Goal: Task Accomplishment & Management: Manage account settings

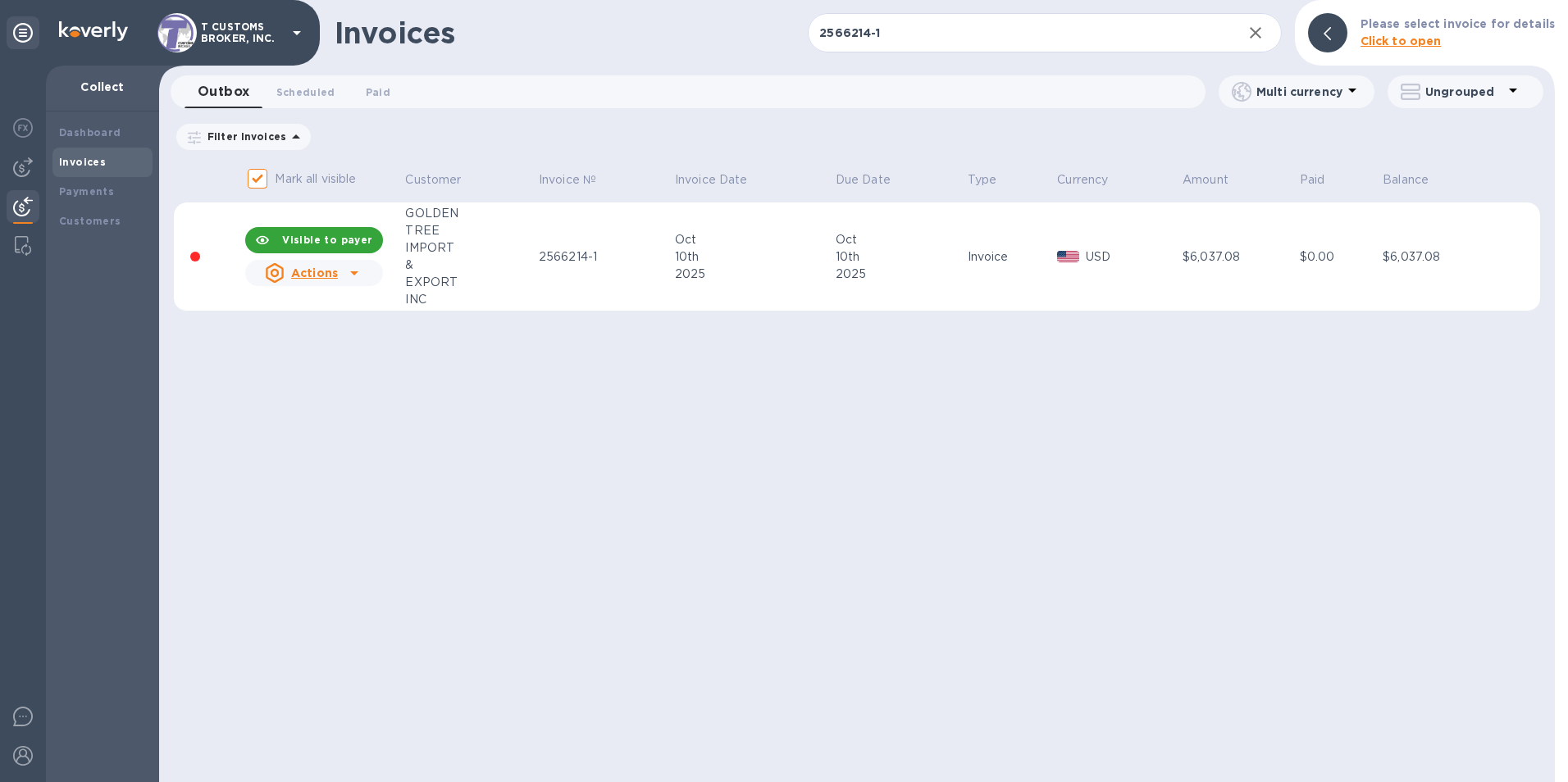
drag, startPoint x: 622, startPoint y: 399, endPoint x: 613, endPoint y: 391, distance: 12.0
click at [623, 400] on div "Invoices 2566214-1 ​ Add invoice Please select invoice for details Click to ope…" at bounding box center [858, 391] width 1396 height 782
click at [1264, 40] on icon "button" at bounding box center [1256, 32] width 19 height 19
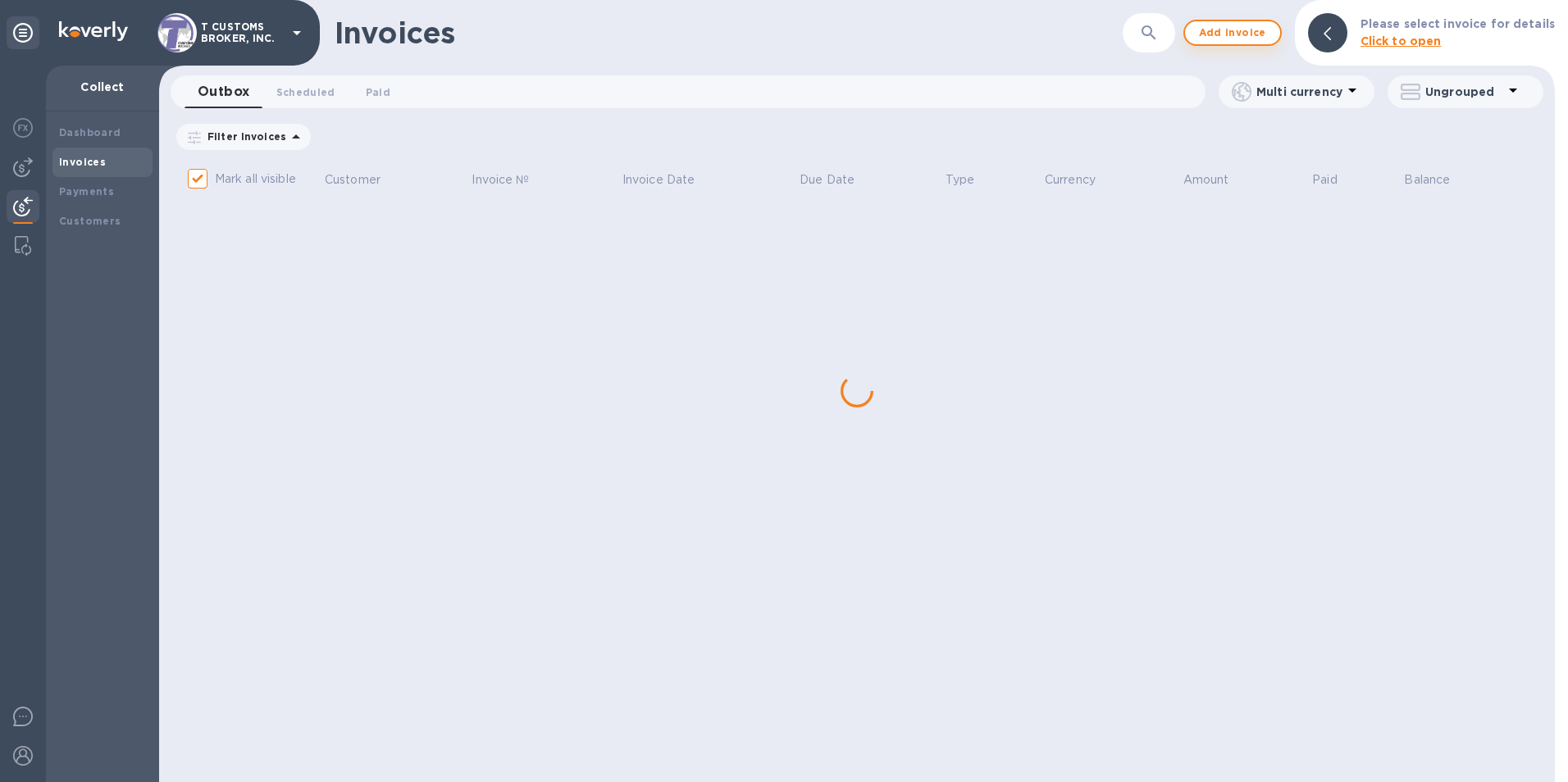
checkbox input "false"
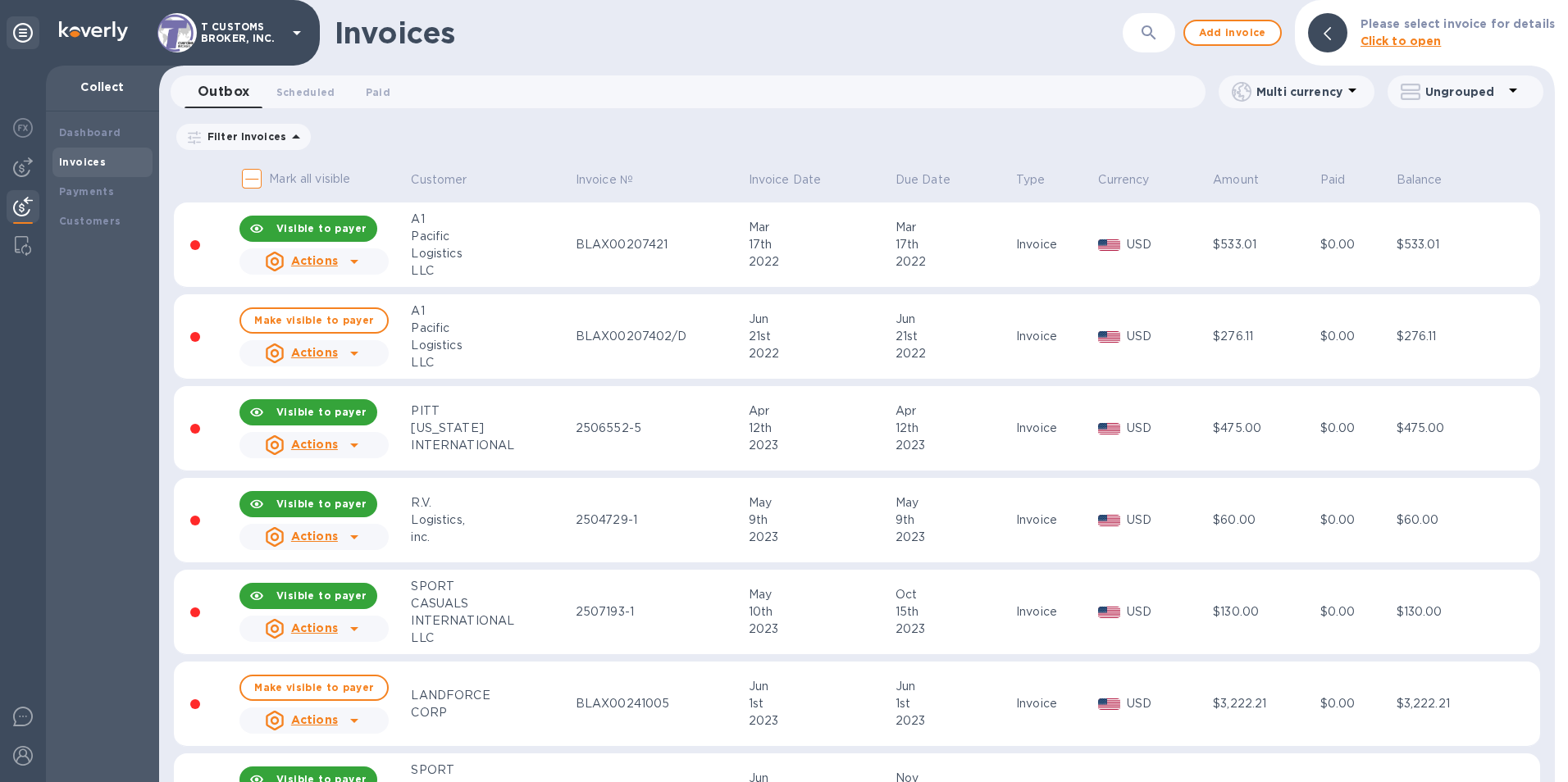
click at [963, 51] on div "Invoices ​ Add invoice Please select invoice for details Click to open" at bounding box center [858, 32] width 1396 height 66
click at [1074, 31] on div "Invoices" at bounding box center [728, 32] width 788 height 34
click at [1027, 34] on div "Invoices" at bounding box center [728, 32] width 788 height 34
click at [715, 68] on div "Invoices ​ Add invoice Please select invoice for details Click to open Outbox 0…" at bounding box center [858, 391] width 1396 height 782
click at [886, 59] on div "Invoices ​ Add invoice Please select invoice for details Click to open" at bounding box center [858, 32] width 1396 height 66
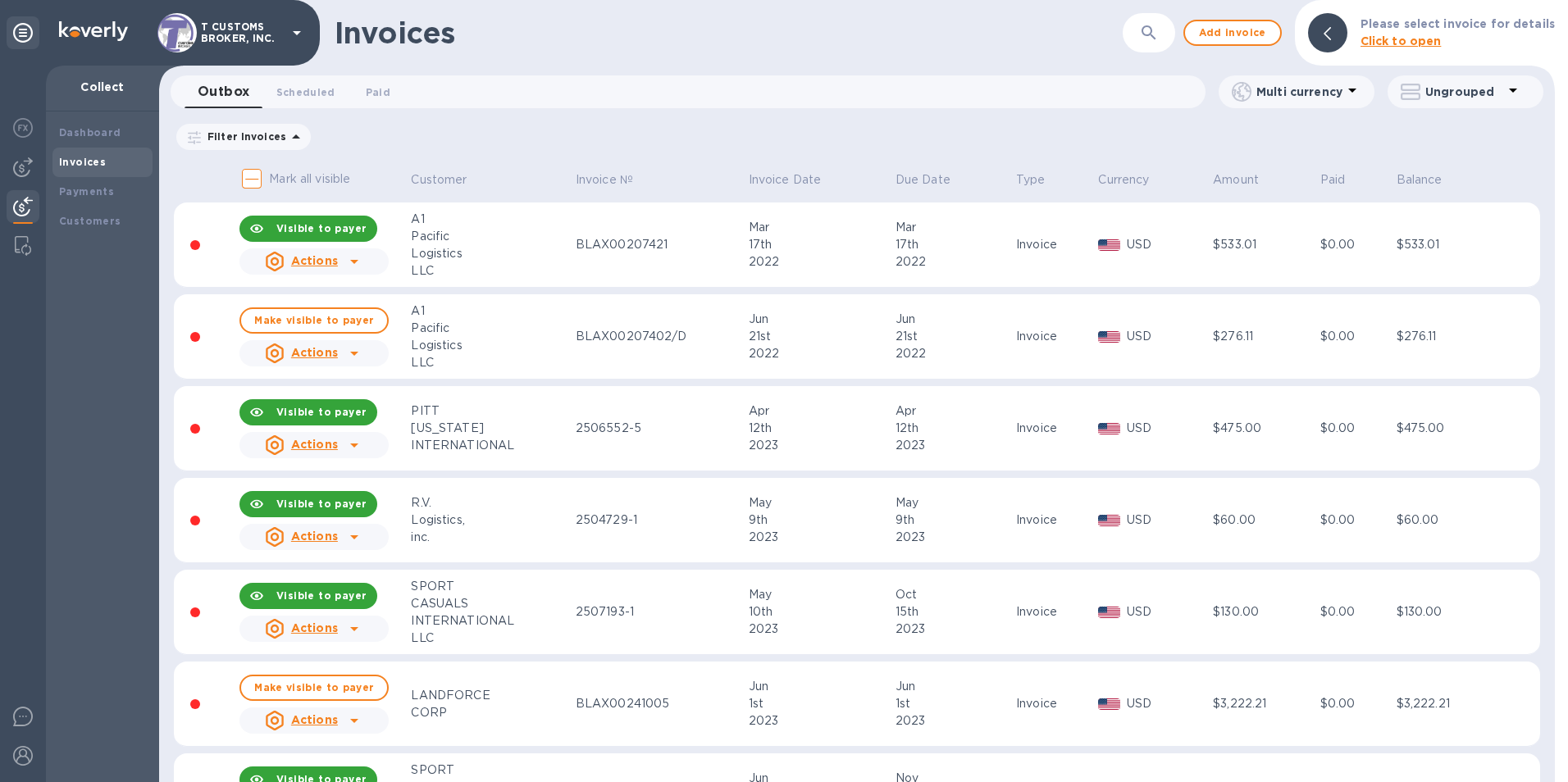
click at [768, 59] on div "Invoices ​ Add invoice Please select invoice for details Click to open" at bounding box center [858, 32] width 1396 height 66
click at [85, 223] on b "Customers" at bounding box center [89, 221] width 62 height 12
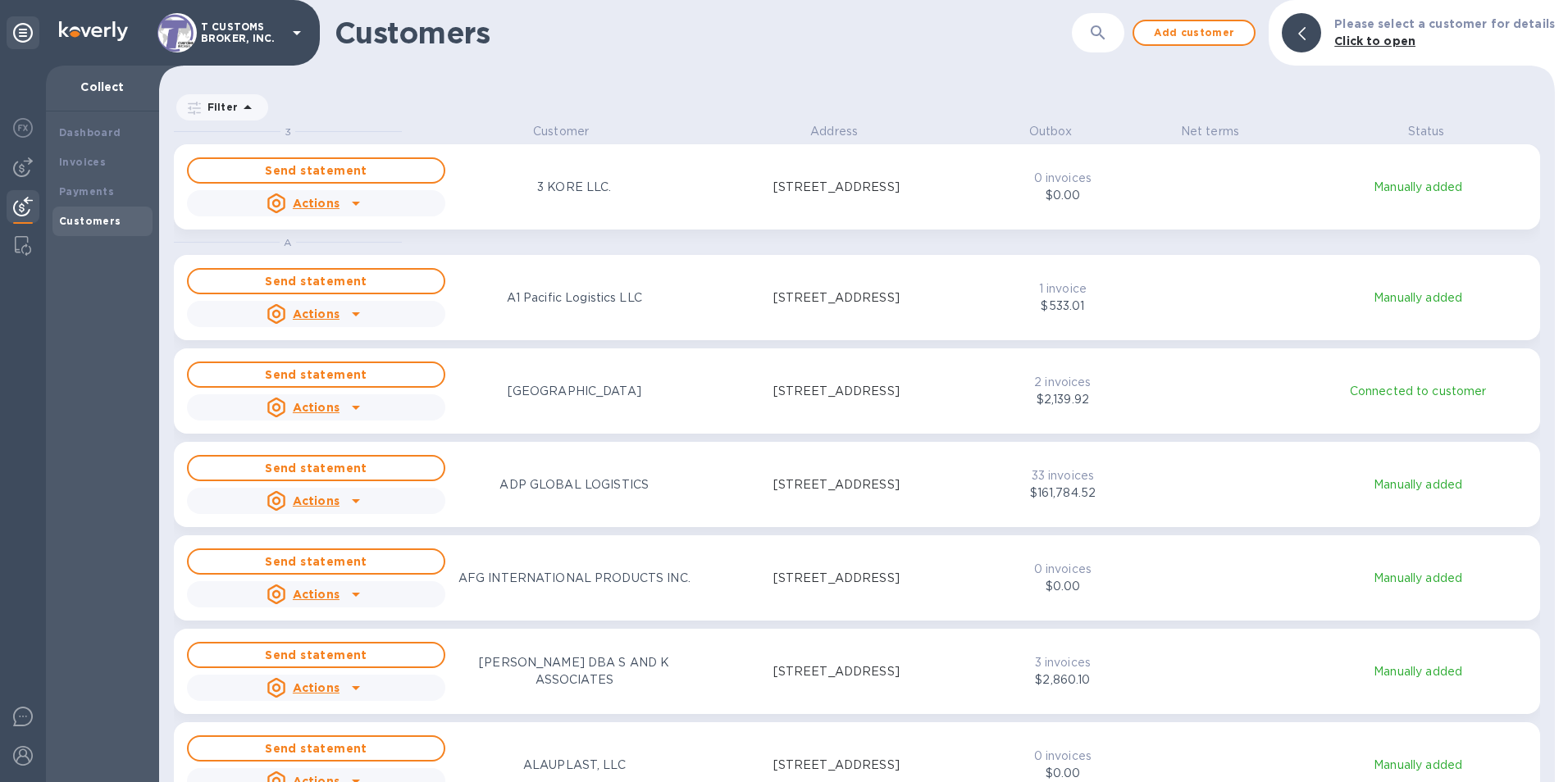
scroll to position [647, 1390]
click at [1100, 37] on icon "button" at bounding box center [1098, 32] width 19 height 19
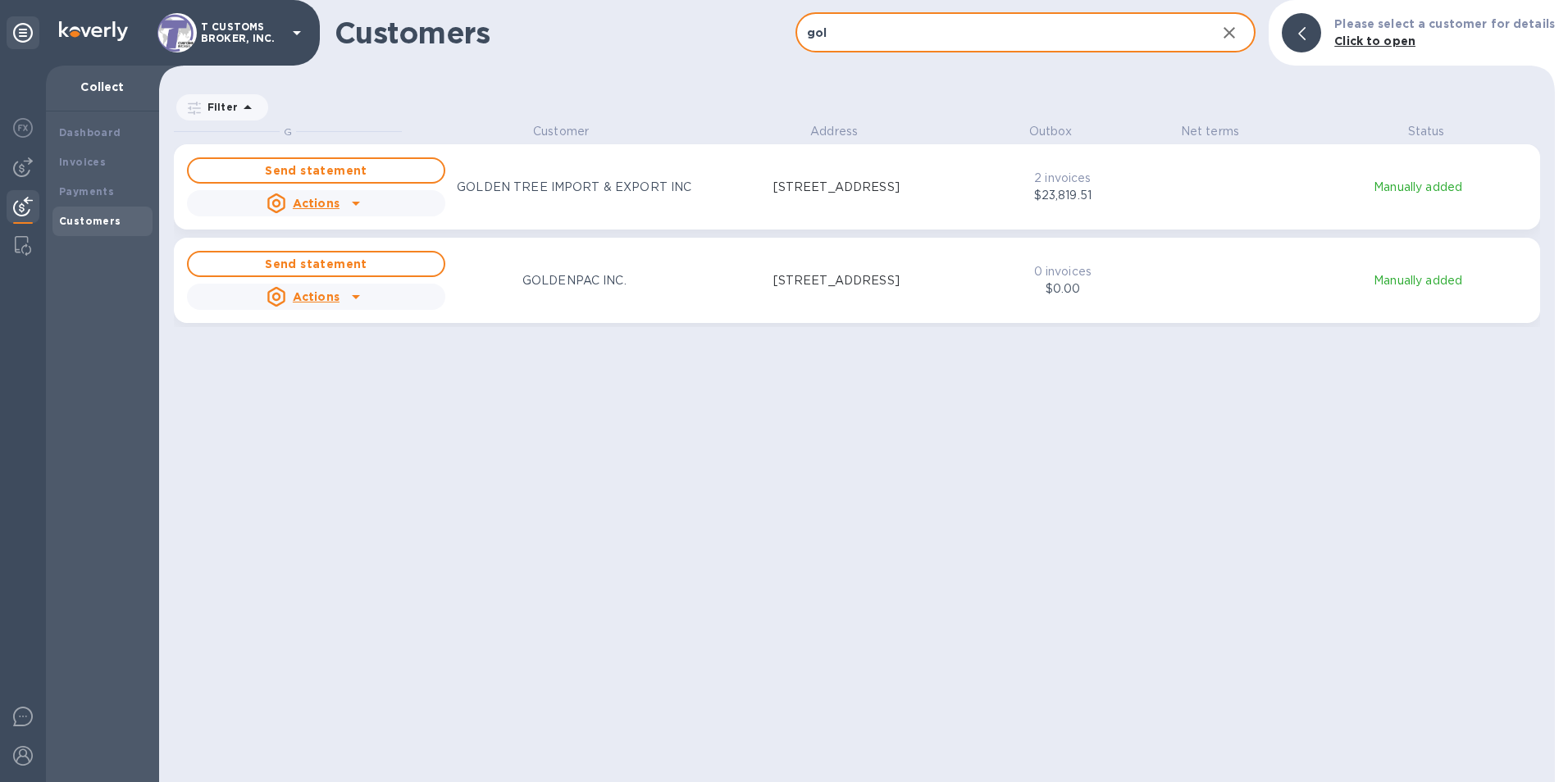
type input "gol"
click at [480, 190] on p "GOLDEN TREE IMPORT & EXPORT INC" at bounding box center [574, 187] width 234 height 17
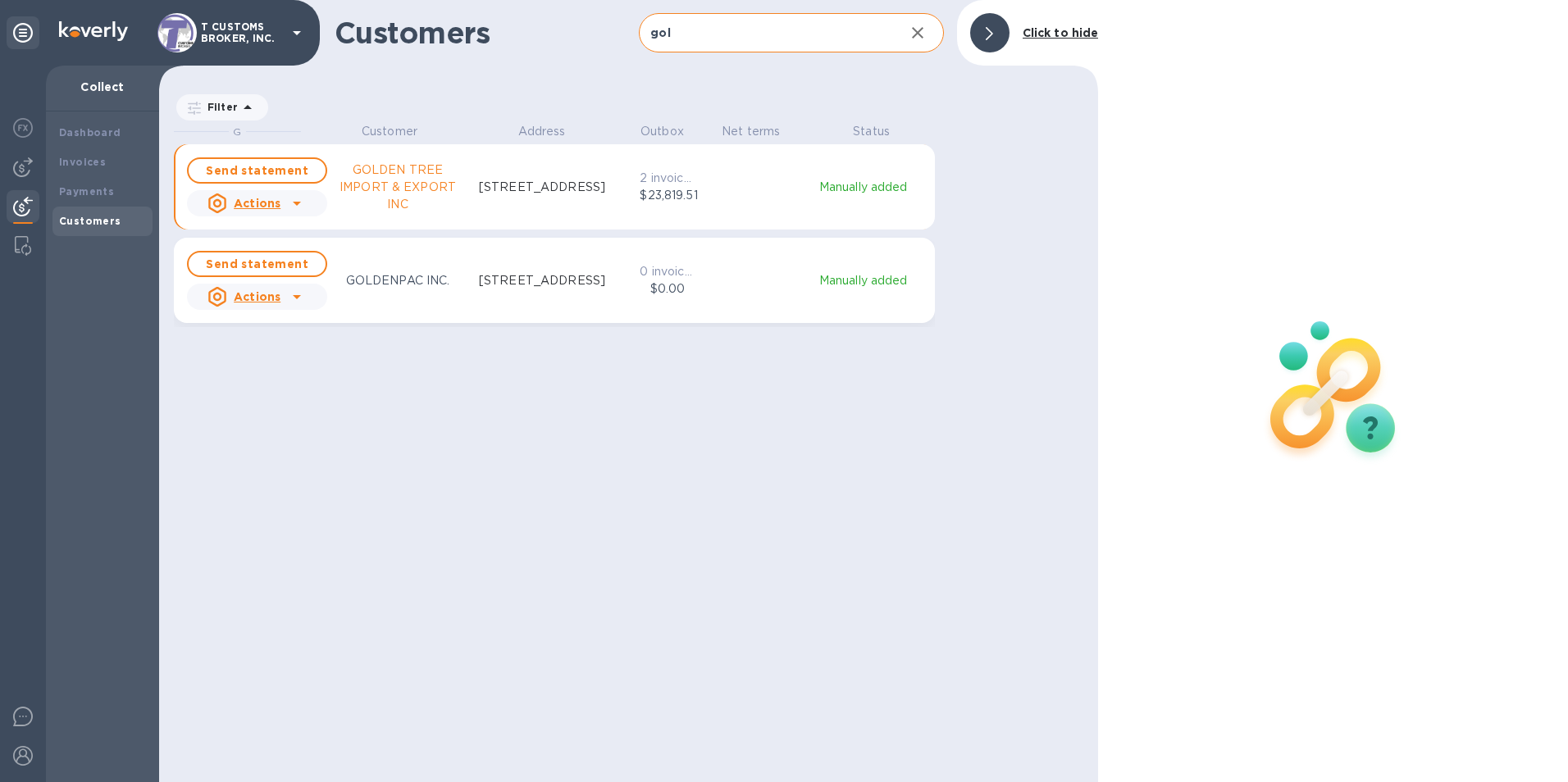
scroll to position [13, 7]
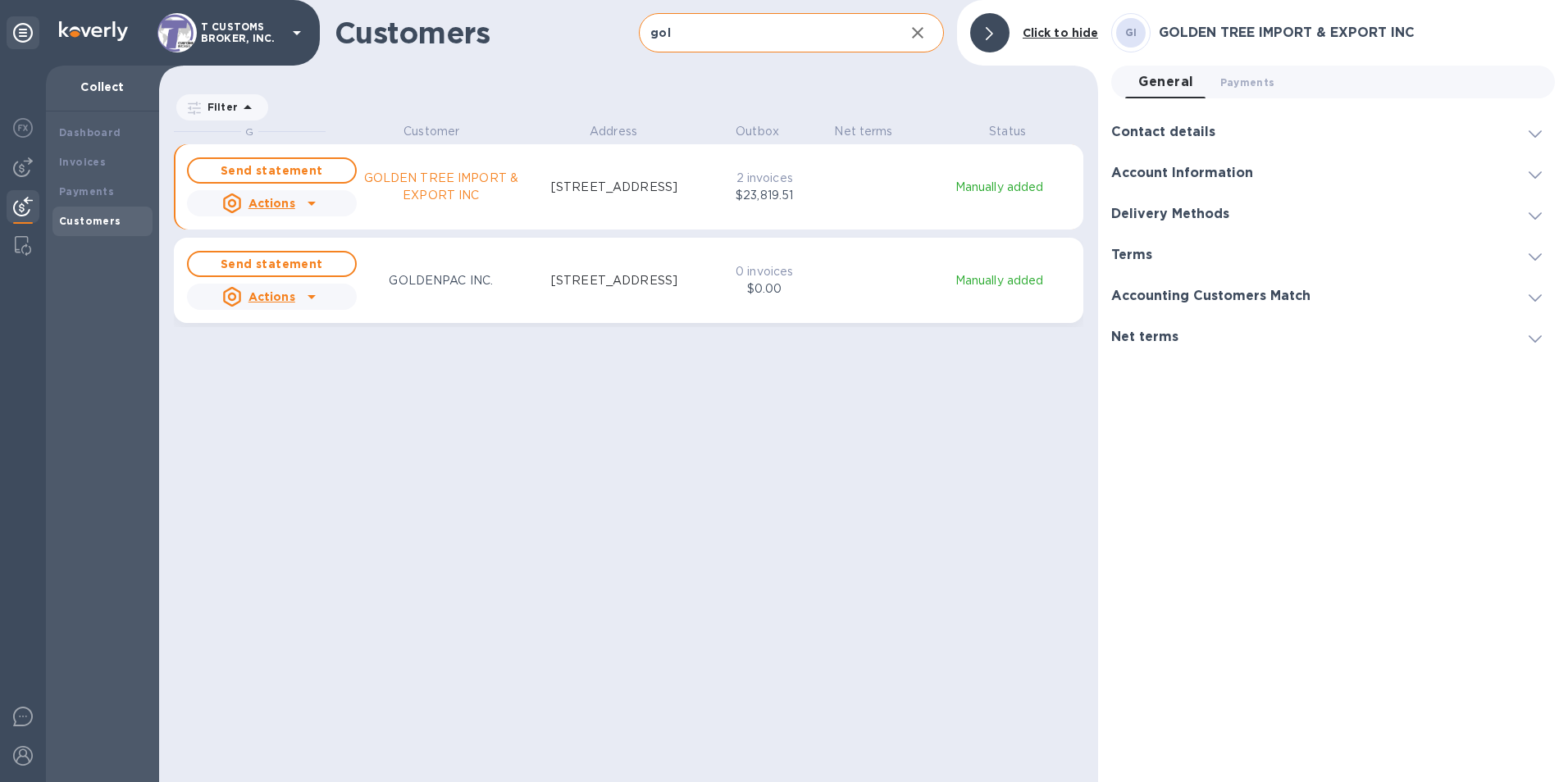
click at [432, 176] on p "GOLDEN TREE IMPORT & EXPORT INC" at bounding box center [442, 186] width 170 height 34
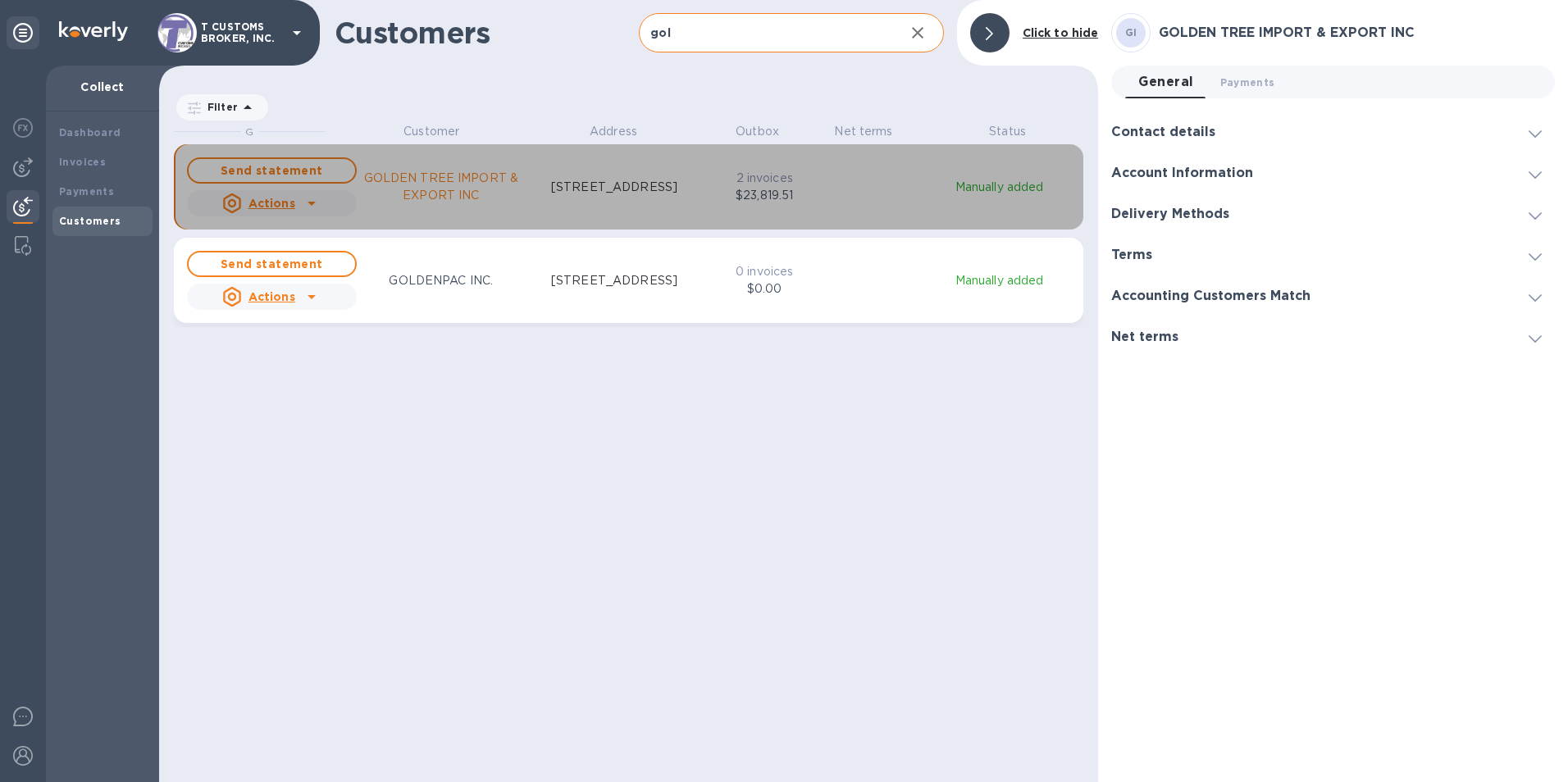
click at [738, 180] on p "2 invoices" at bounding box center [764, 178] width 67 height 17
click at [763, 193] on p "$23,819.51" at bounding box center [764, 196] width 67 height 17
click at [762, 193] on p "$23,819.51" at bounding box center [764, 196] width 67 height 17
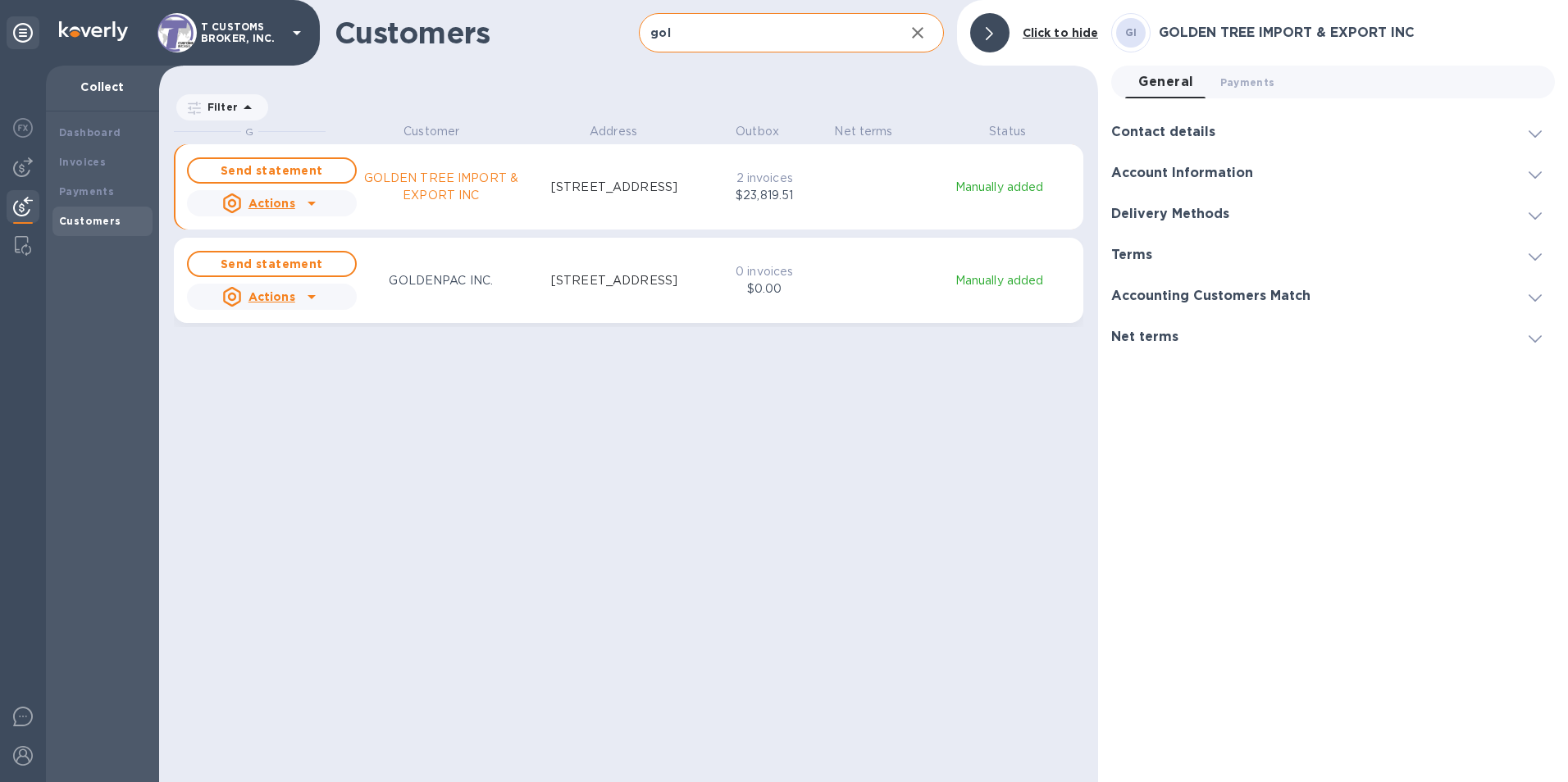
drag, startPoint x: 301, startPoint y: 171, endPoint x: 484, endPoint y: 531, distance: 403.8
click at [484, 531] on div "G Customer Address Outbox Net terms Status Send statement Actions GOLDEN TREE I…" at bounding box center [636, 450] width 924 height 655
click at [739, 177] on p "2 invoices" at bounding box center [764, 178] width 67 height 17
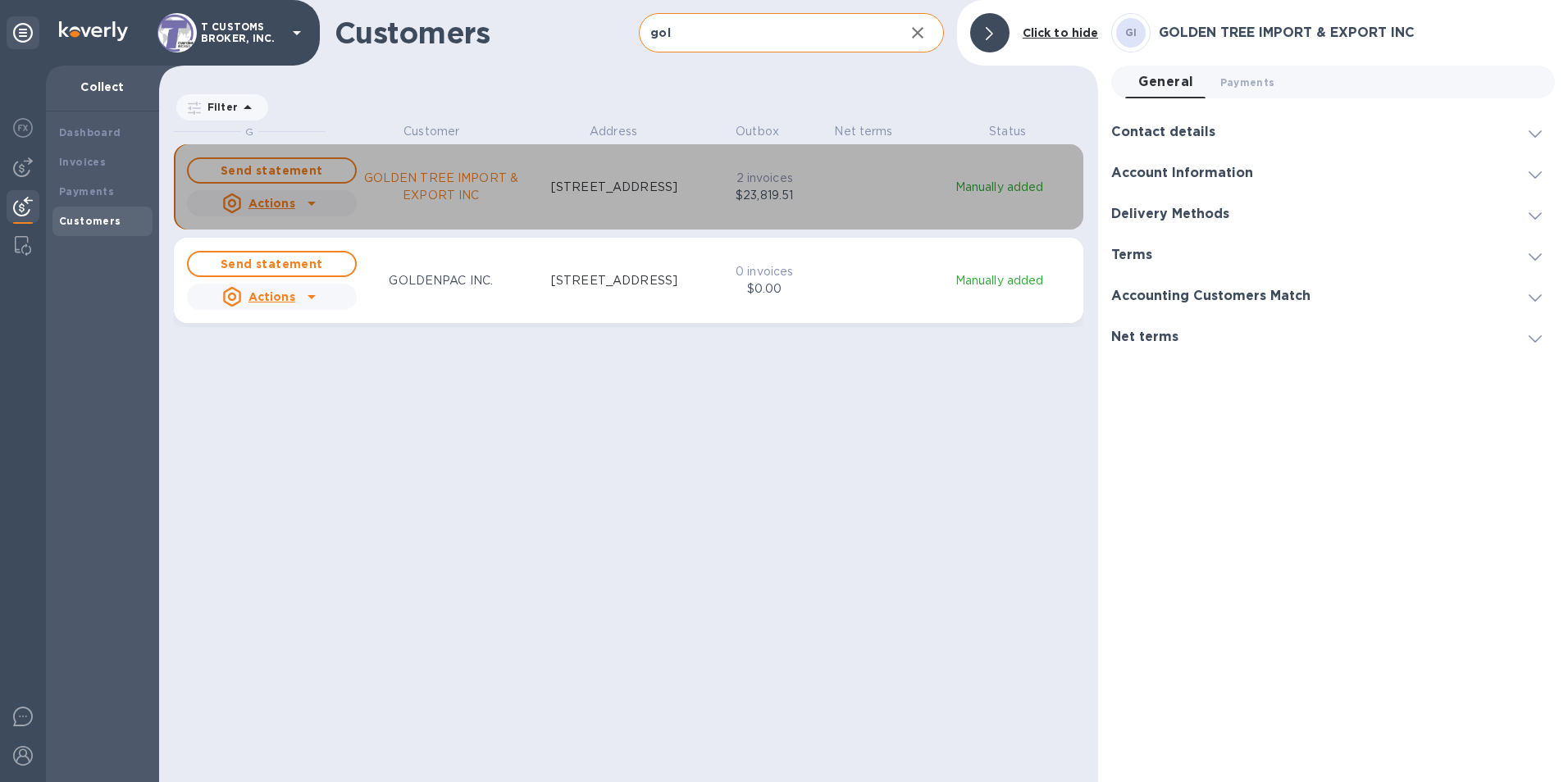
click at [739, 177] on p "2 invoices" at bounding box center [764, 178] width 67 height 17
click at [970, 192] on p "Manually added" at bounding box center [999, 187] width 149 height 17
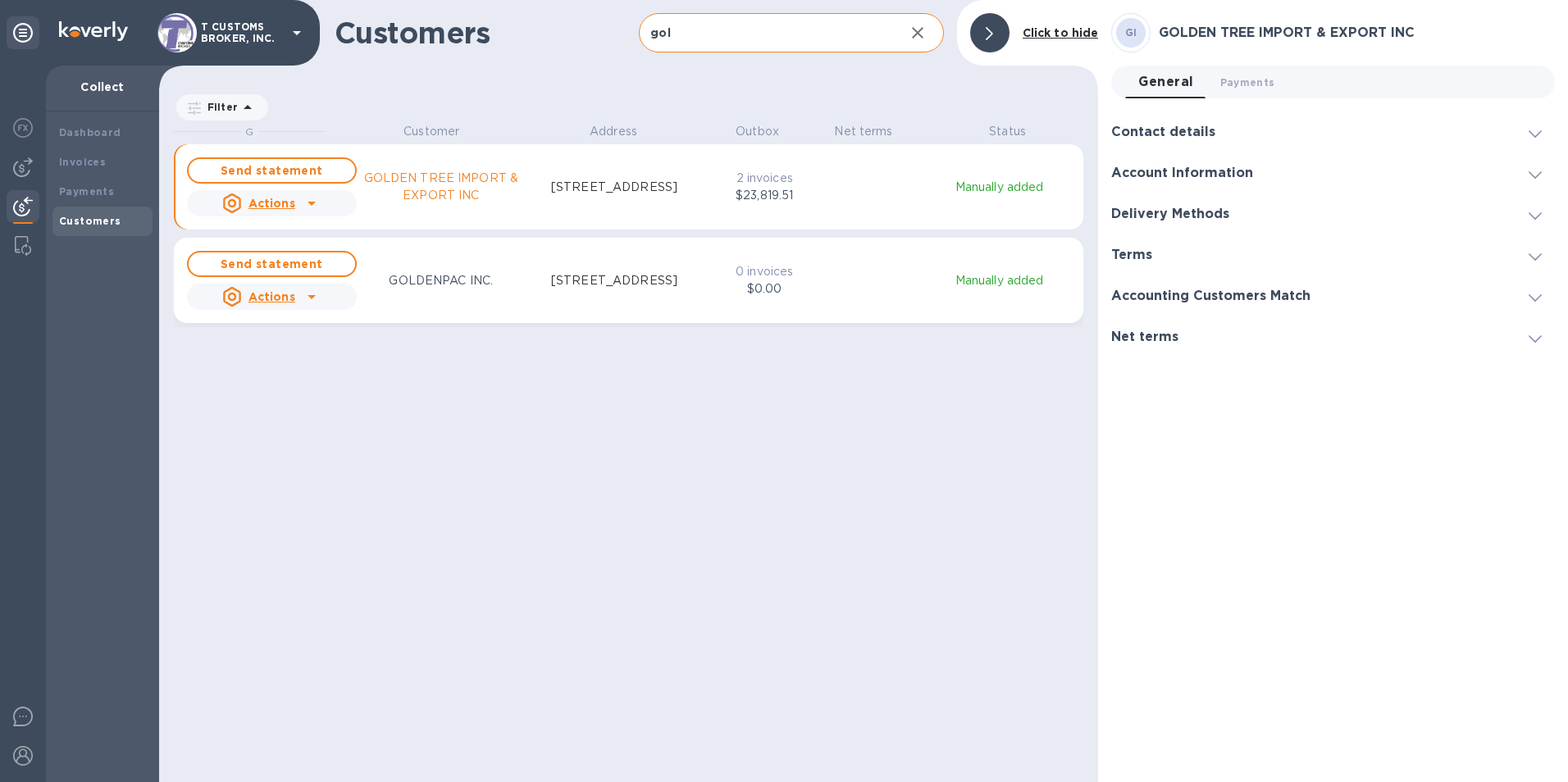
click at [970, 192] on p "Manually added" at bounding box center [999, 187] width 149 height 17
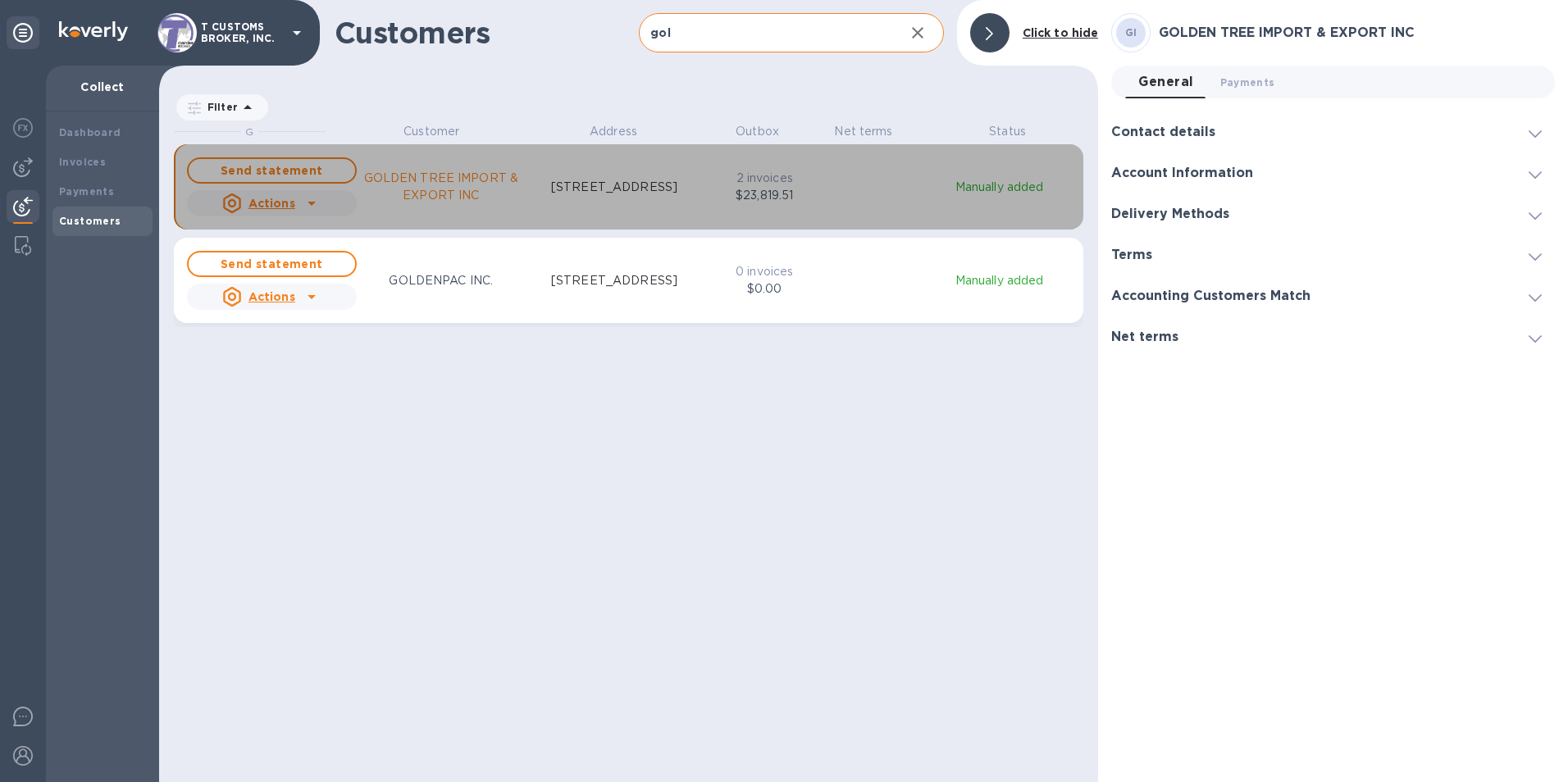
click at [433, 199] on p "GOLDEN TREE IMPORT & EXPORT INC" at bounding box center [442, 186] width 170 height 34
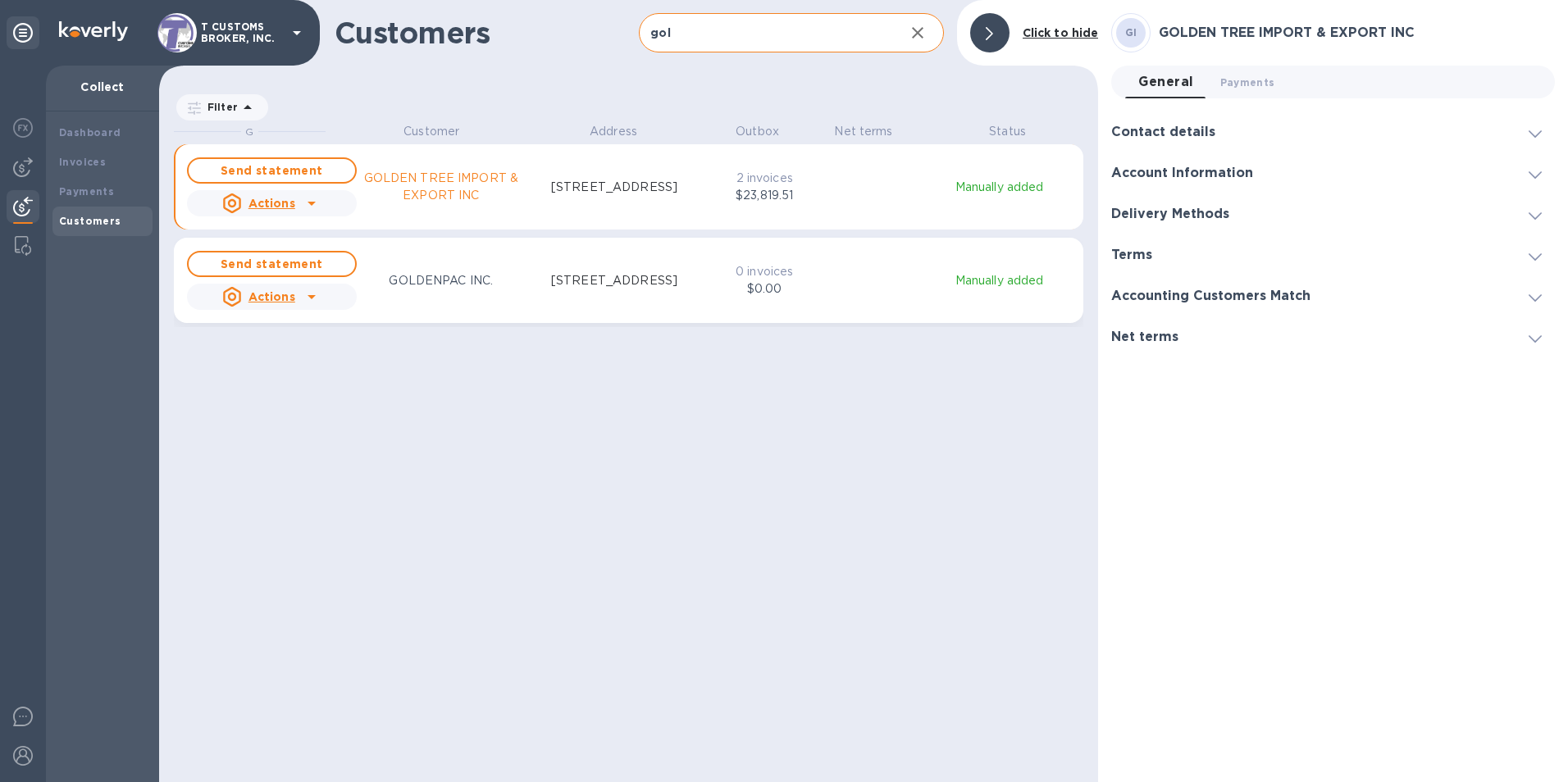
click at [433, 199] on p "GOLDEN TREE IMPORT & EXPORT INC" at bounding box center [442, 186] width 170 height 34
click at [623, 168] on div "Send statement Actions GOLDEN TREE IMPORT & EXPORT INC [STREET_ADDRESS]" at bounding box center [443, 186] width 519 height 66
click at [770, 184] on p "2 invoices" at bounding box center [764, 178] width 67 height 17
click at [770, 185] on p "2 invoices" at bounding box center [764, 178] width 67 height 17
click at [971, 190] on p "Manually added" at bounding box center [999, 187] width 149 height 17
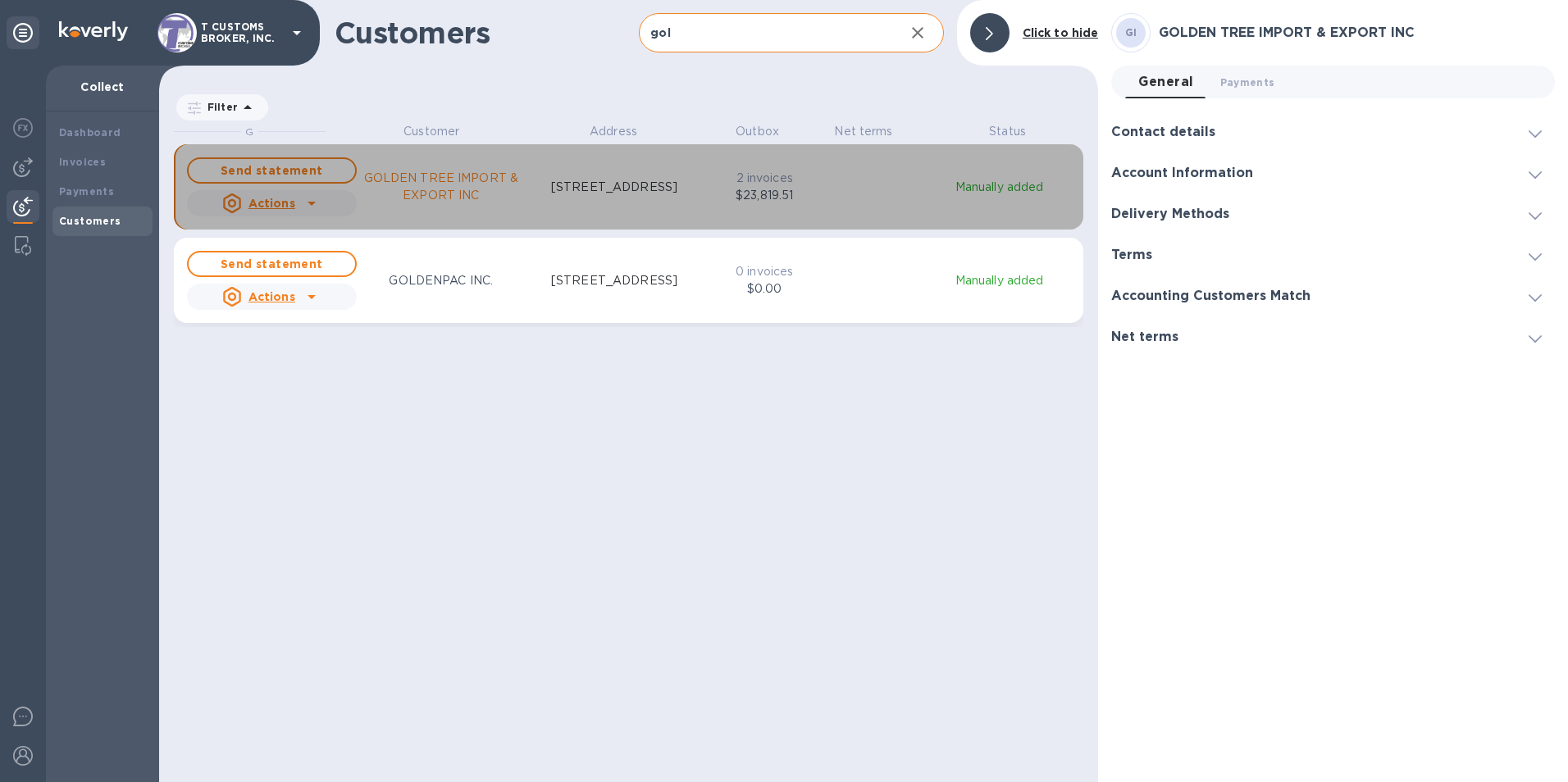
click at [971, 189] on p "Manually added" at bounding box center [999, 187] width 149 height 17
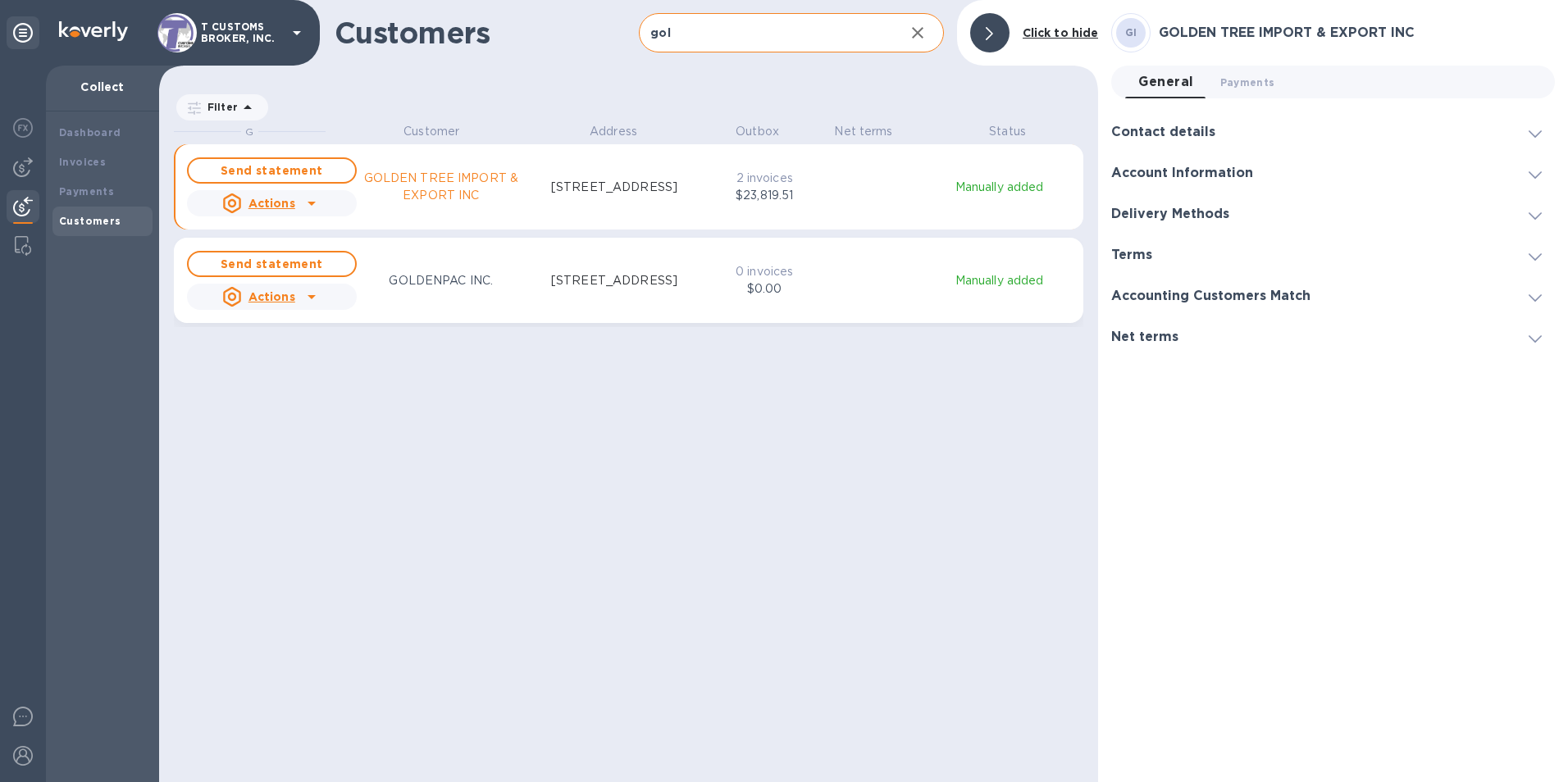
click at [797, 199] on p "$23,819.51" at bounding box center [764, 196] width 67 height 17
click at [692, 28] on input "gol" at bounding box center [765, 33] width 252 height 40
click at [859, 613] on div "G Customer Address Outbox Net terms Status Send statement Actions GOLDEN TREE I…" at bounding box center [636, 450] width 924 height 655
click at [241, 106] on icon at bounding box center [248, 108] width 19 height 19
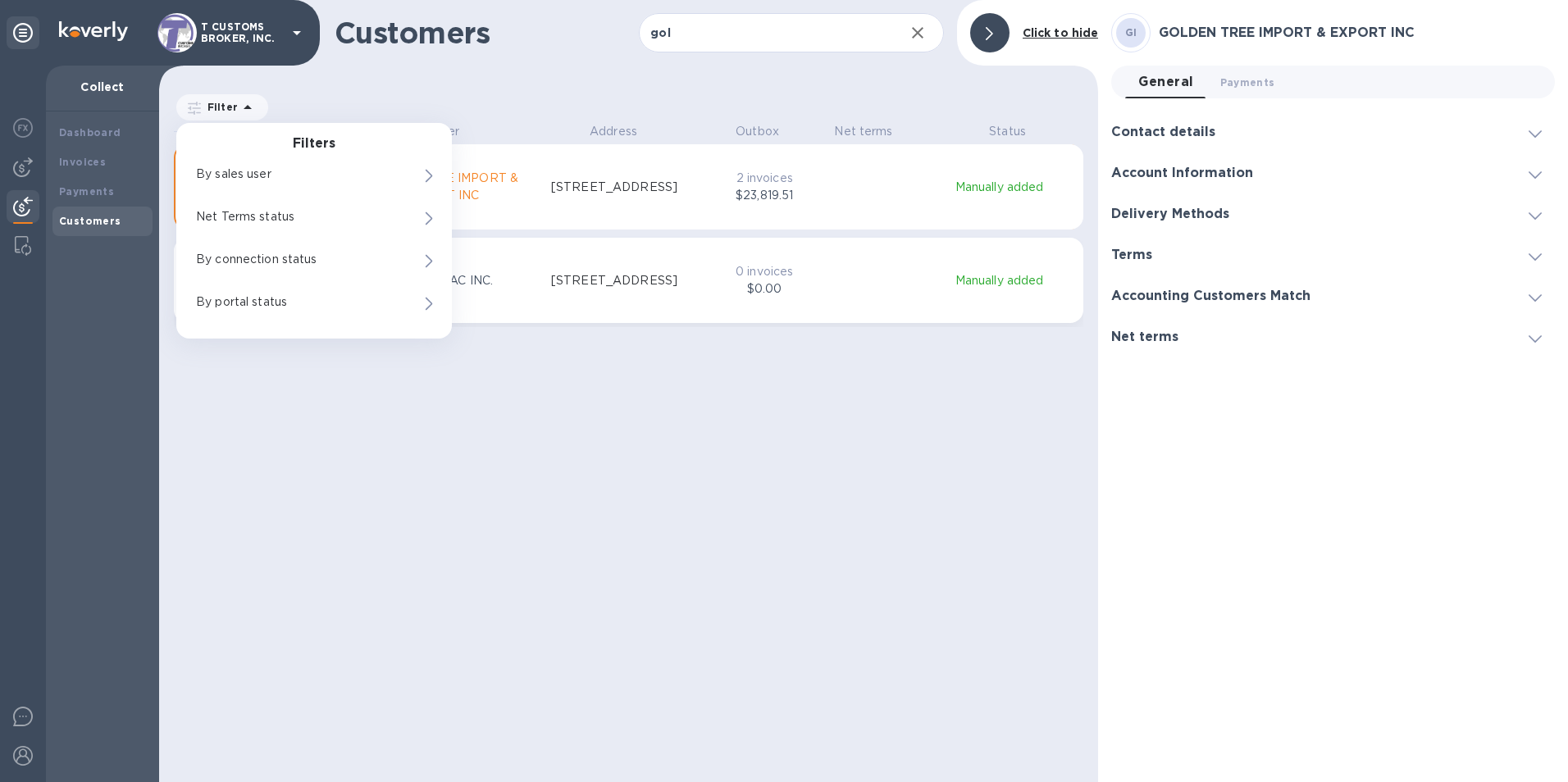
click at [539, 115] on div "Filter Filters By sales user 0 Net Terms status 0 By connection status 0 By por…" at bounding box center [628, 101] width 939 height 45
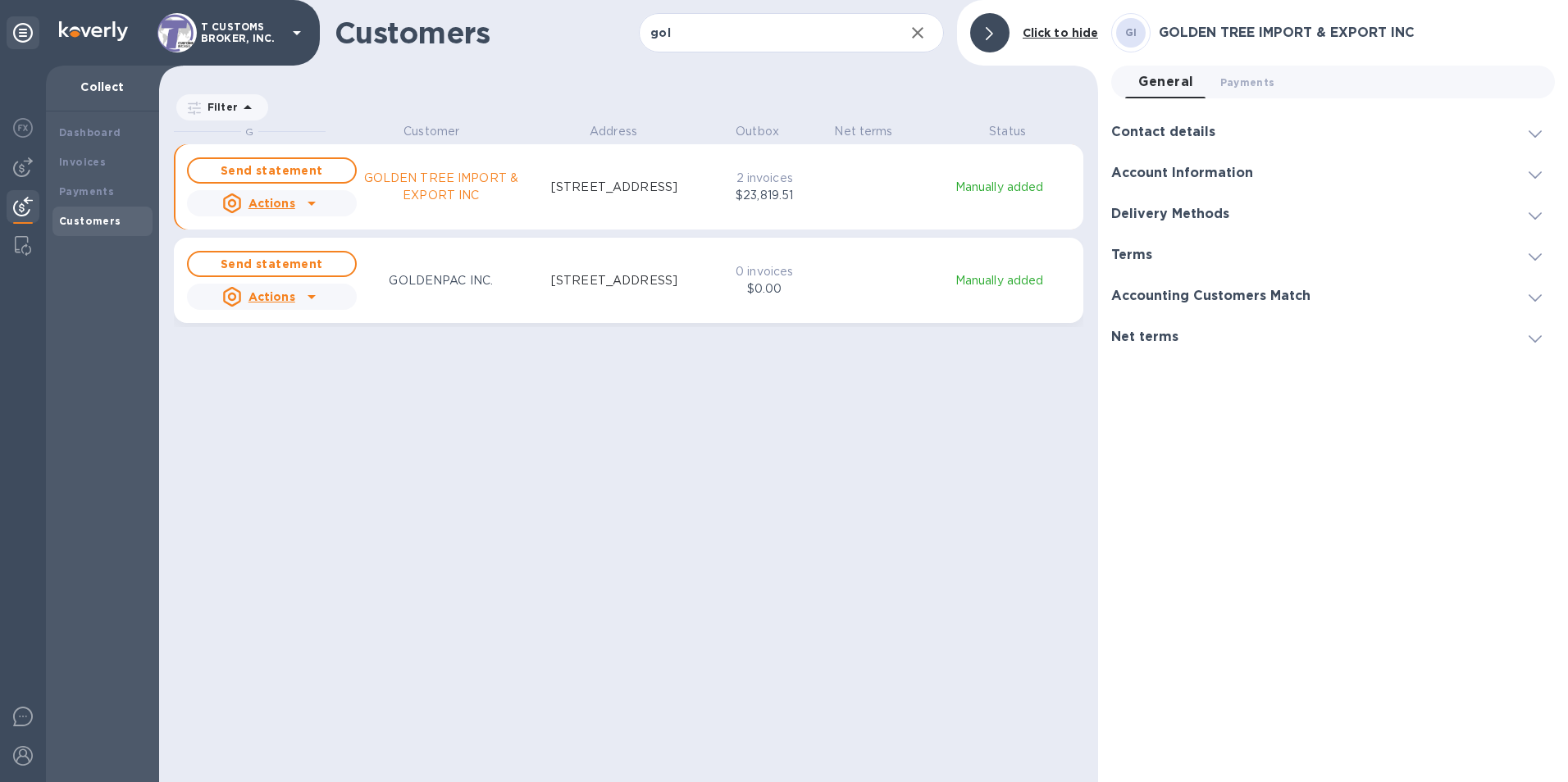
drag, startPoint x: 807, startPoint y: 372, endPoint x: 796, endPoint y: 375, distance: 11.4
click at [806, 375] on div "G Customer Address Outbox Net terms Status Send statement Actions GOLDEN TREE I…" at bounding box center [636, 450] width 924 height 655
click at [430, 188] on p "GOLDEN TREE IMPORT & EXPORT INC" at bounding box center [442, 186] width 170 height 34
drag, startPoint x: 433, startPoint y: 196, endPoint x: 363, endPoint y: 398, distance: 213.8
click at [381, 412] on div "G Customer Address Outbox Net terms Status Send statement Actions GOLDEN TREE I…" at bounding box center [636, 450] width 924 height 655
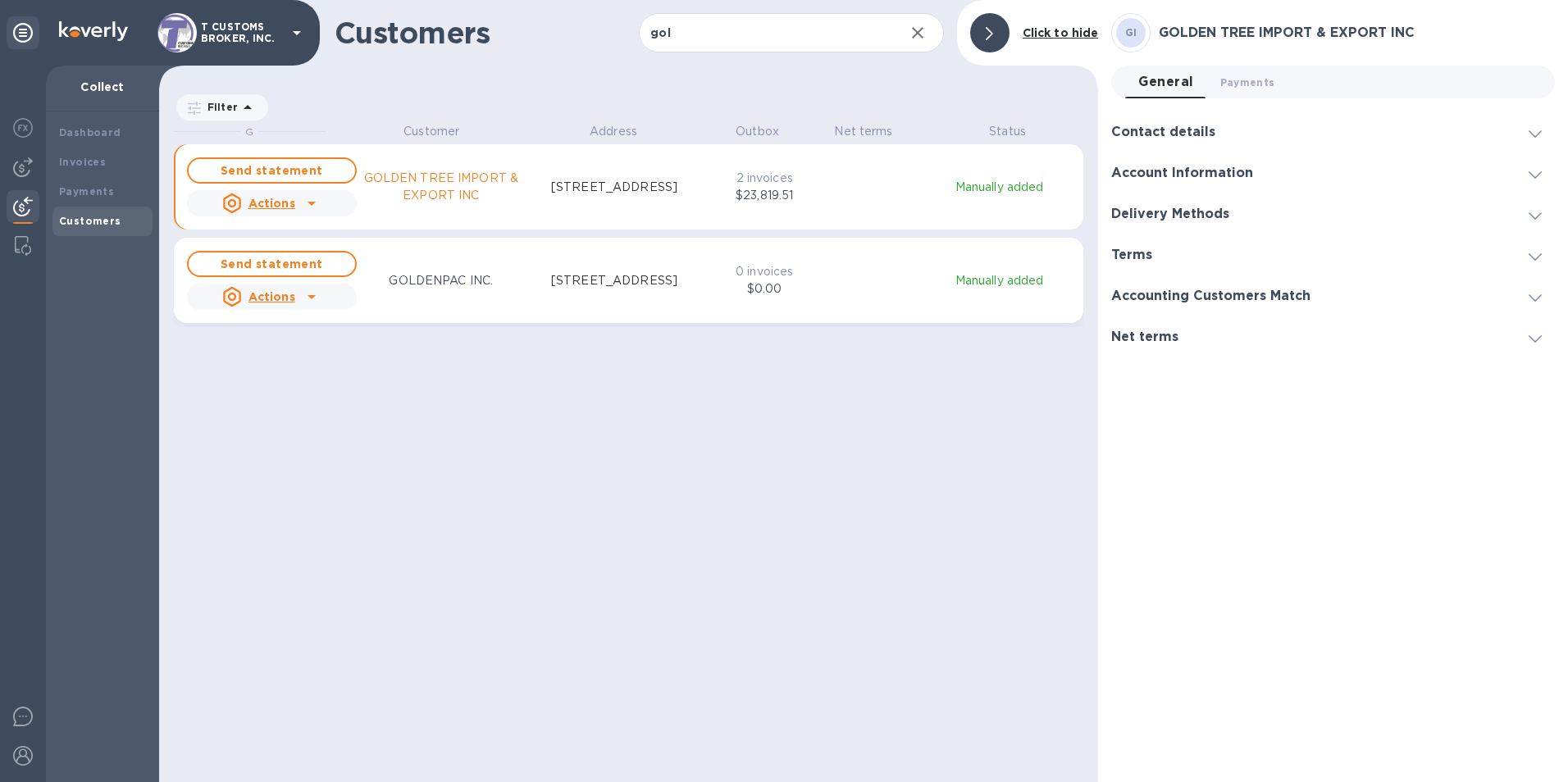
click at [1146, 143] on div "Contact details" at bounding box center [1333, 131] width 444 height 41
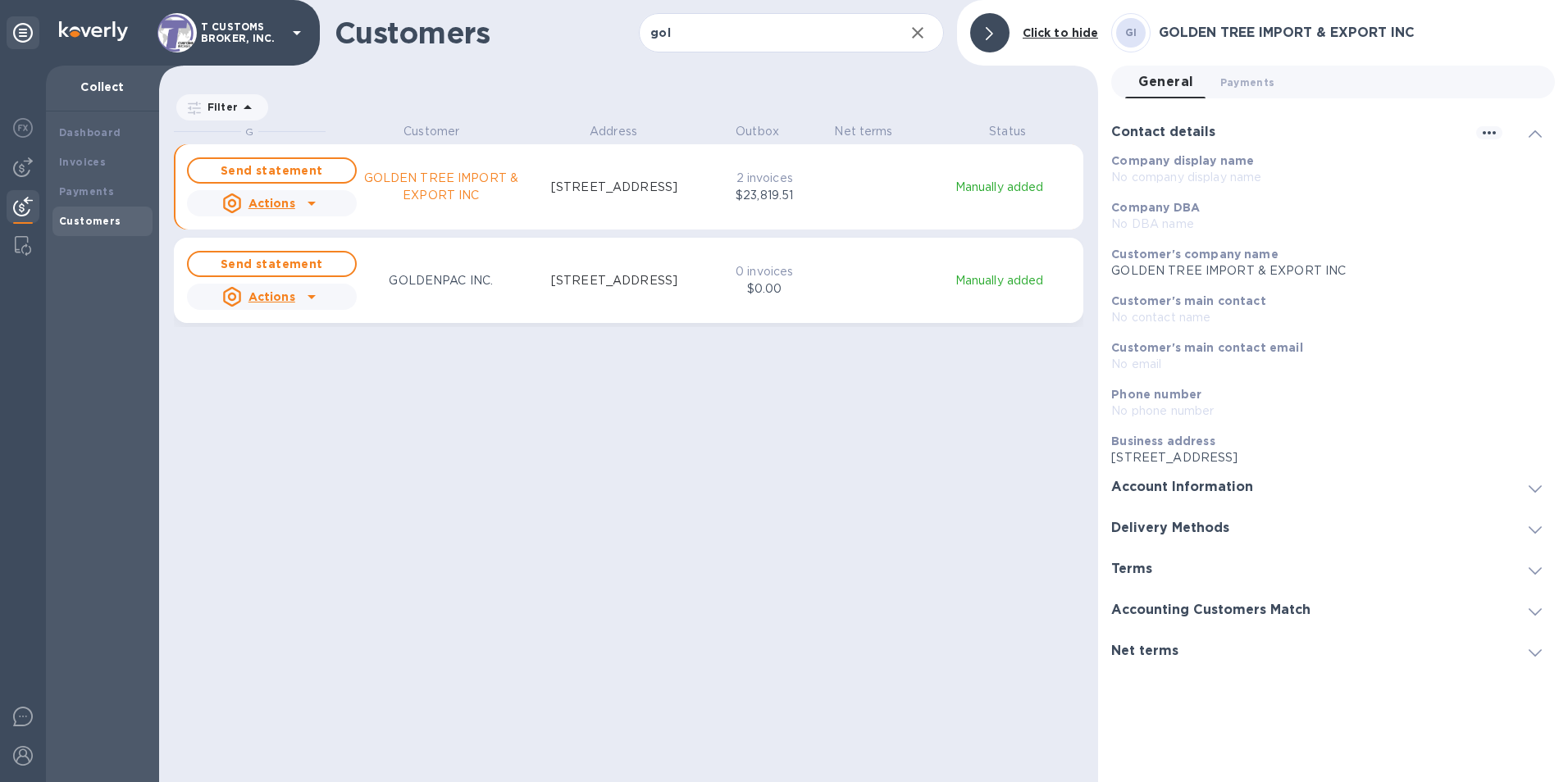
click at [1156, 493] on h3 "Account Information" at bounding box center [1182, 487] width 142 height 16
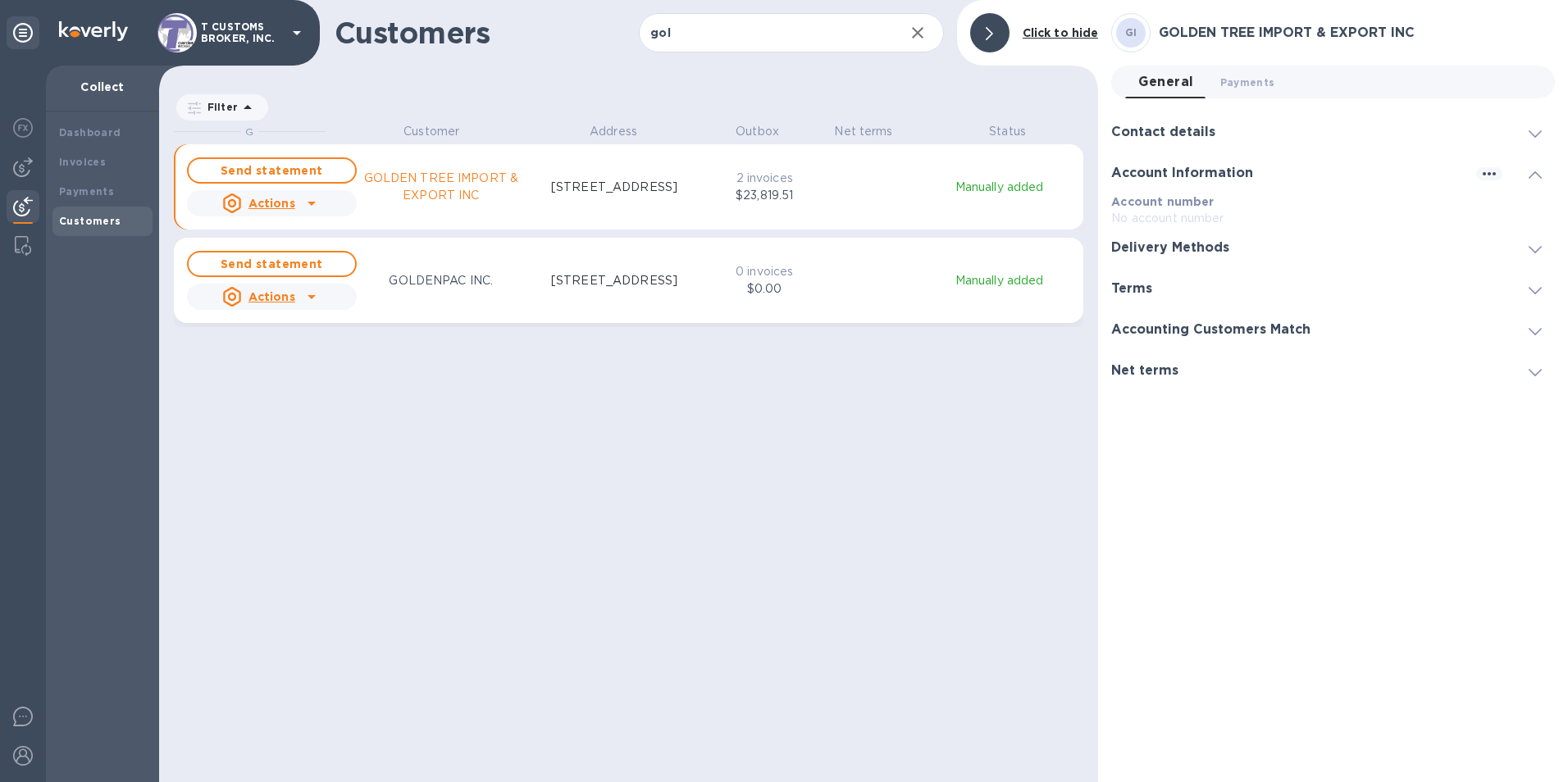
click at [1138, 248] on h3 "Delivery Methods" at bounding box center [1170, 248] width 118 height 16
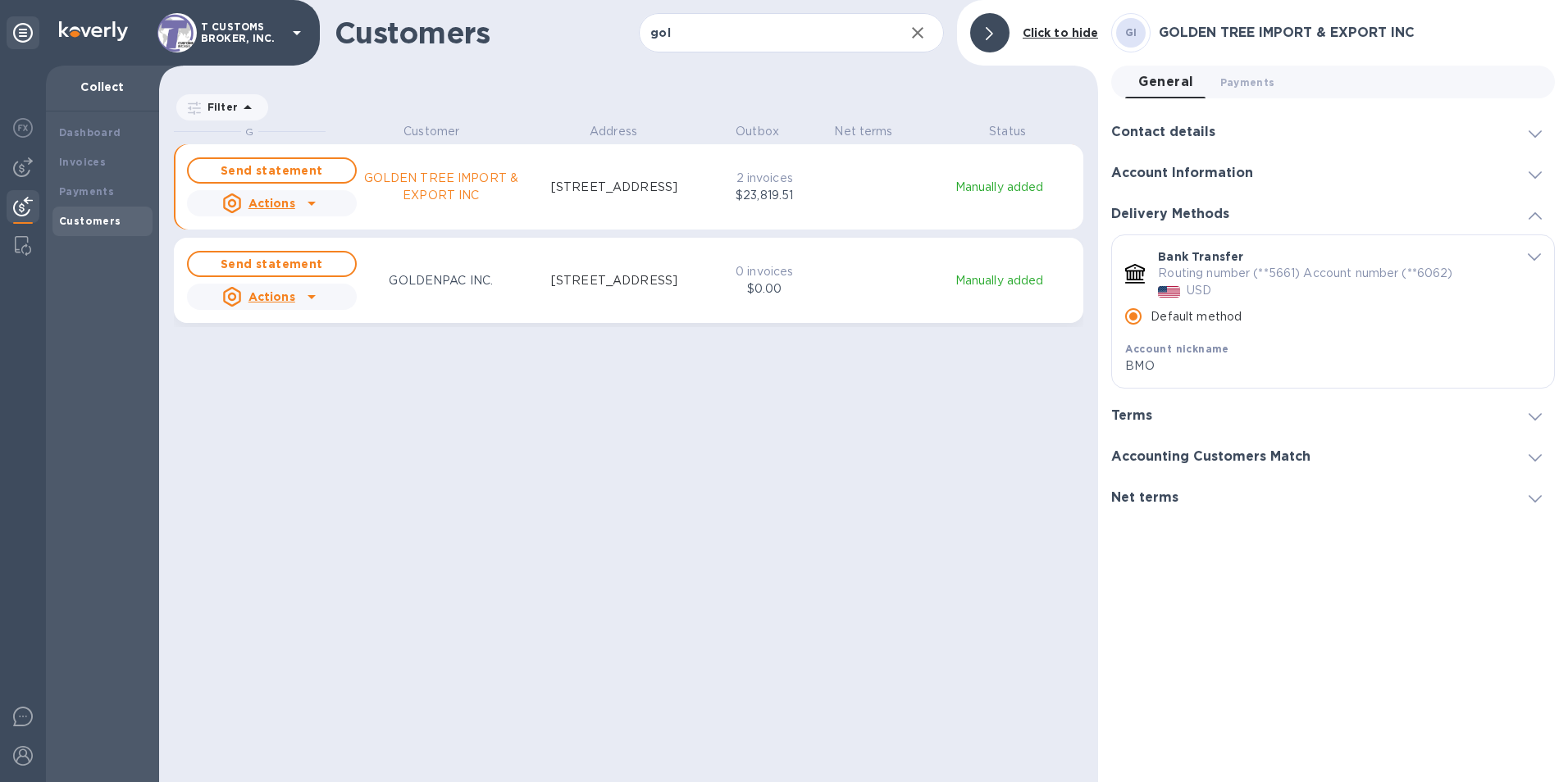
click at [1138, 492] on h3 "Net terms" at bounding box center [1144, 499] width 67 height 16
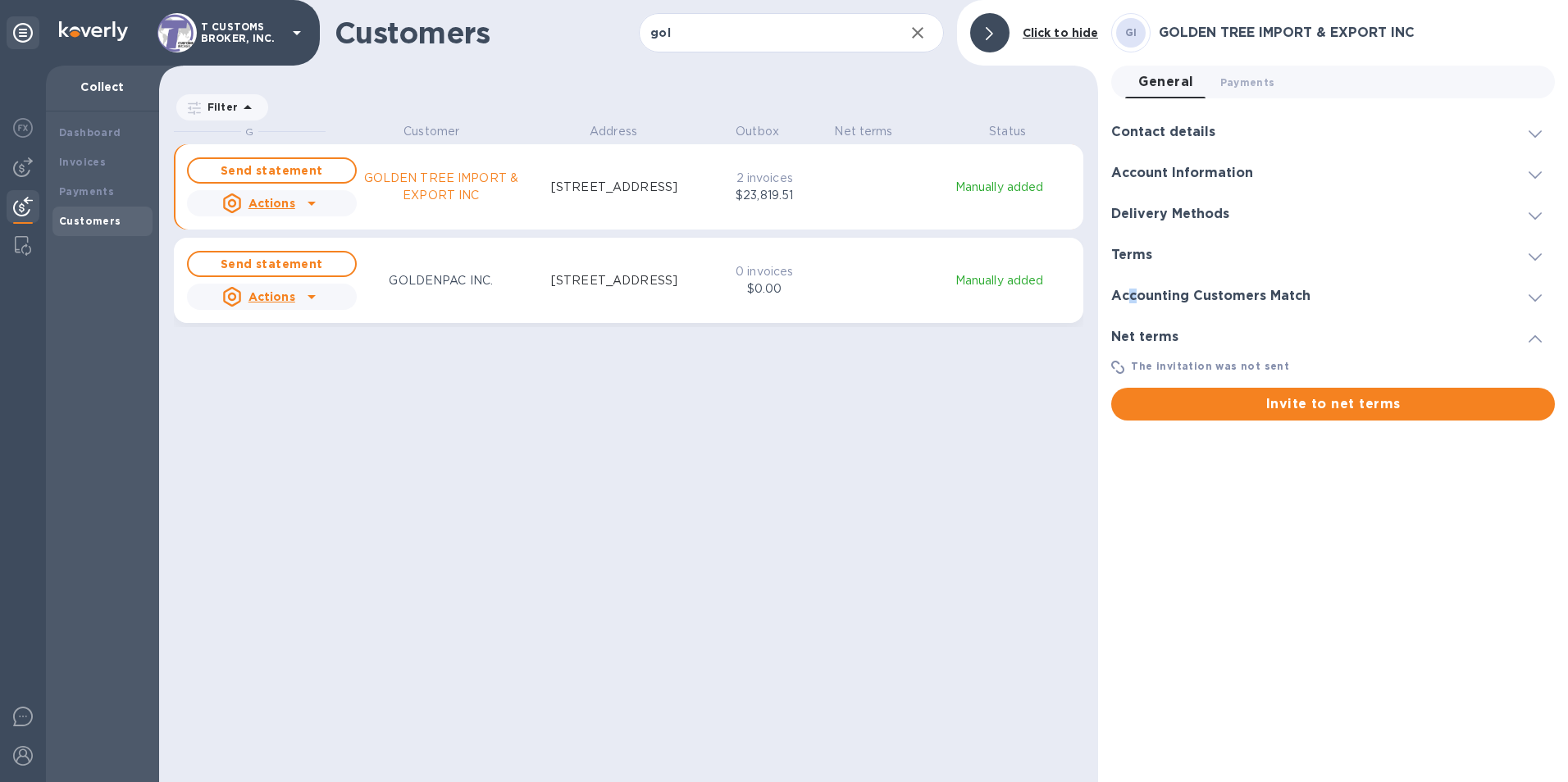
click at [1133, 297] on h3 "Accounting Customers Match" at bounding box center [1211, 297] width 200 height 16
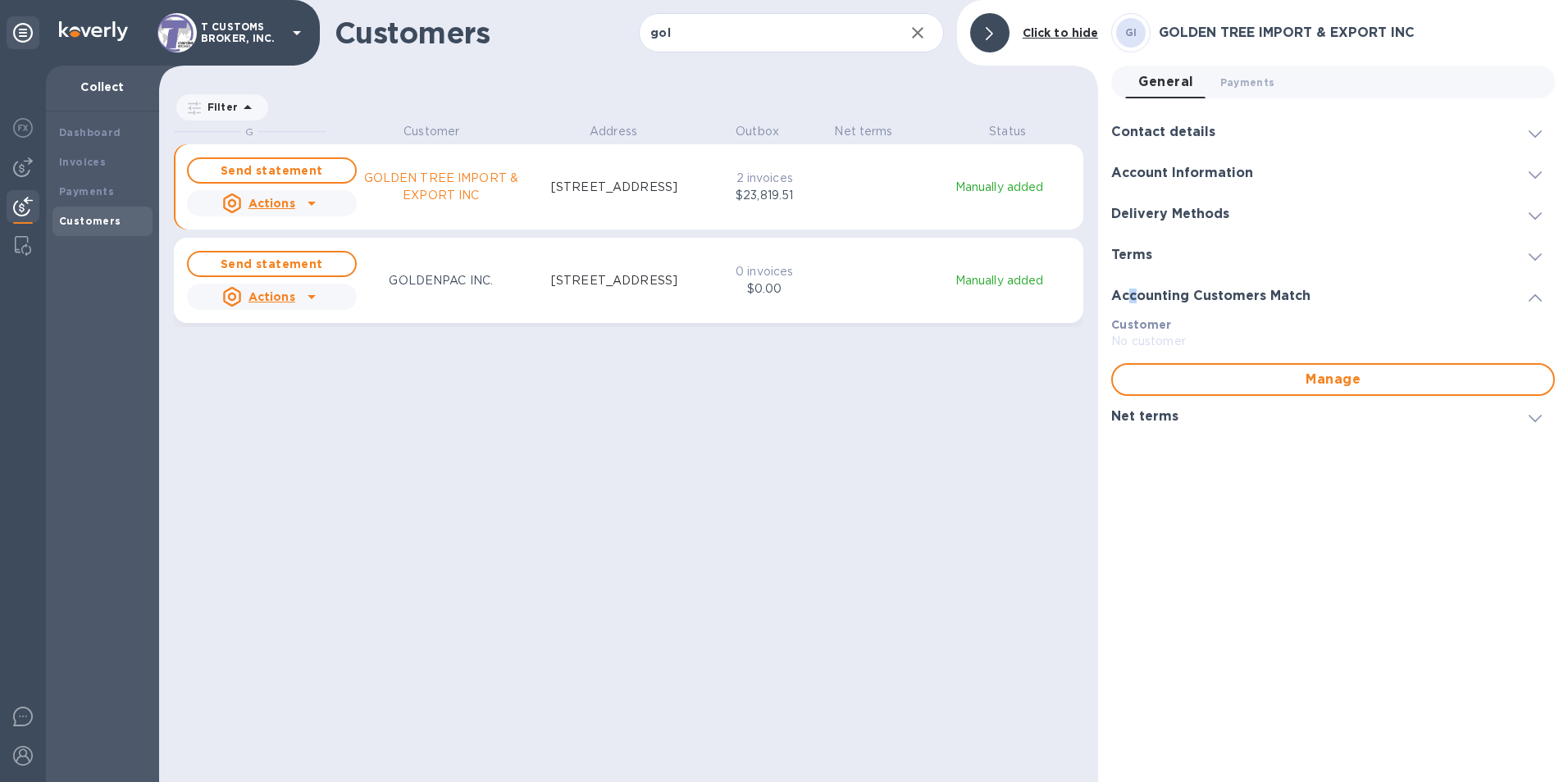
click at [1110, 486] on div "GI GOLDEN TREE IMPORT & EXPORT INC General 0 Payments 0 Contact details Company…" at bounding box center [1333, 391] width 470 height 782
click at [1131, 258] on h3 "Terms" at bounding box center [1131, 255] width 41 height 16
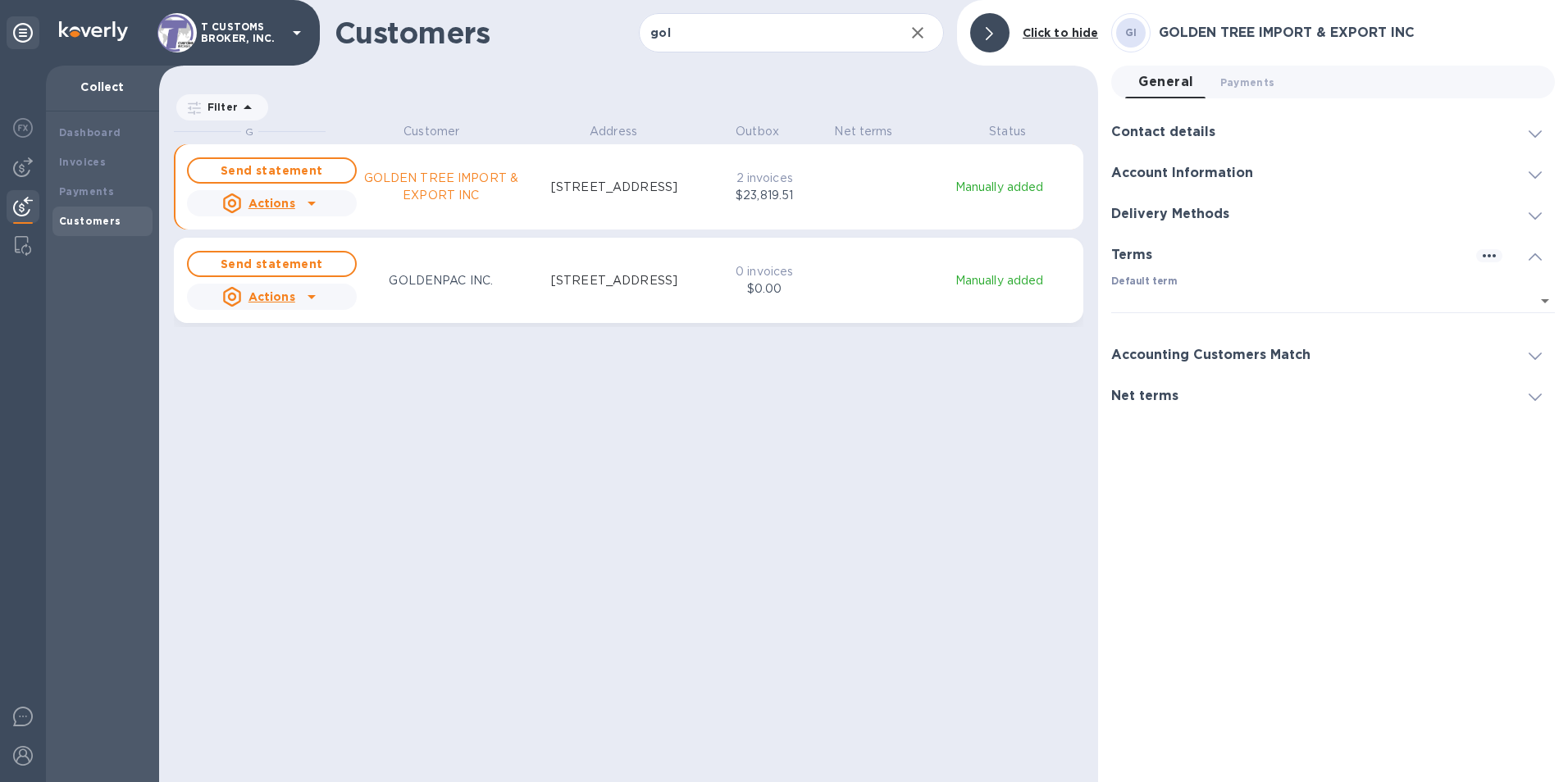
click at [1112, 262] on div "GI GOLDEN TREE IMPORT & EXPORT INC General 0 Payments 0 Contact details Company…" at bounding box center [1333, 391] width 470 height 782
click at [1208, 220] on h3 "Delivery Methods" at bounding box center [1170, 214] width 118 height 16
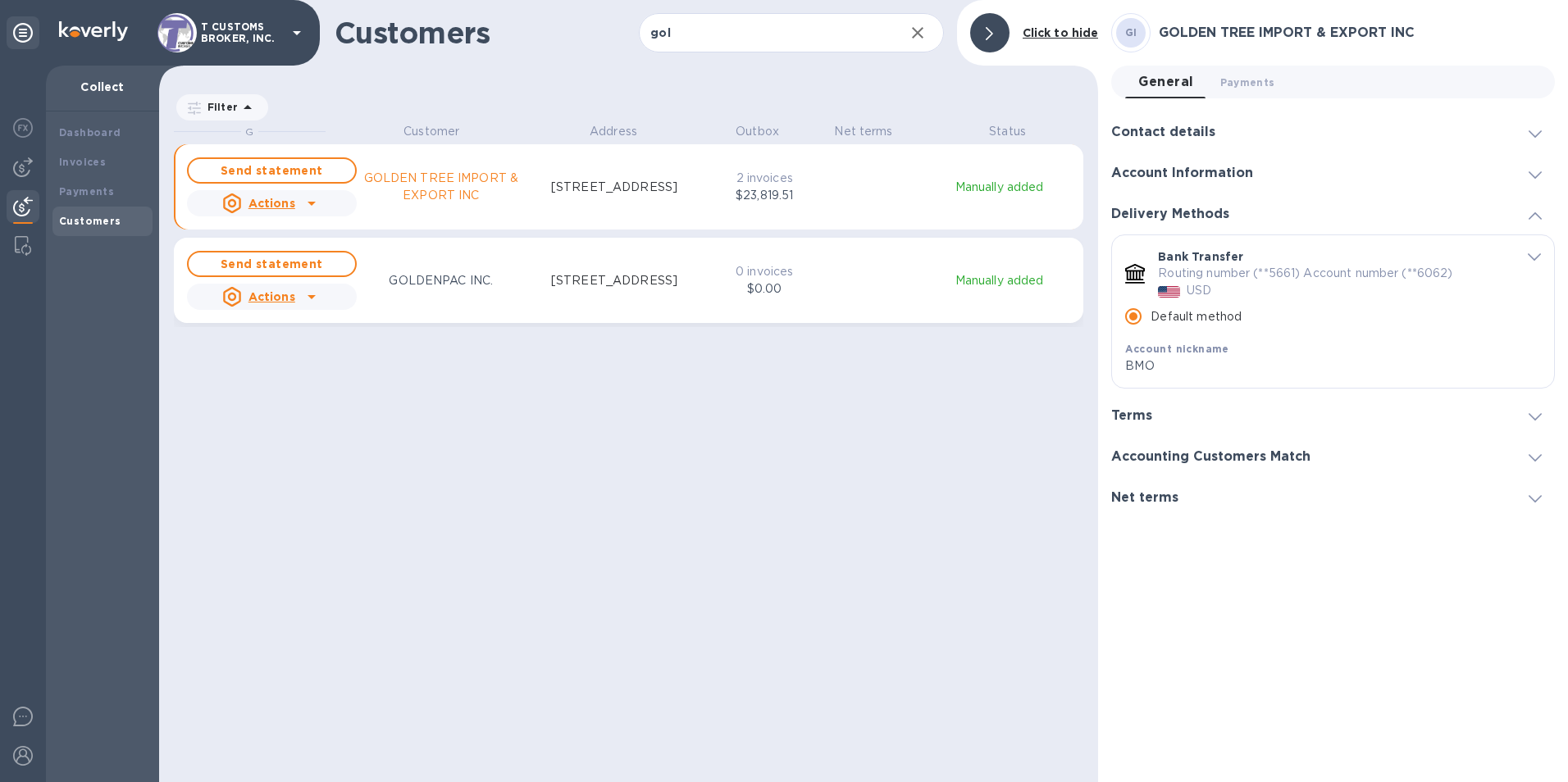
click at [1158, 207] on h3 "Delivery Methods" at bounding box center [1170, 214] width 118 height 16
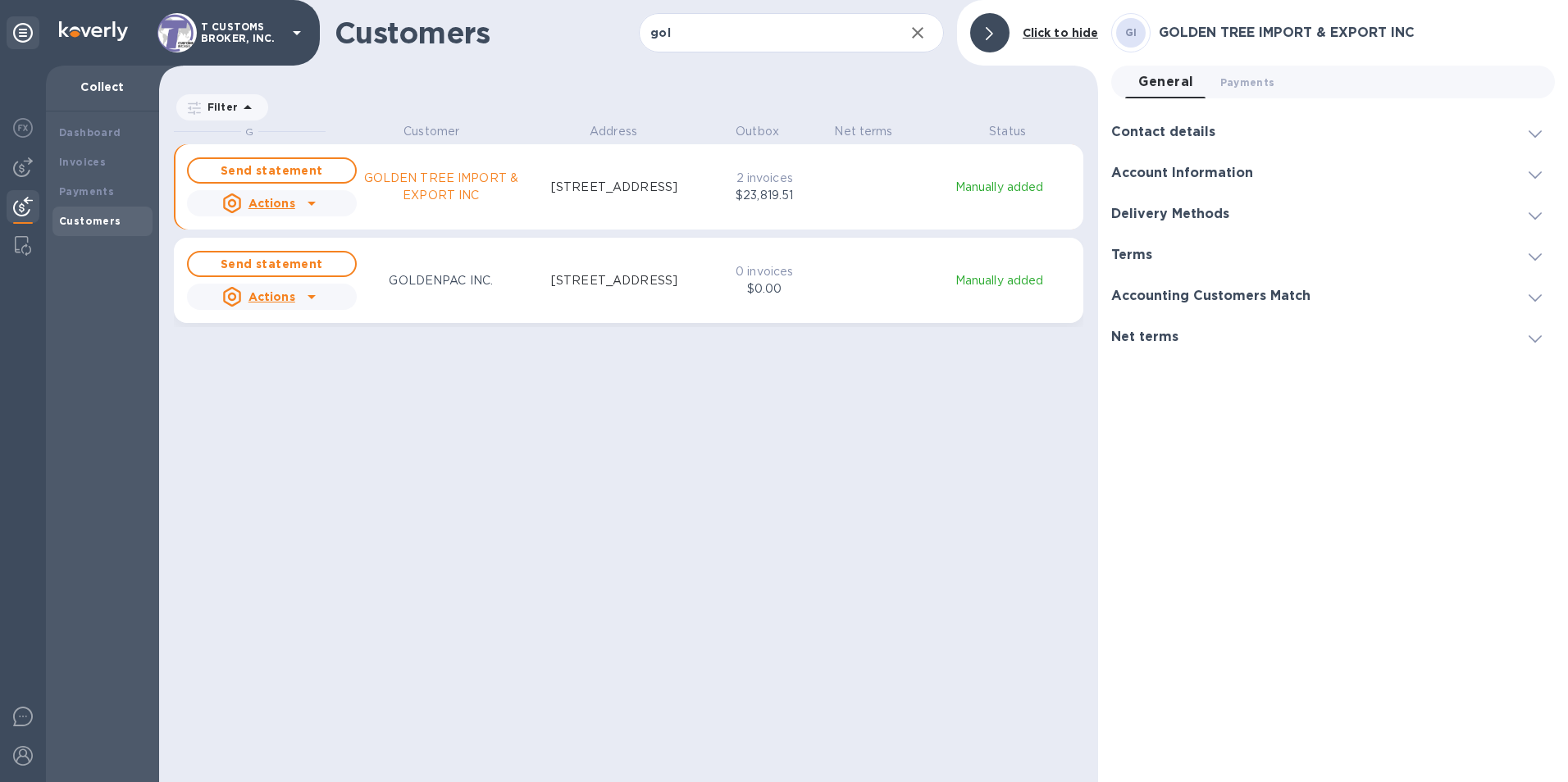
click at [1153, 168] on h3 "Account Information" at bounding box center [1182, 173] width 142 height 16
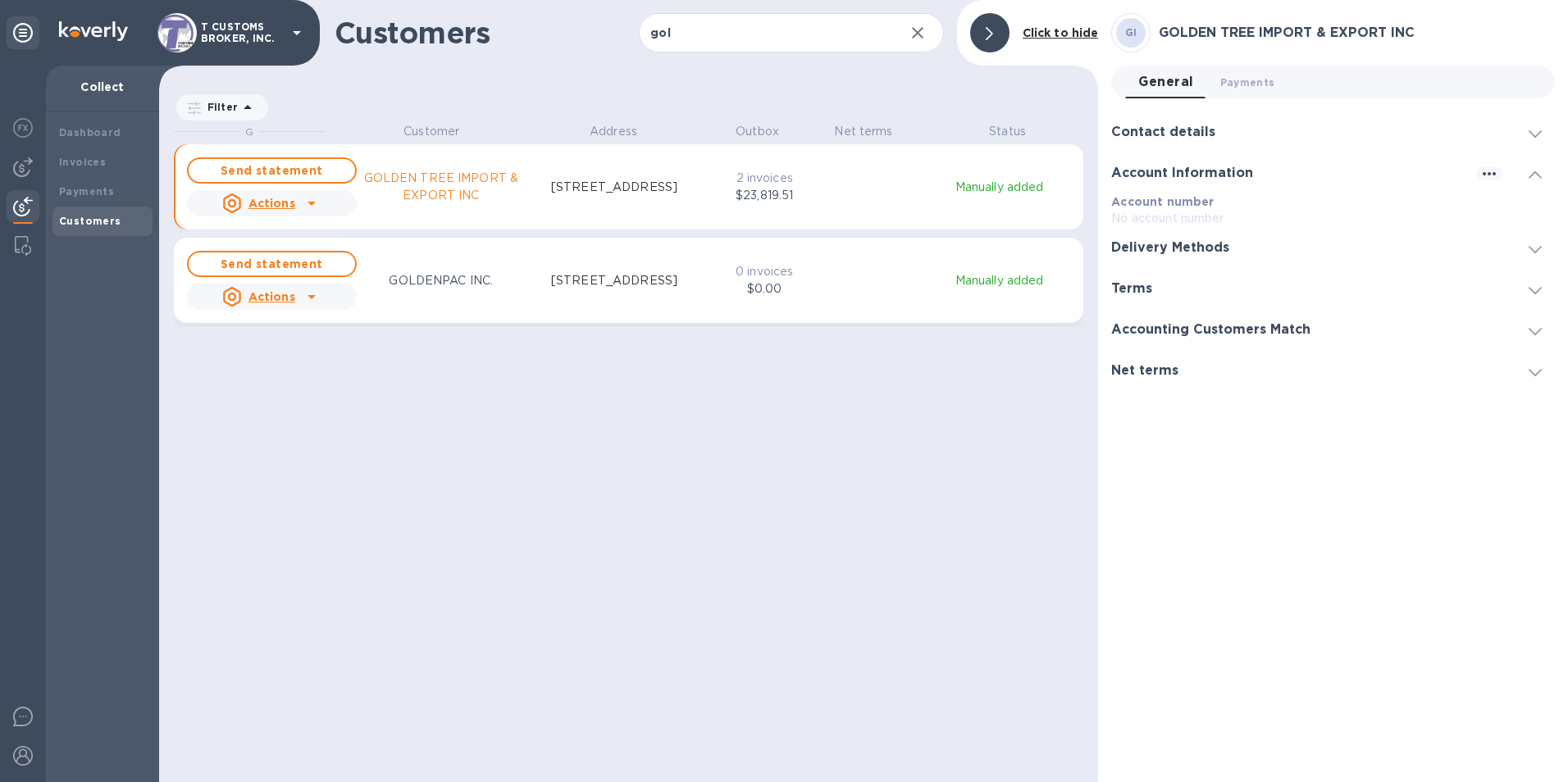
click at [846, 480] on div "G Customer Address Outbox Net terms Status Send statement Actions GOLDEN TREE I…" at bounding box center [636, 450] width 924 height 655
click at [1226, 107] on div "General 0 Payments 0 Contact details Company display name No company display na…" at bounding box center [1333, 228] width 444 height 325
click at [1245, 72] on button "Payments 0" at bounding box center [1248, 81] width 81 height 32
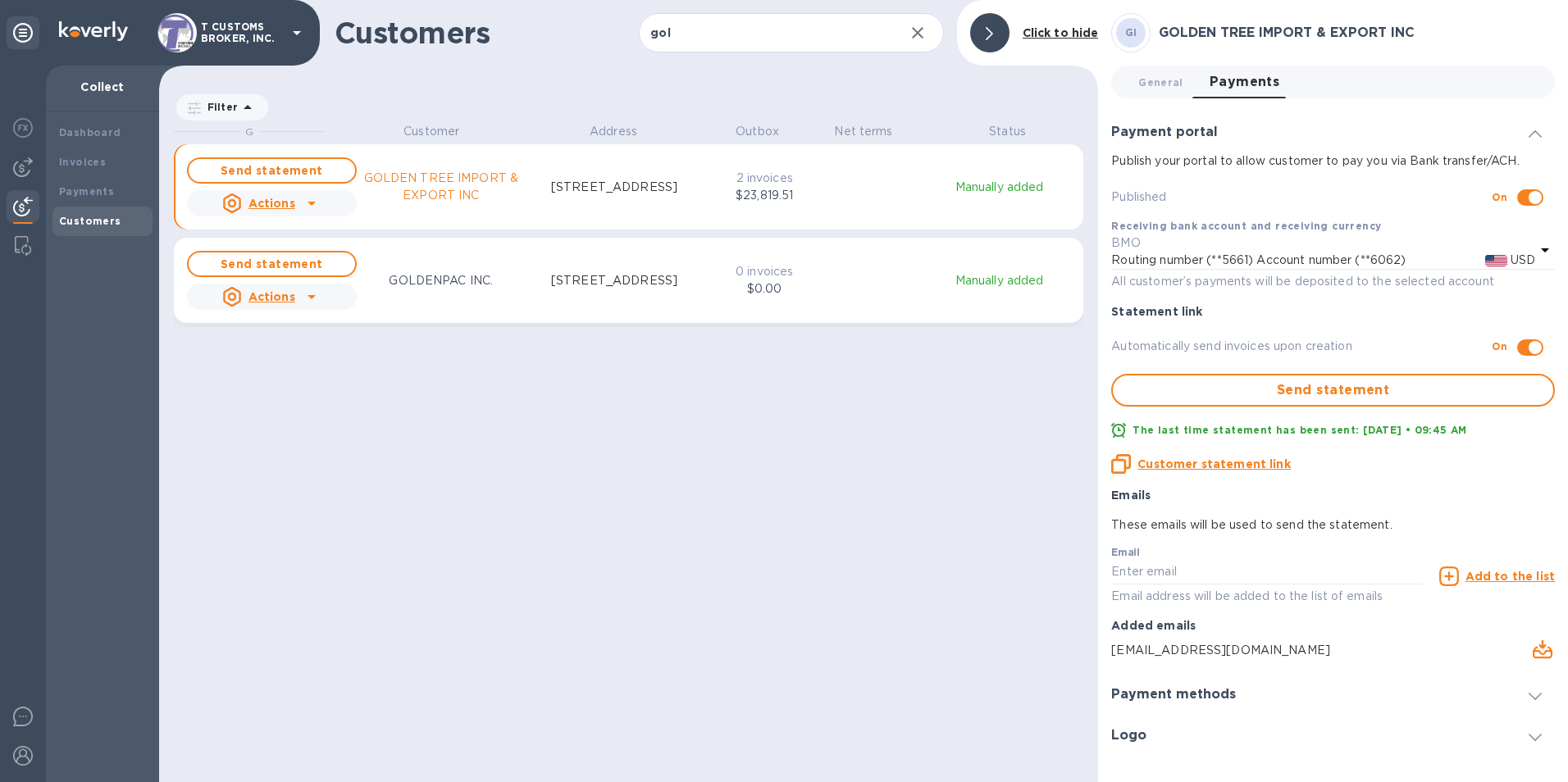
click at [779, 545] on div "G Customer Address Outbox Net terms Status Send statement Actions GOLDEN TREE I…" at bounding box center [636, 450] width 924 height 655
click at [1210, 464] on u "Customer statement link" at bounding box center [1214, 464] width 152 height 13
click at [729, 444] on div "G Customer Address Outbox Net terms Status Send statement Actions GOLDEN TREE I…" at bounding box center [636, 450] width 924 height 655
click at [430, 188] on p "GOLDEN TREE IMPORT & EXPORT INC" at bounding box center [442, 186] width 170 height 34
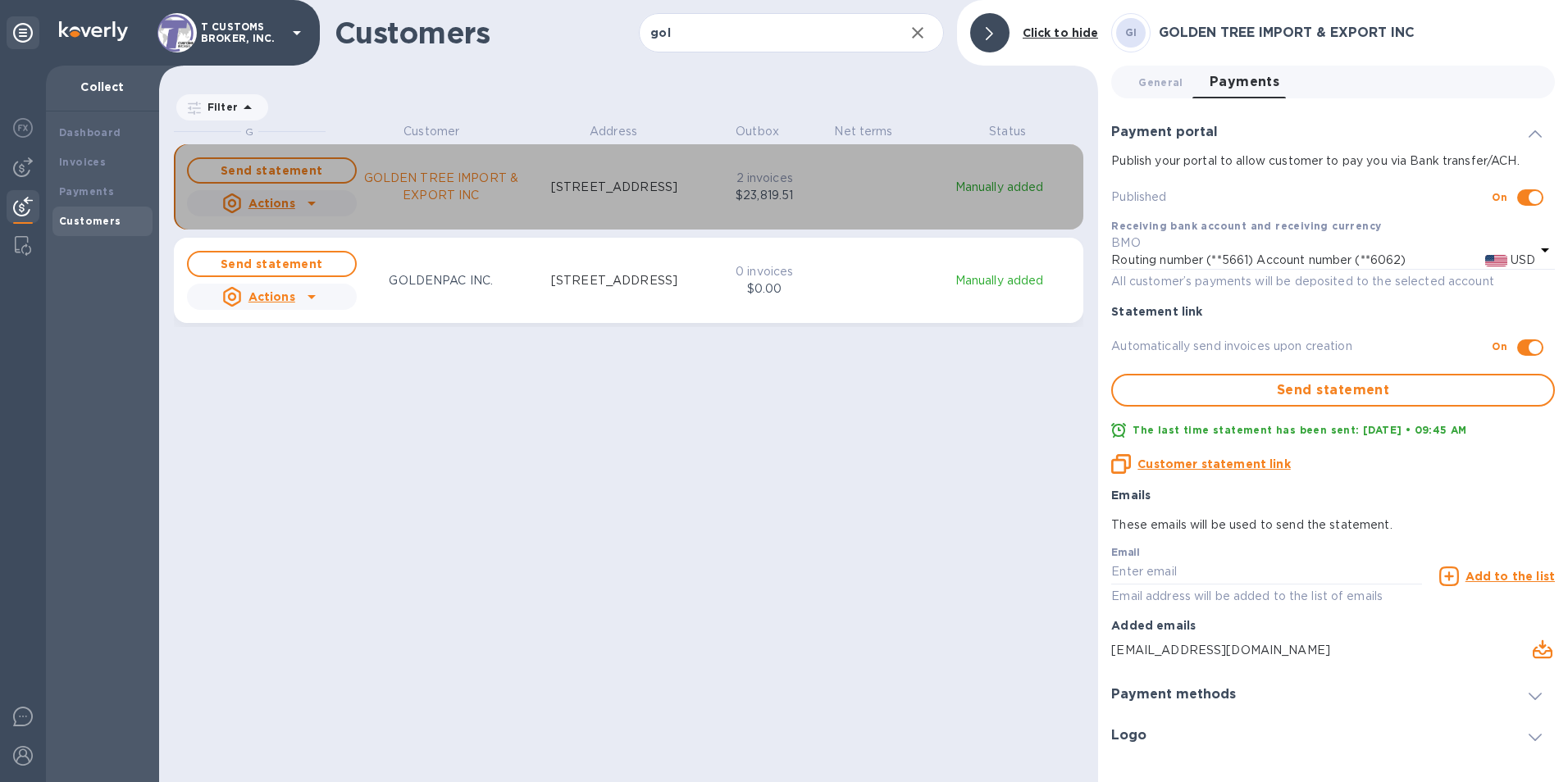
click at [430, 188] on p "GOLDEN TREE IMPORT & EXPORT INC" at bounding box center [442, 186] width 170 height 34
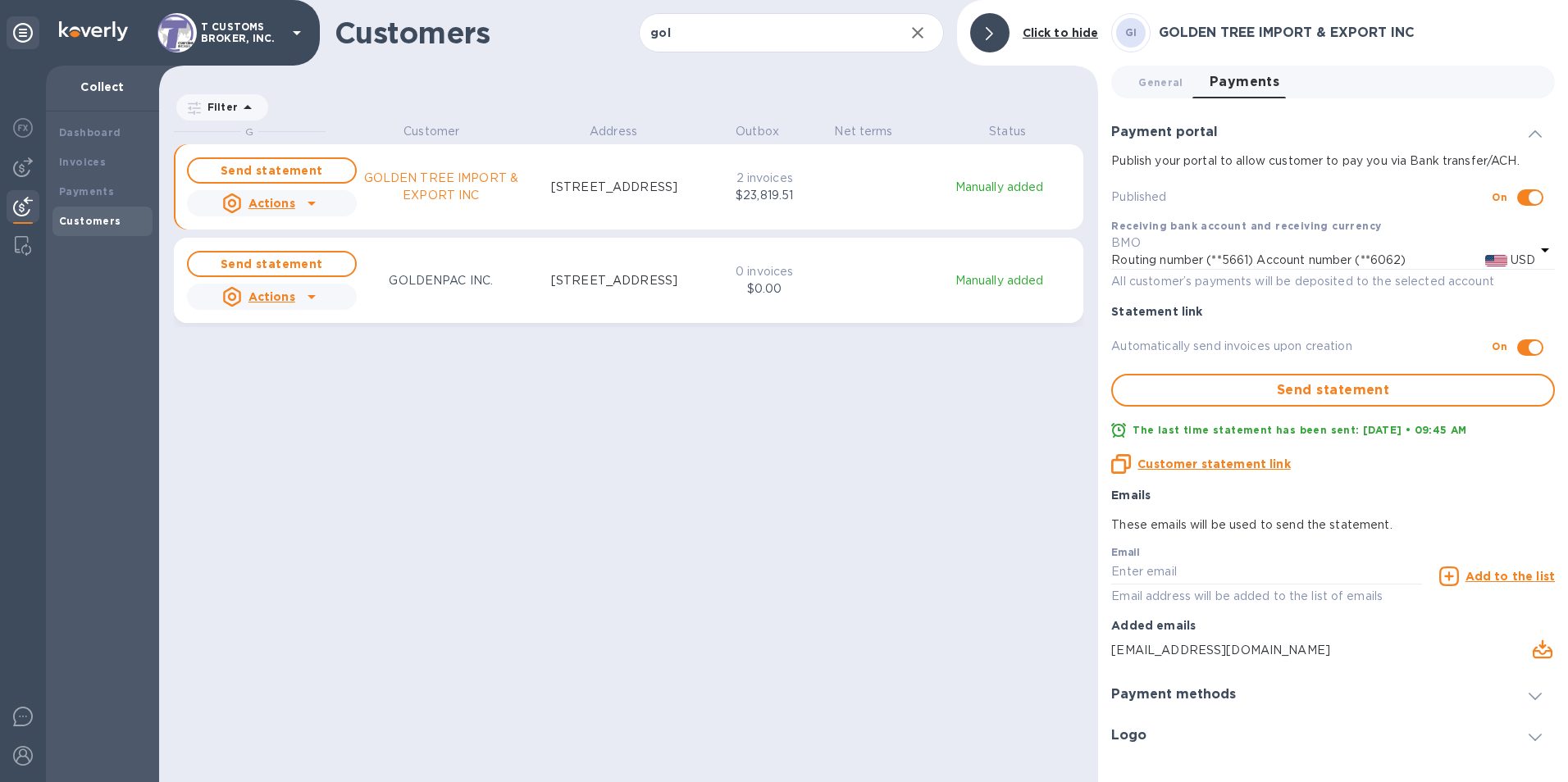
click at [311, 201] on icon "grid" at bounding box center [312, 203] width 19 height 19
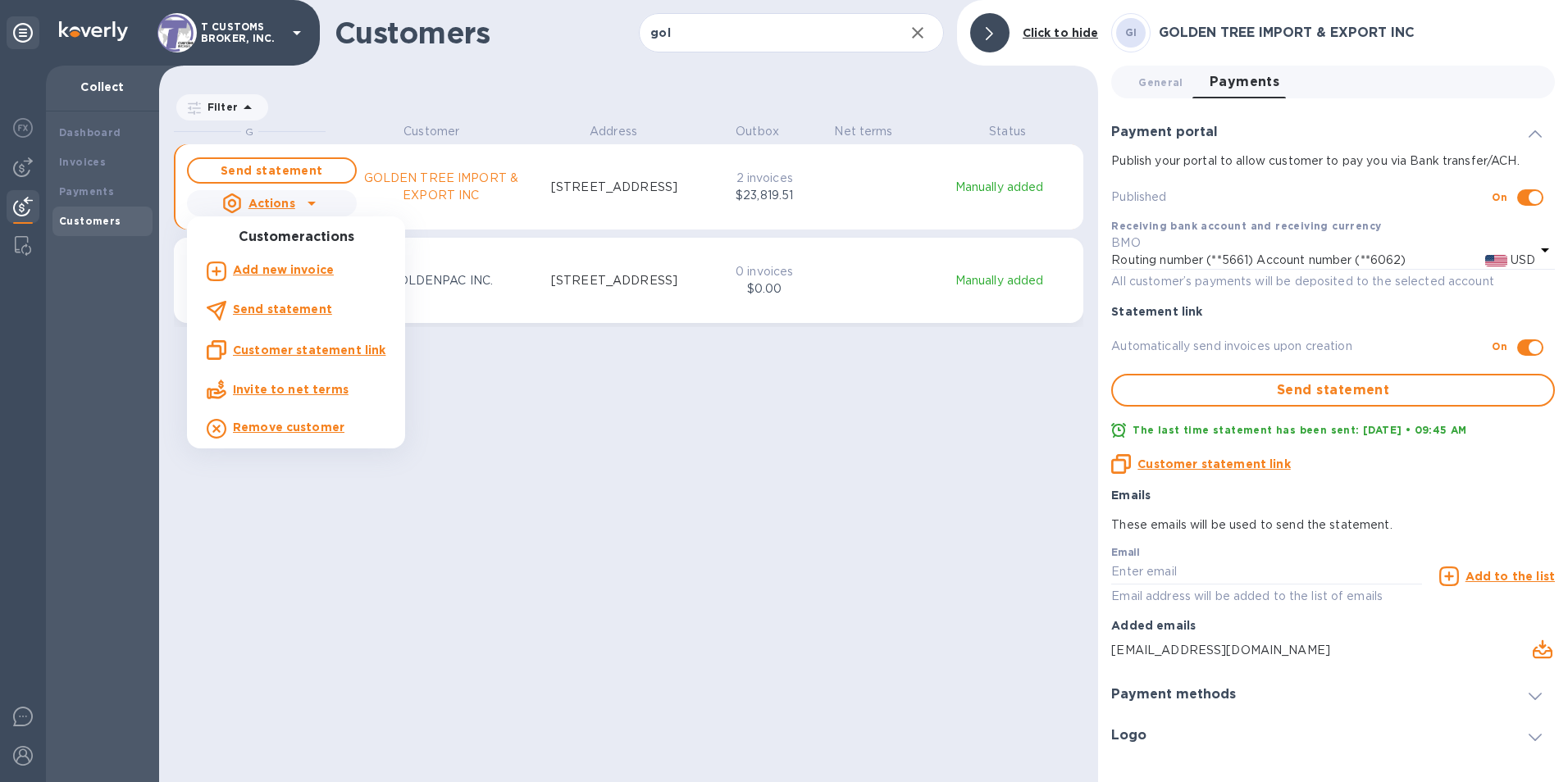
click at [308, 203] on div at bounding box center [784, 391] width 1568 height 782
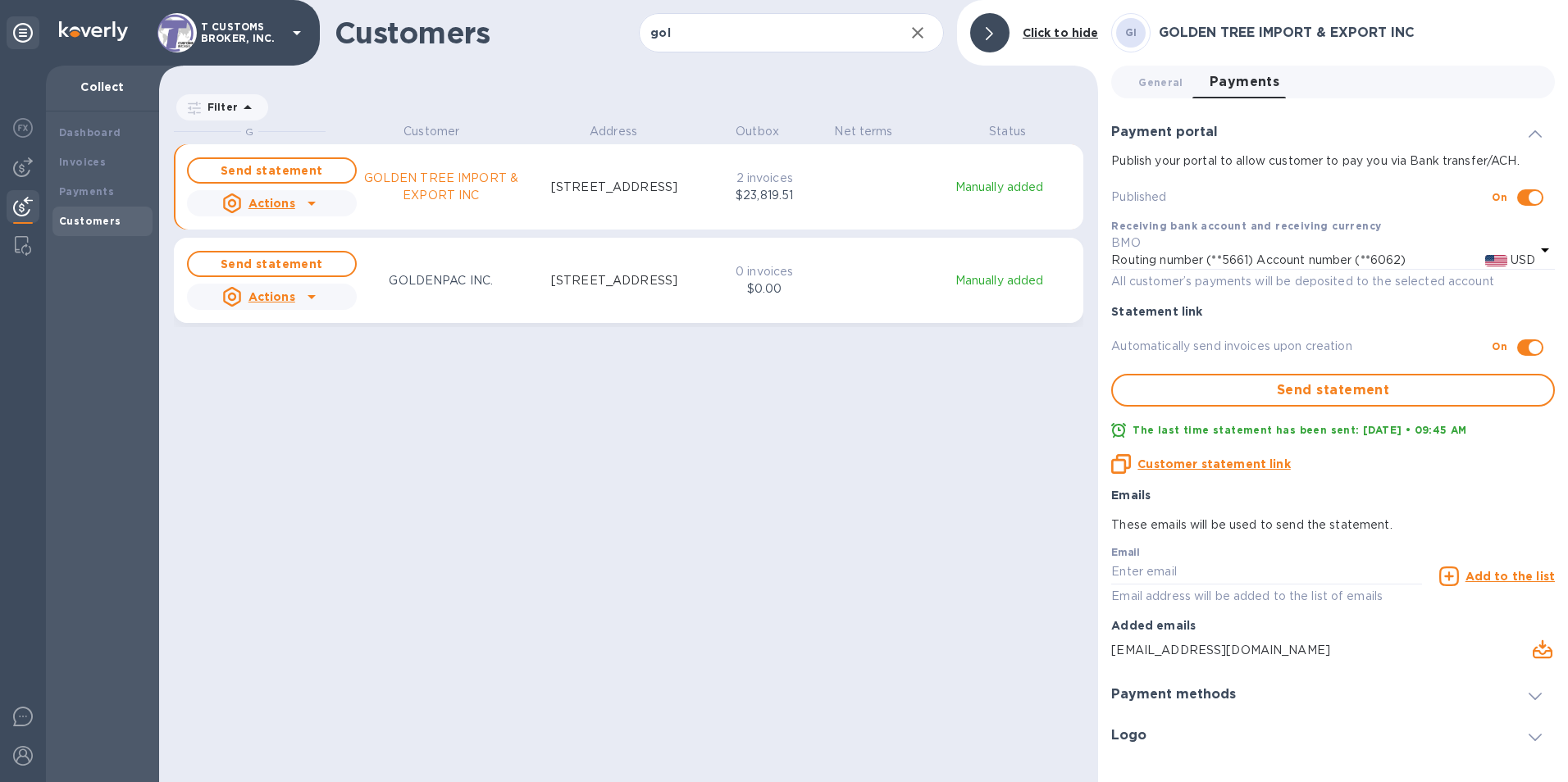
click at [308, 203] on div "Customer actions Add new invoice Send statement Customer statement link Invite …" at bounding box center [784, 391] width 1568 height 782
drag, startPoint x: 308, startPoint y: 203, endPoint x: 227, endPoint y: 214, distance: 81.7
click at [227, 214] on div "Actions" at bounding box center [258, 203] width 80 height 26
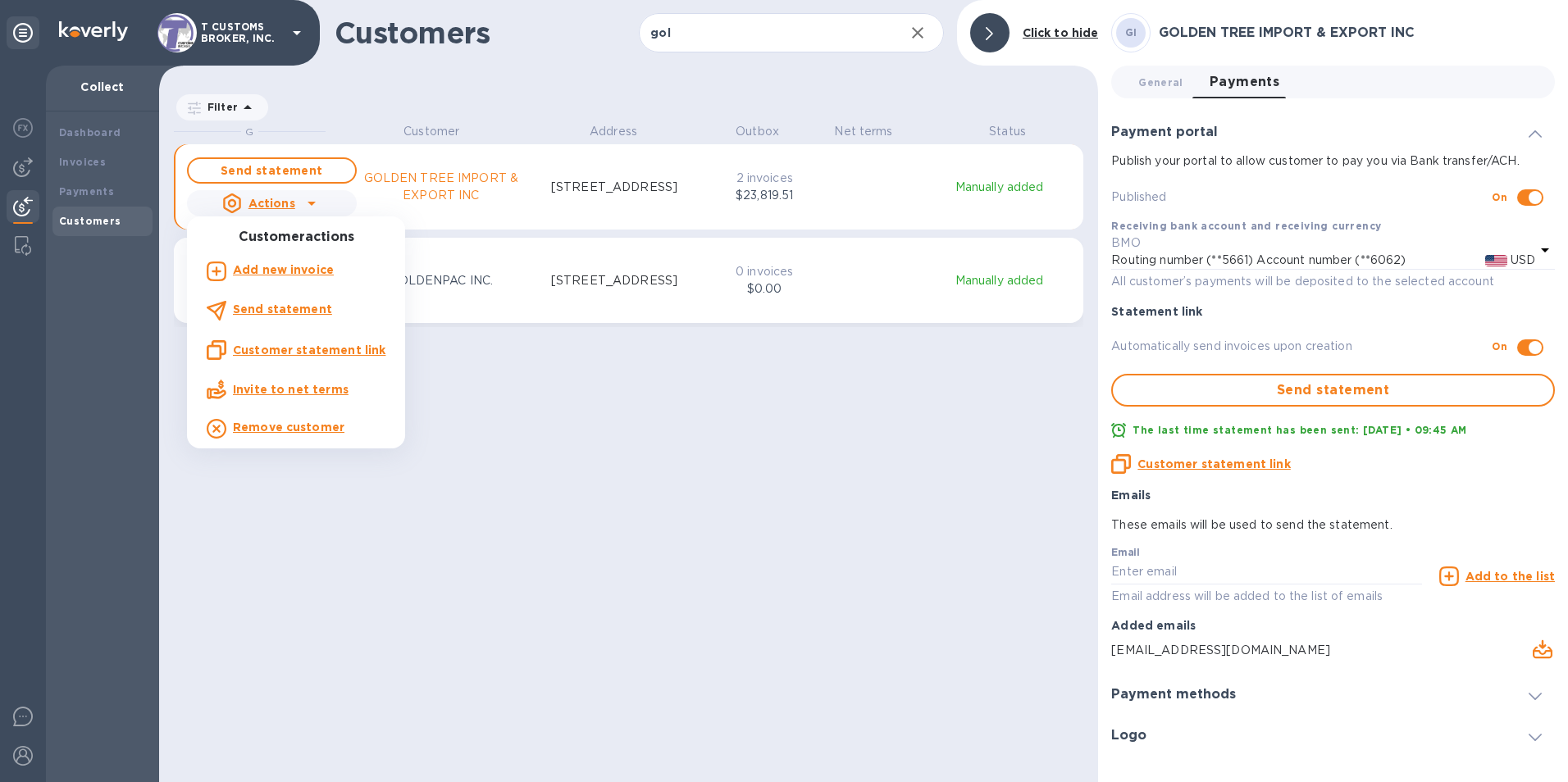
click at [227, 210] on div at bounding box center [784, 391] width 1568 height 782
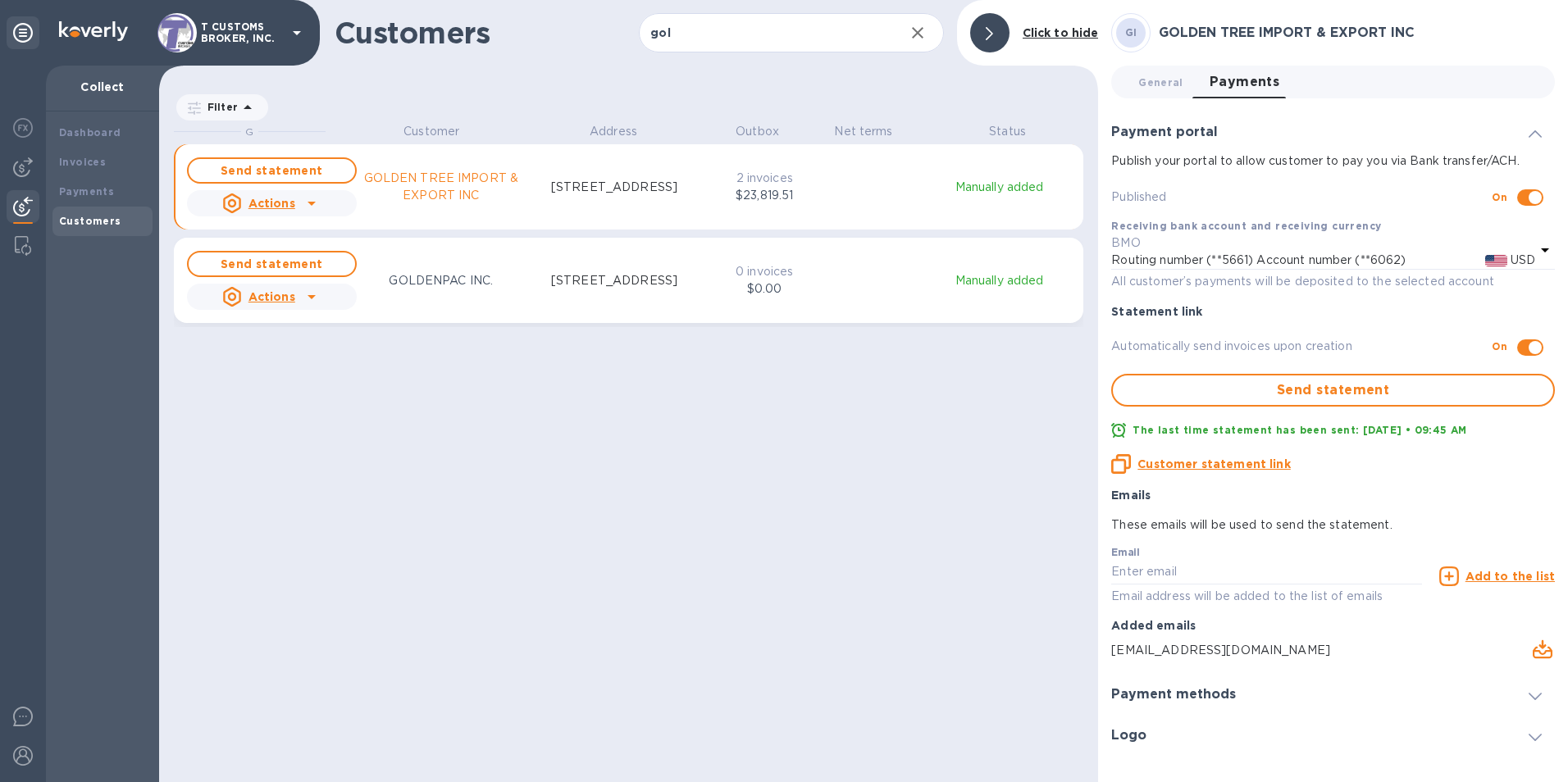
click at [227, 210] on icon "grid" at bounding box center [232, 203] width 19 height 19
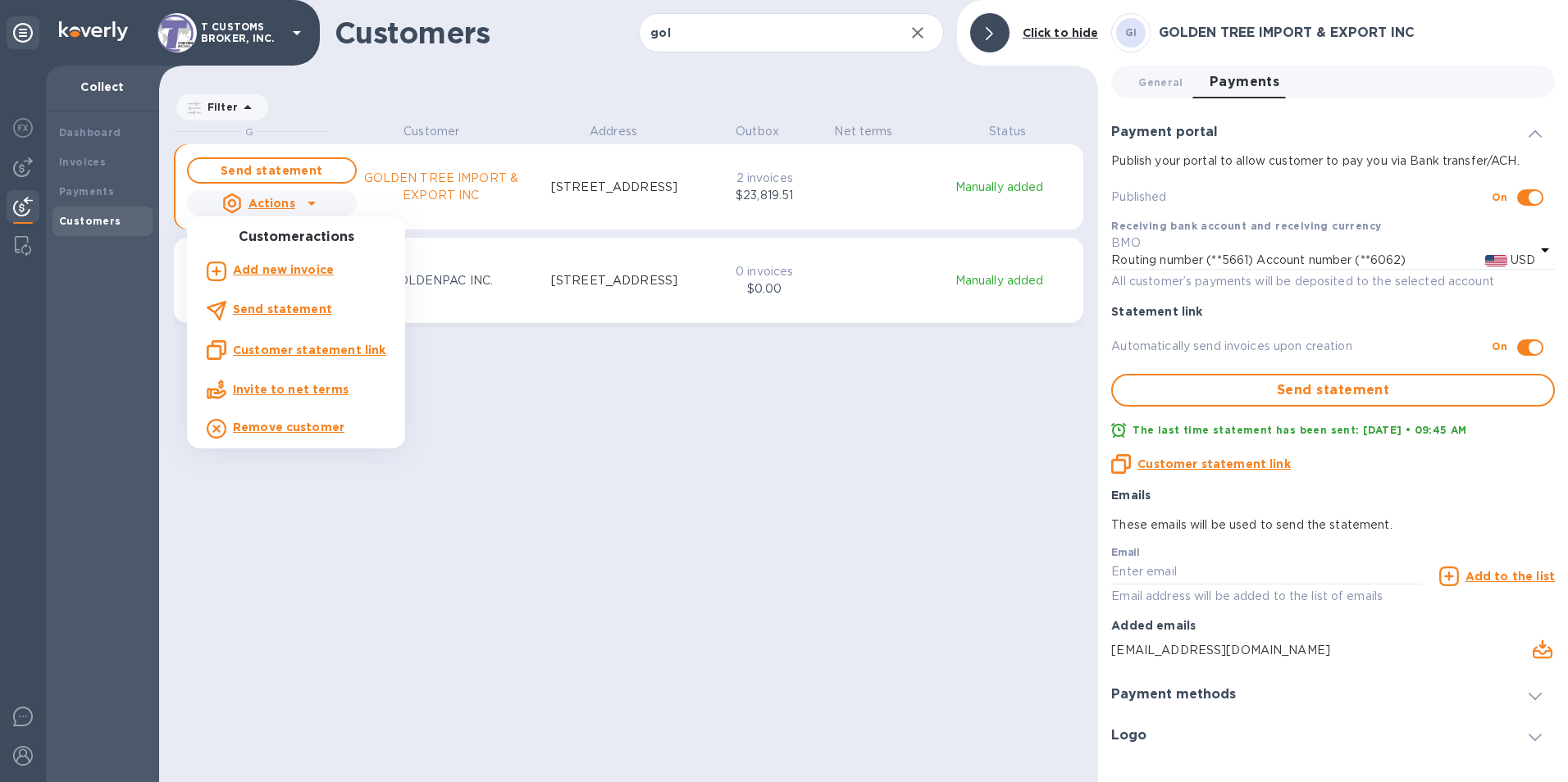
click at [582, 185] on div at bounding box center [784, 391] width 1568 height 782
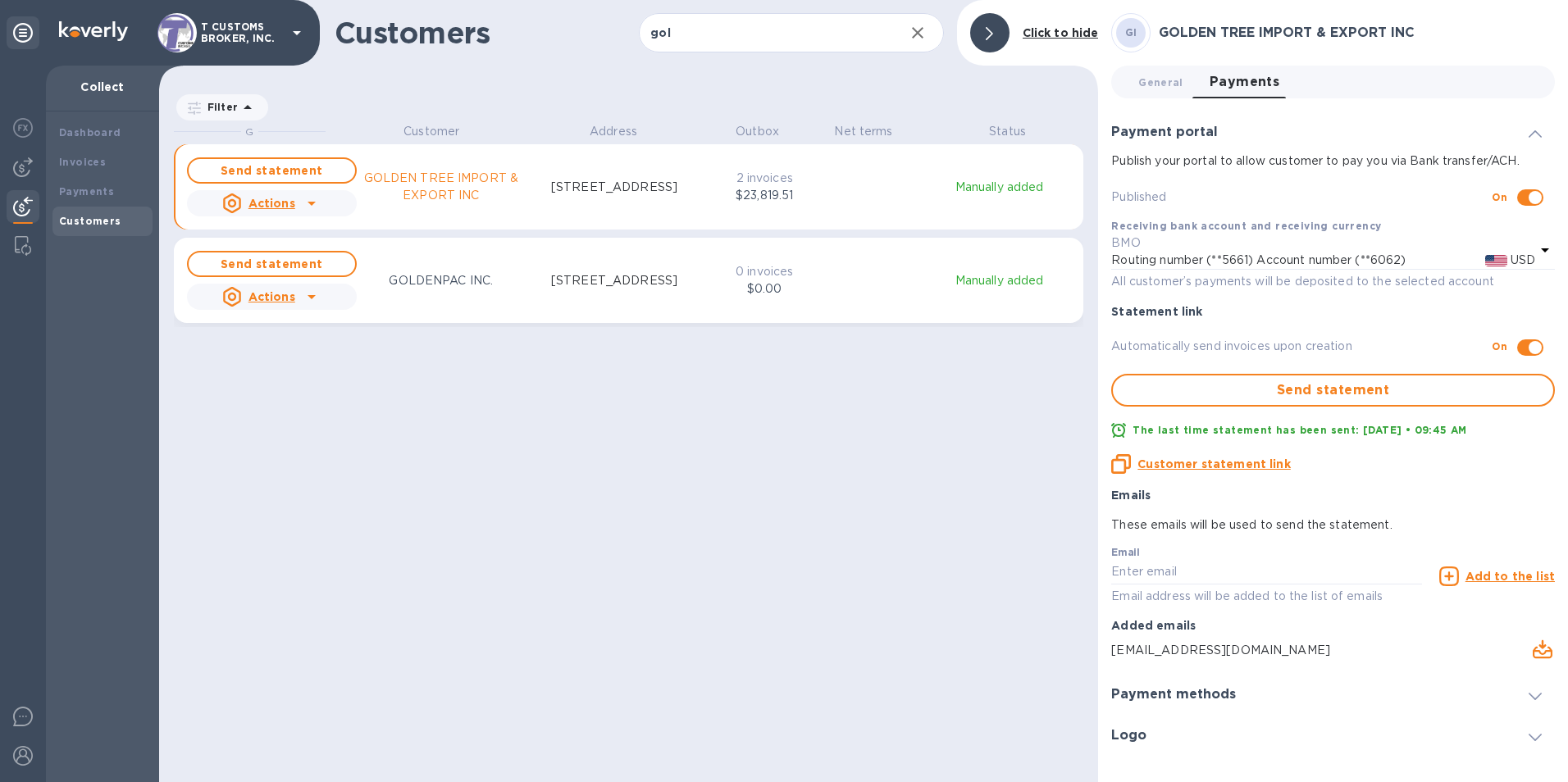
click at [1037, 182] on p "Manually added" at bounding box center [999, 187] width 149 height 17
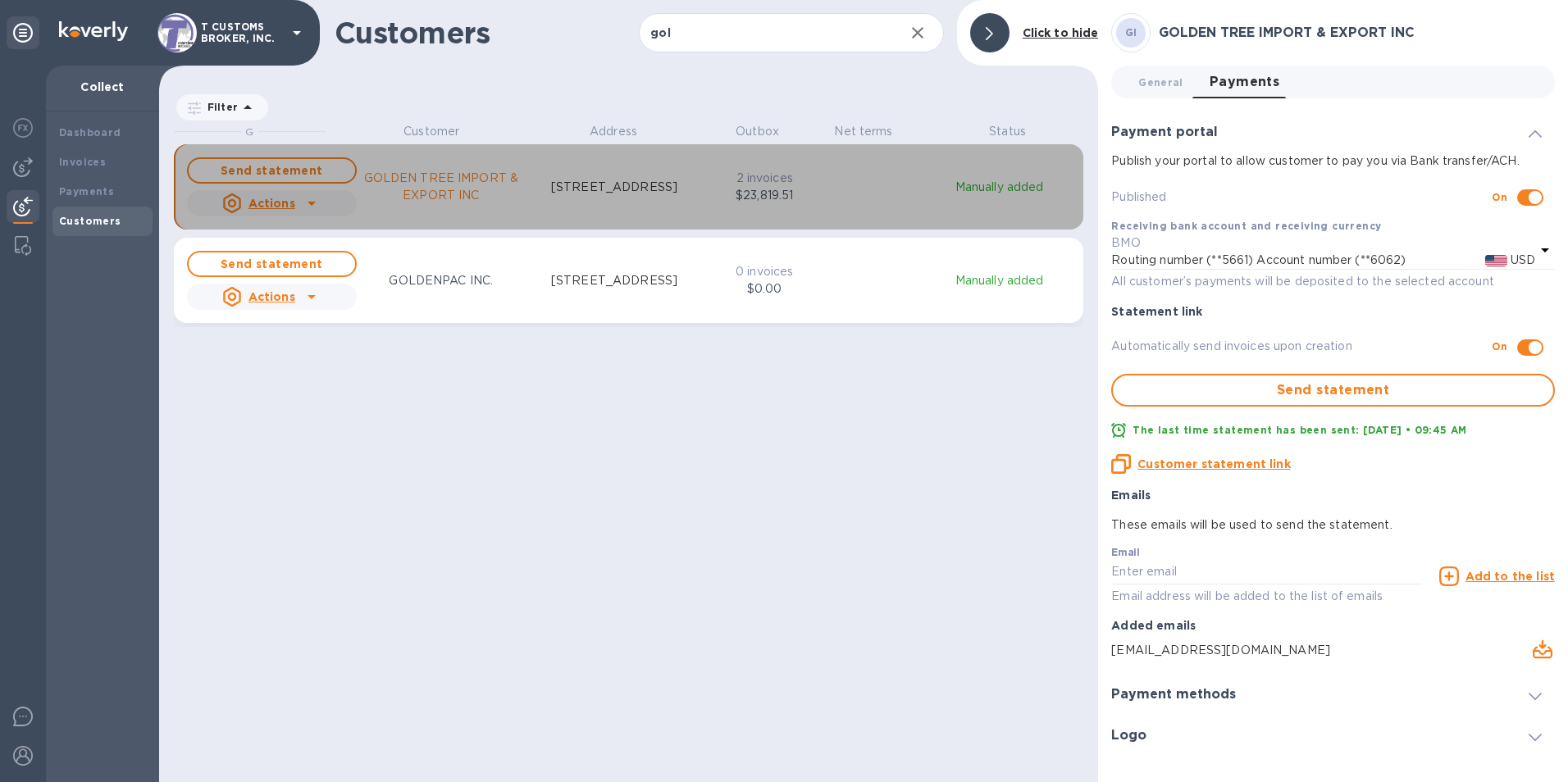
click at [299, 203] on div "grid" at bounding box center [312, 203] width 26 height 26
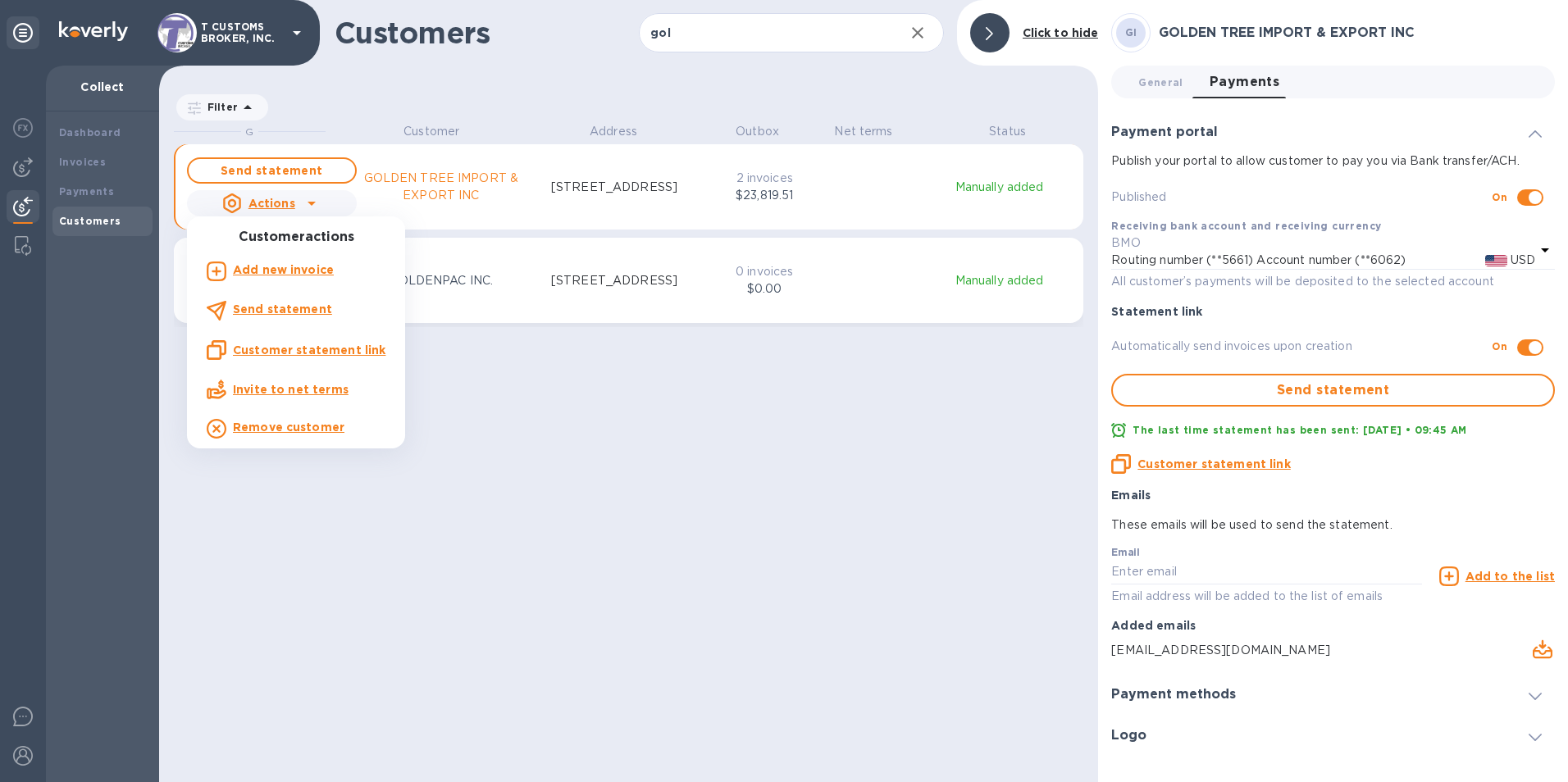
drag, startPoint x: 258, startPoint y: 434, endPoint x: 626, endPoint y: 385, distance: 371.2
click at [626, 385] on div "Customer actions Add new invoice Send statement Customer statement link Invite …" at bounding box center [784, 391] width 1568 height 782
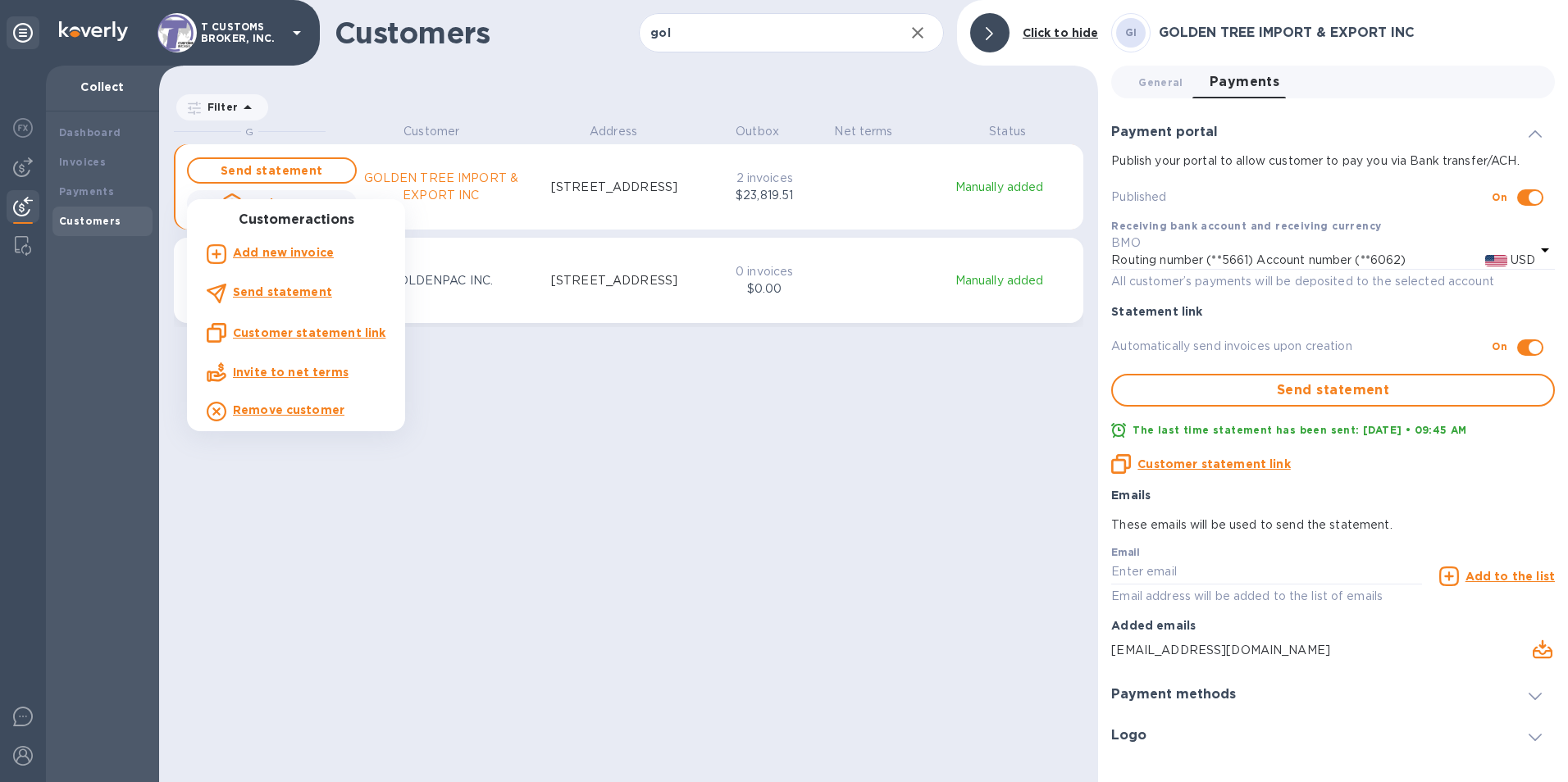
click at [872, 219] on div at bounding box center [784, 391] width 1568 height 782
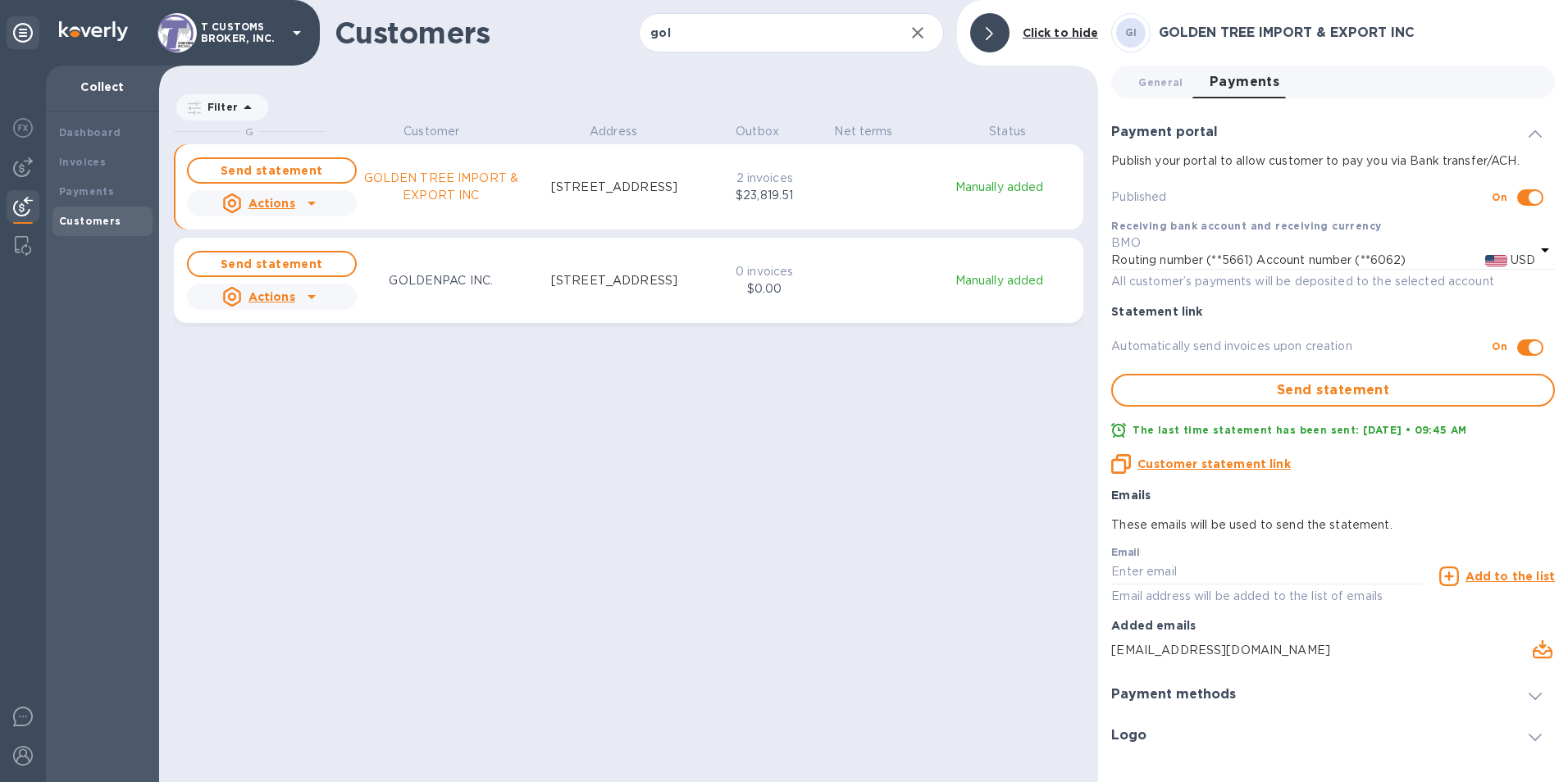
click at [564, 178] on p "[STREET_ADDRESS]" at bounding box center [614, 187] width 126 height 17
click at [684, 29] on input "gol" at bounding box center [765, 33] width 252 height 40
drag, startPoint x: 592, startPoint y: 10, endPoint x: 606, endPoint y: 31, distance: 25.2
click at [589, 25] on div "Customers gol ​ Add customer Click to hide" at bounding box center [628, 32] width 939 height 66
drag, startPoint x: 642, startPoint y: 32, endPoint x: 570, endPoint y: 25, distance: 72.3
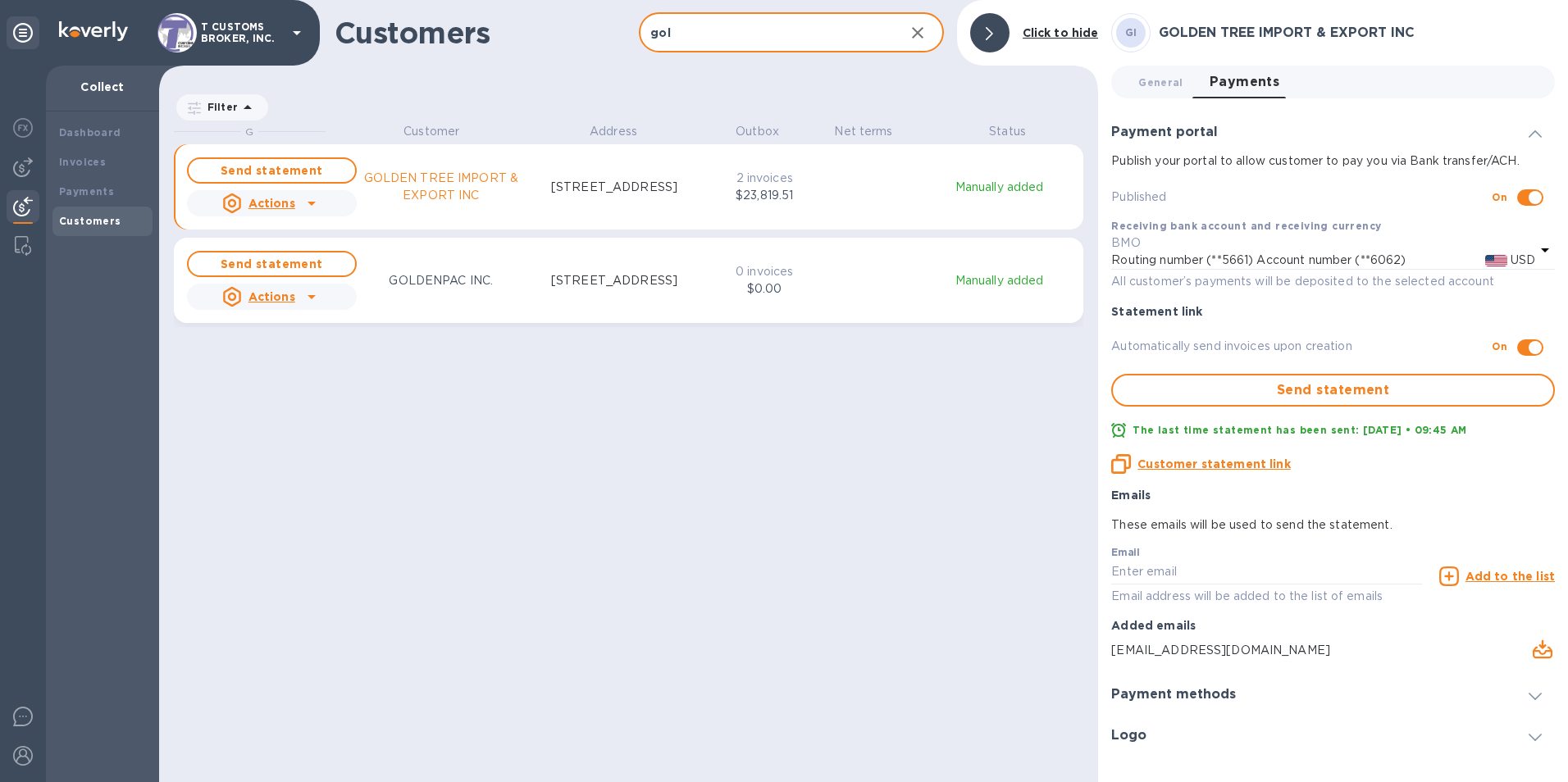
click at [584, 28] on div "Customers gol ​ Add customer Click to hide" at bounding box center [628, 32] width 939 height 66
click at [27, 212] on img at bounding box center [23, 206] width 19 height 19
click at [79, 164] on b "Invoices" at bounding box center [81, 162] width 46 height 12
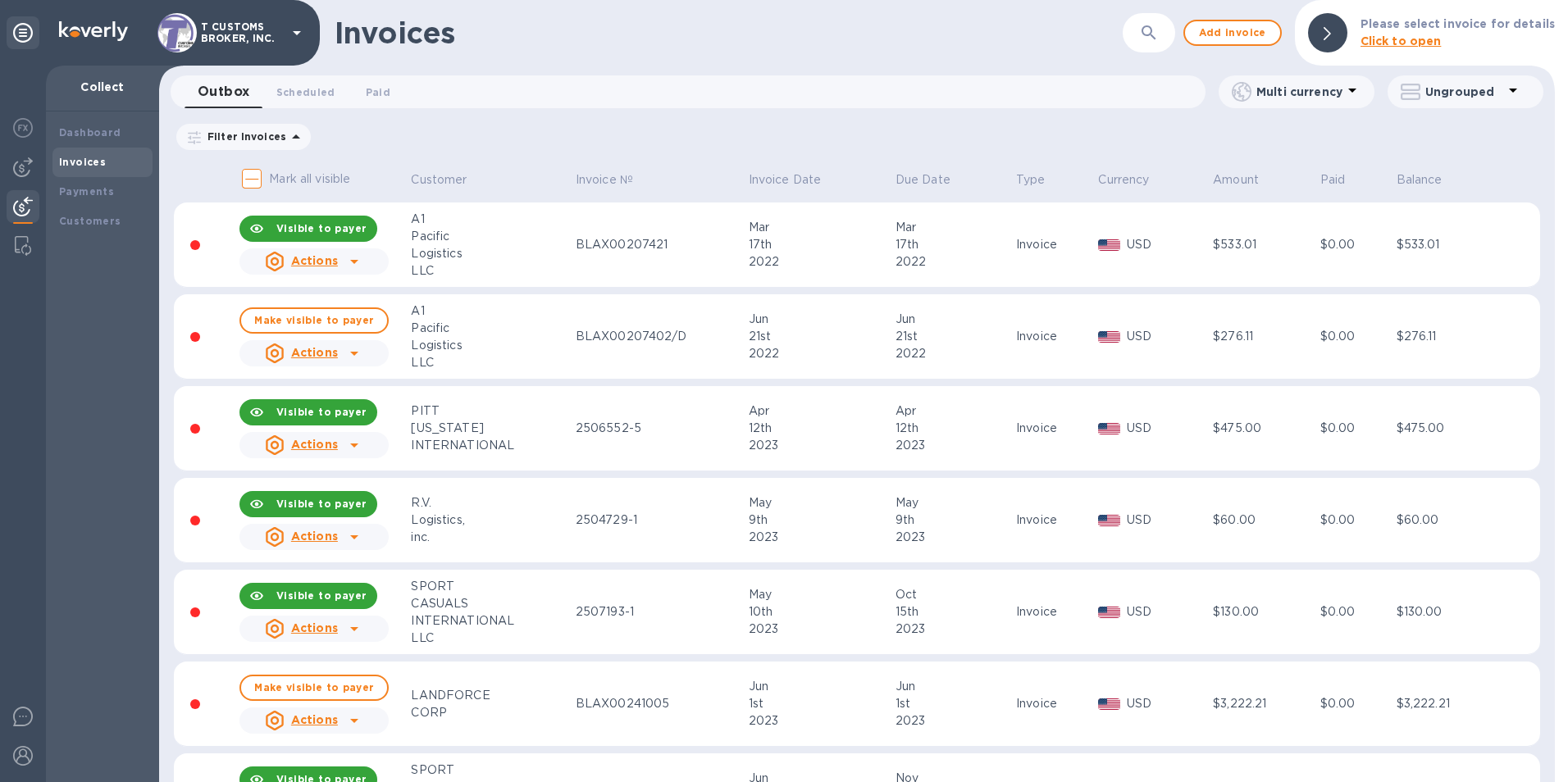
click at [1149, 18] on button "button" at bounding box center [1149, 32] width 39 height 39
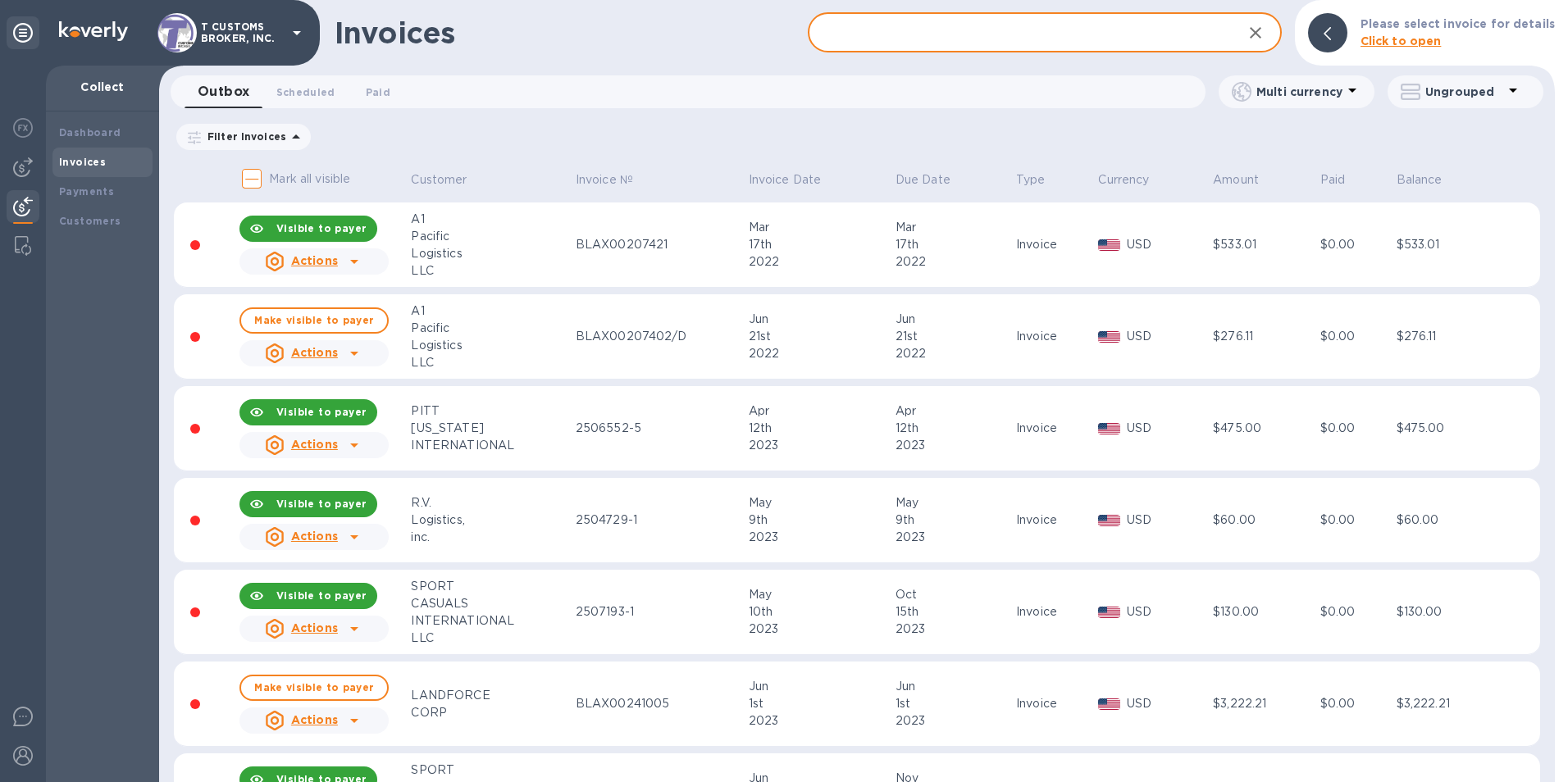
drag, startPoint x: 900, startPoint y: 19, endPoint x: 898, endPoint y: 27, distance: 8.2
click at [900, 19] on input "text" at bounding box center [1018, 33] width 421 height 40
click at [896, 28] on input "text" at bounding box center [1018, 33] width 421 height 40
type input "2563322"
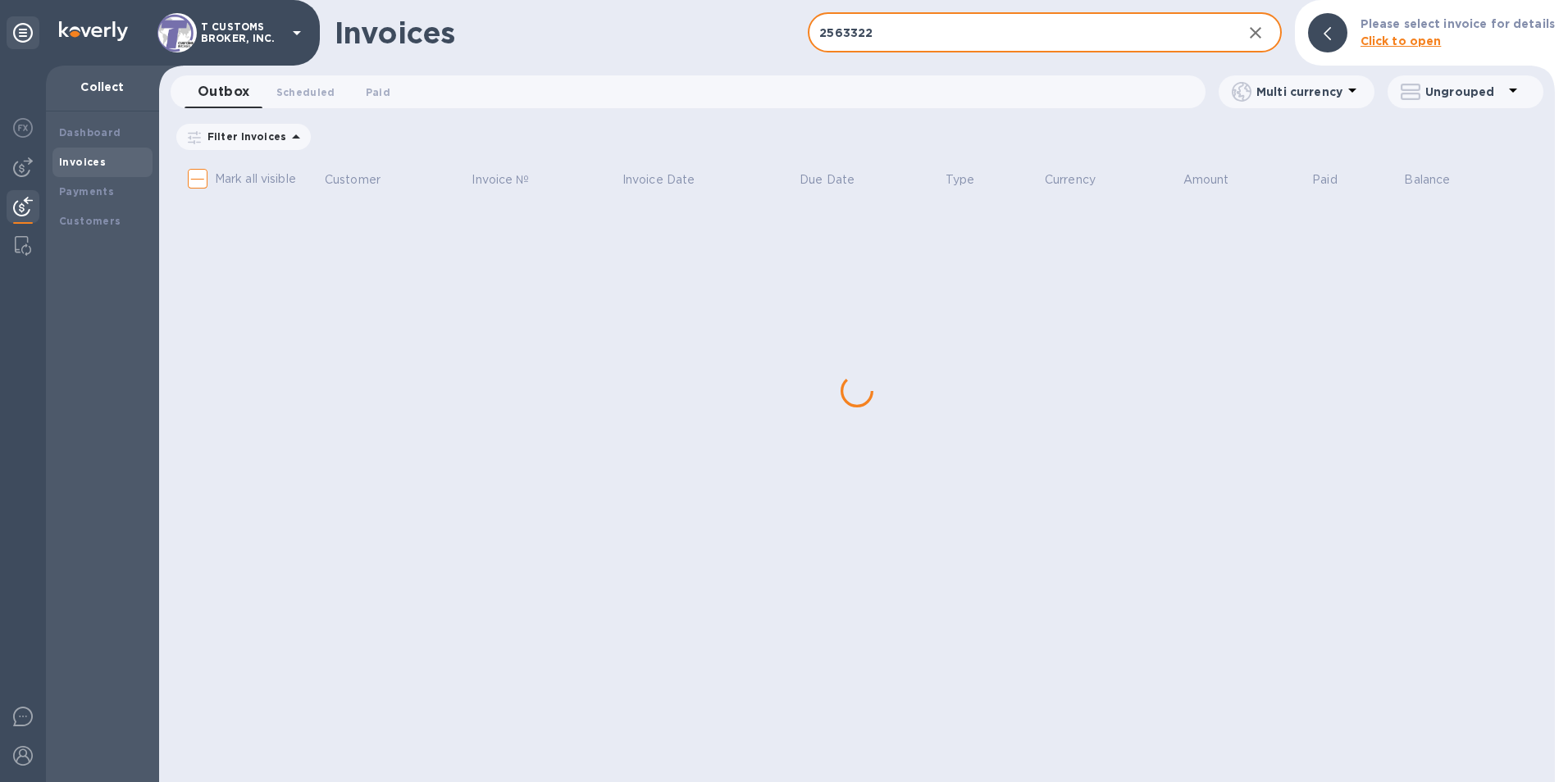
checkbox input "true"
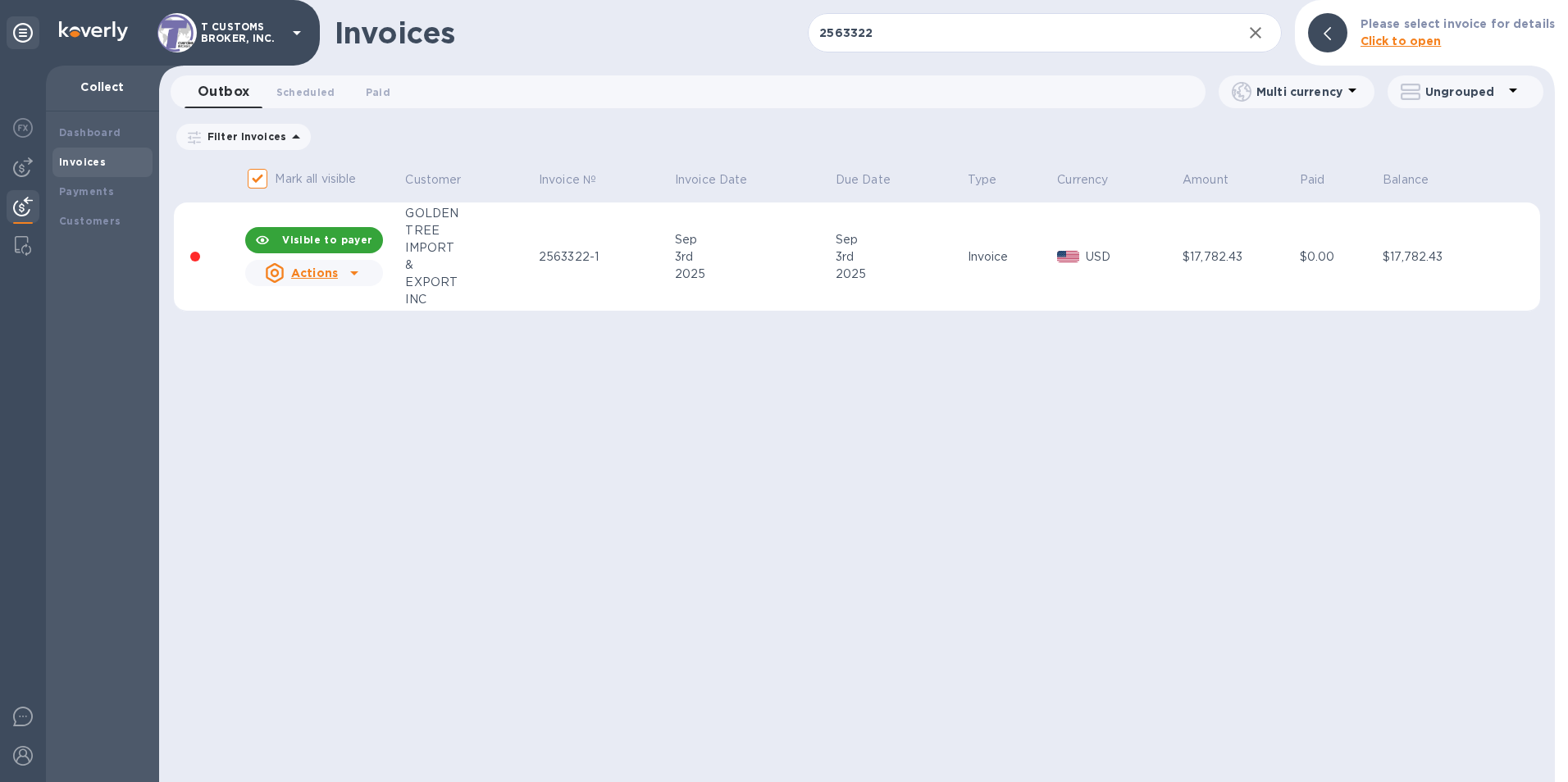
click at [354, 277] on icon at bounding box center [354, 273] width 19 height 19
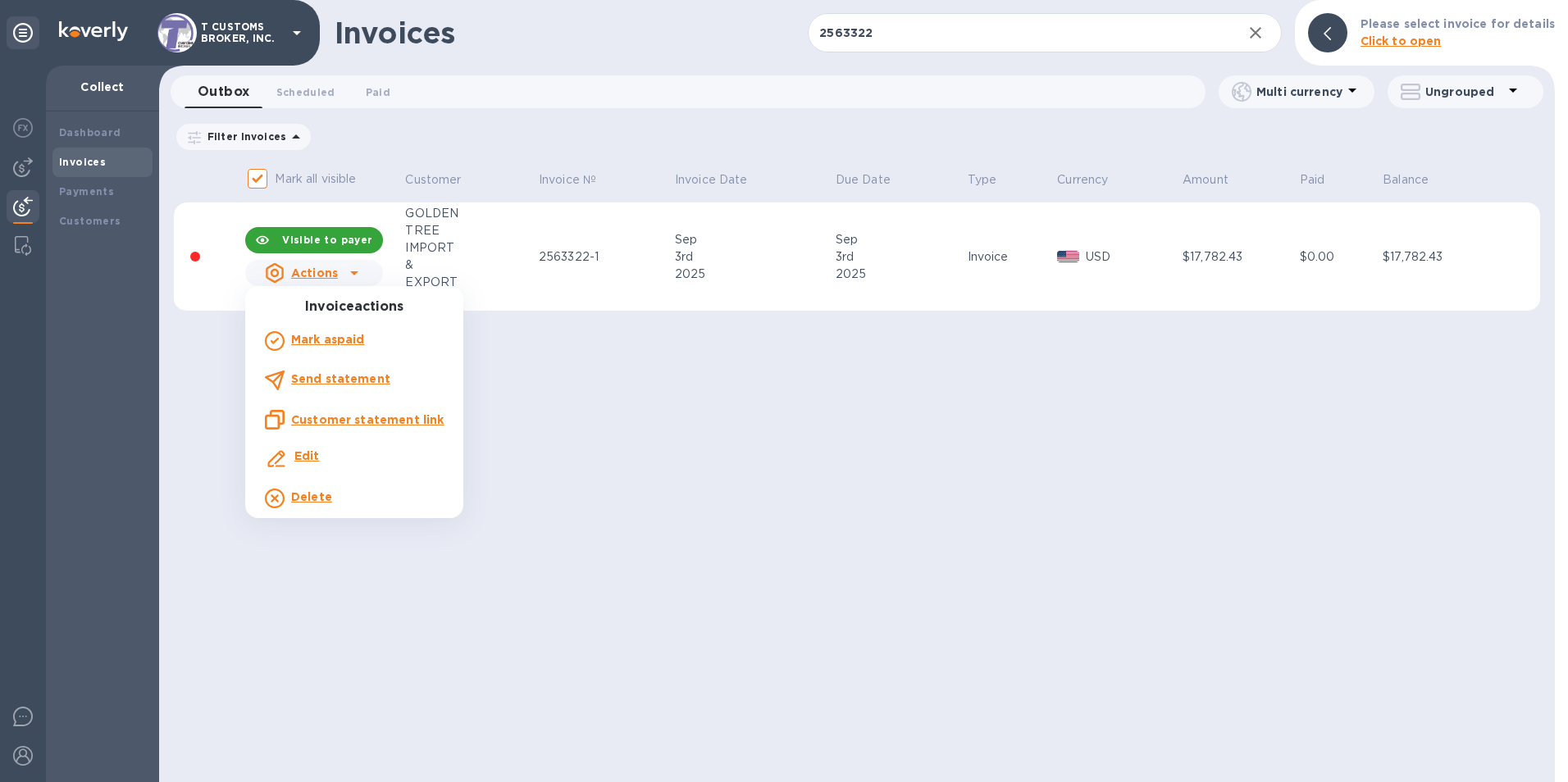
click at [313, 492] on b "Delete" at bounding box center [312, 497] width 41 height 13
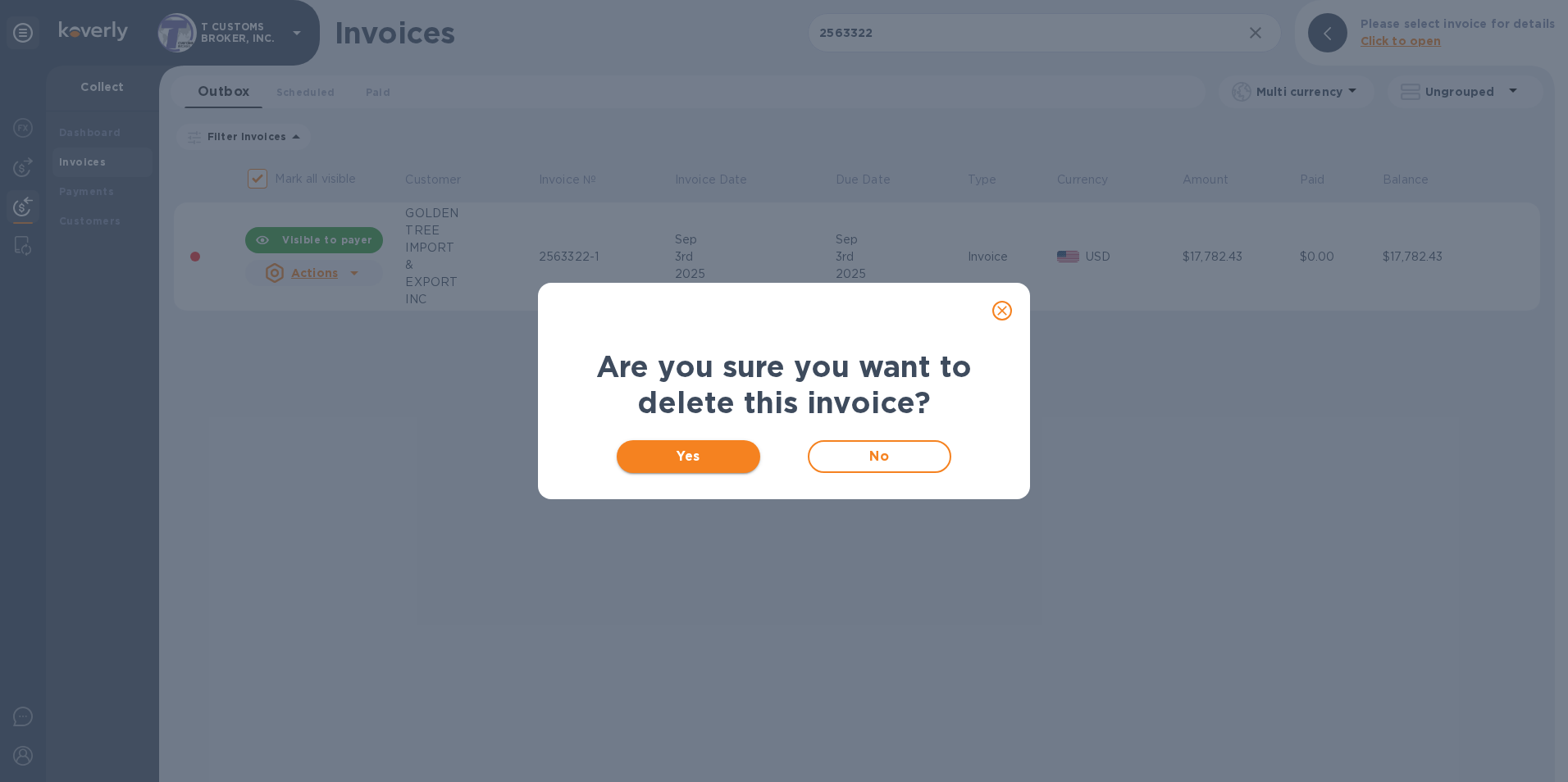
click at [705, 469] on button "Yes" at bounding box center [689, 456] width 144 height 32
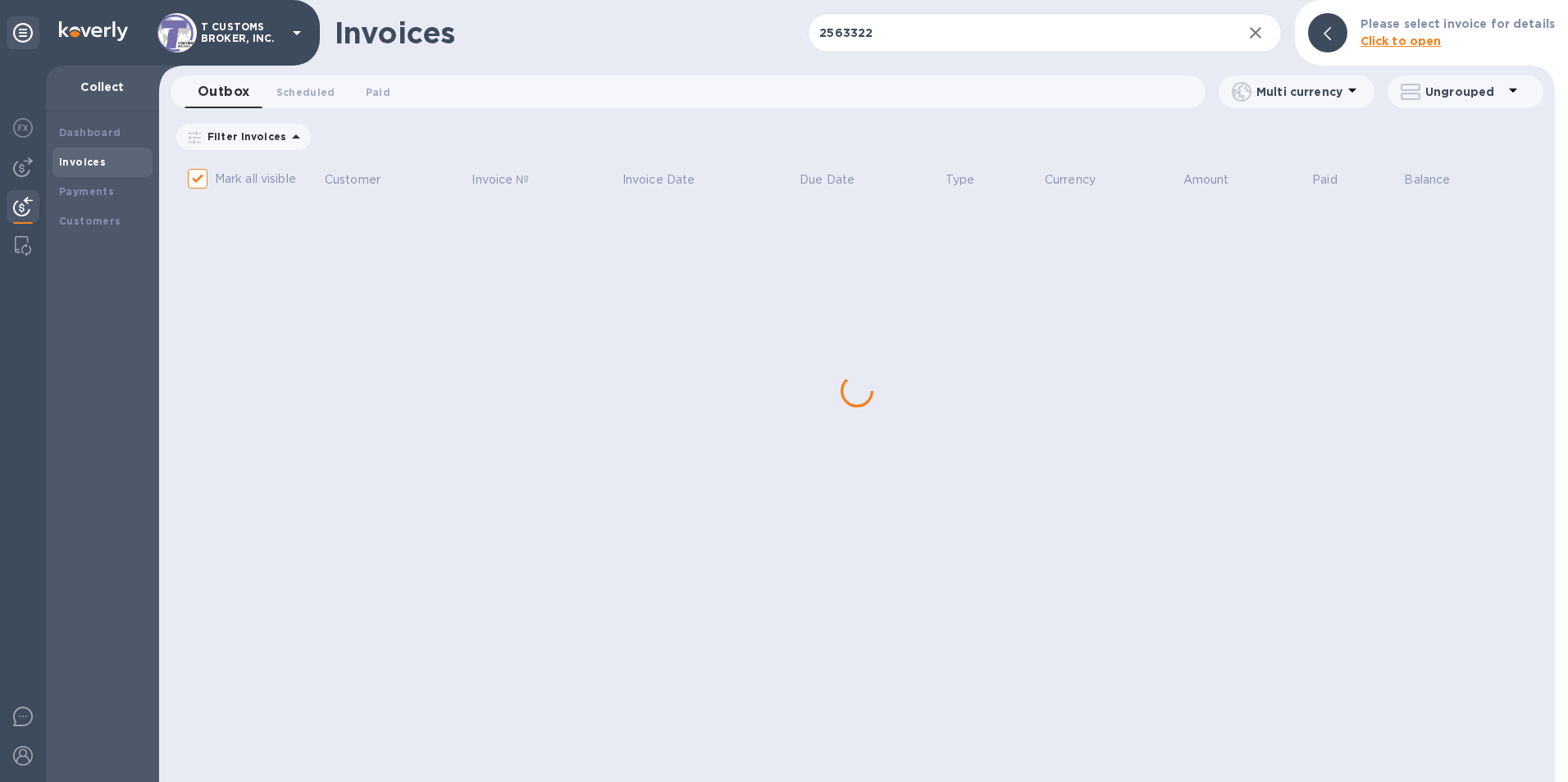
click at [846, 519] on div "Invoices 2563322 ​ Add invoice Please select invoice for details Click to open …" at bounding box center [858, 391] width 1396 height 782
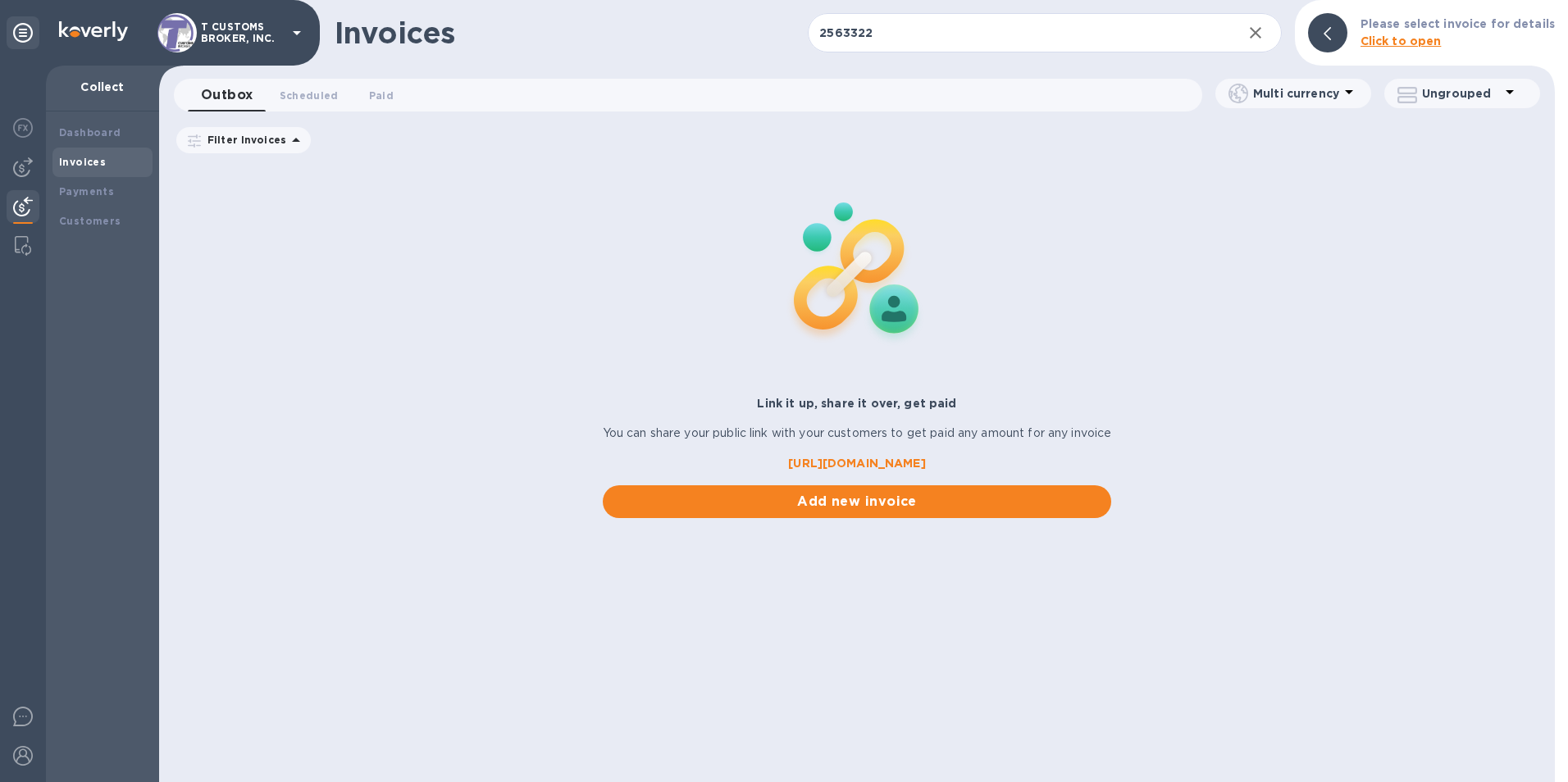
click at [644, 72] on div "Invoices 2563322 ​ Add invoice Please select invoice for details Click to open …" at bounding box center [858, 391] width 1396 height 782
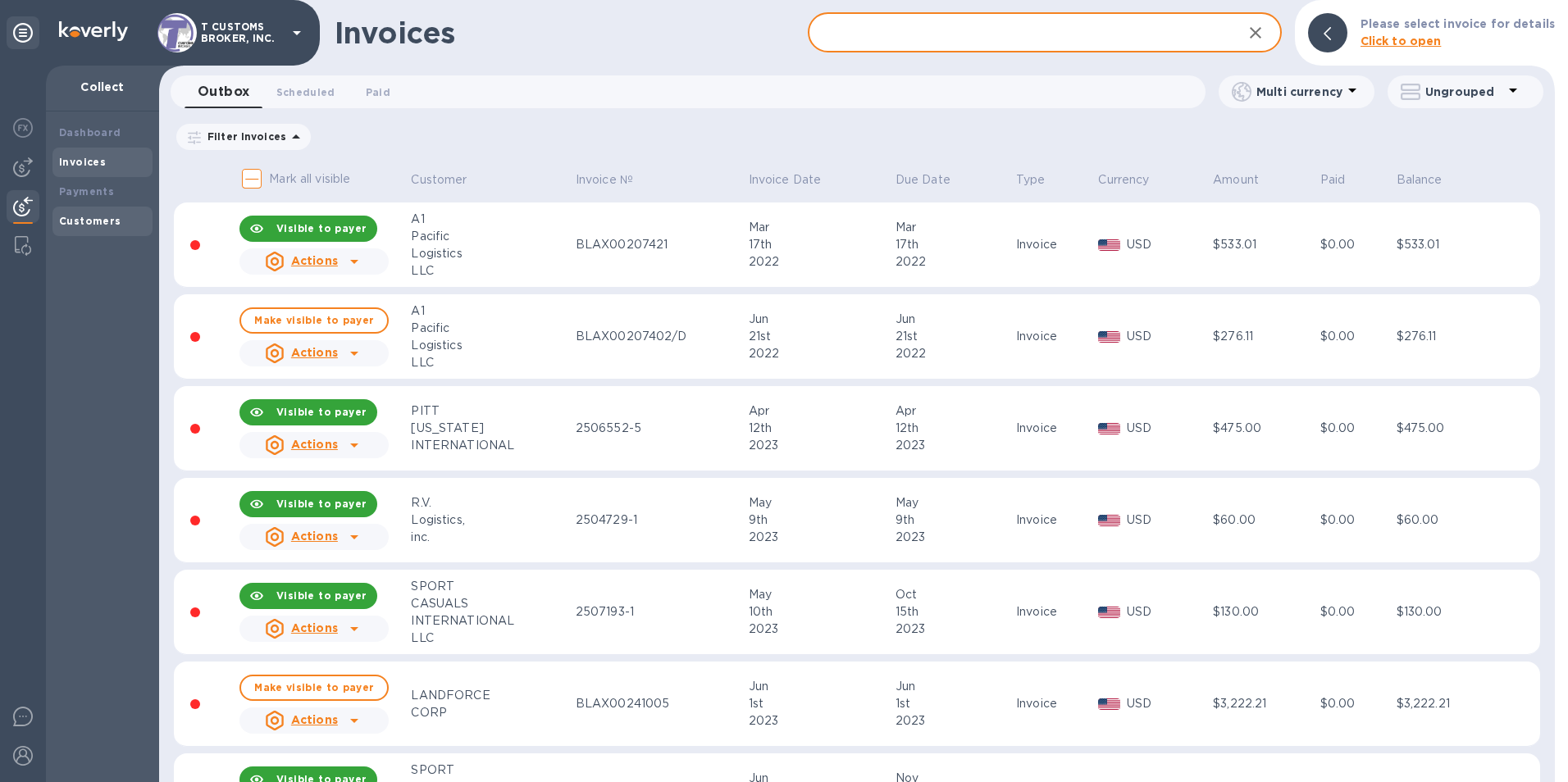
click at [81, 216] on b "Customers" at bounding box center [89, 221] width 62 height 12
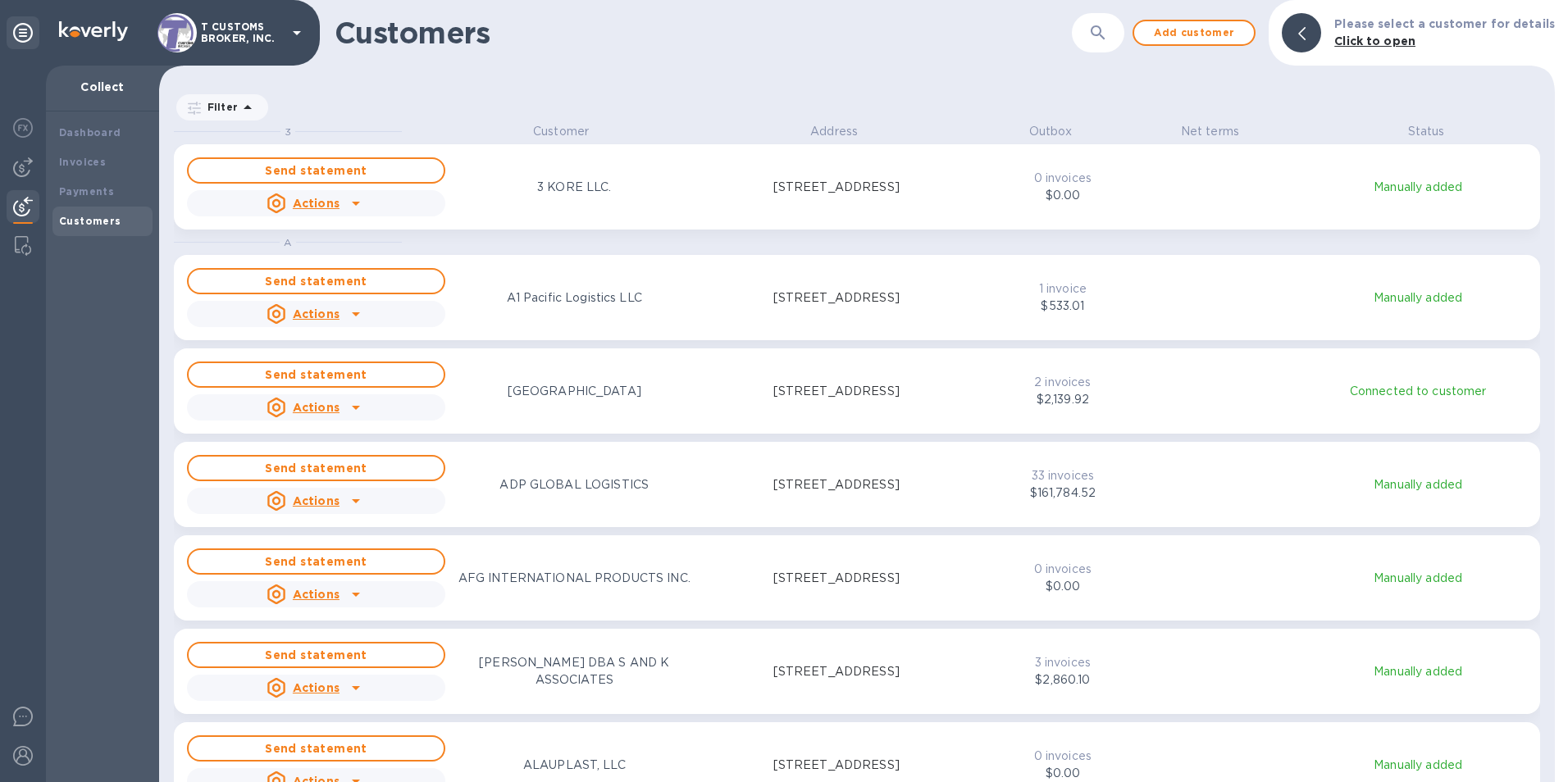
scroll to position [647, 1390]
click at [1118, 39] on button "button" at bounding box center [1098, 32] width 39 height 39
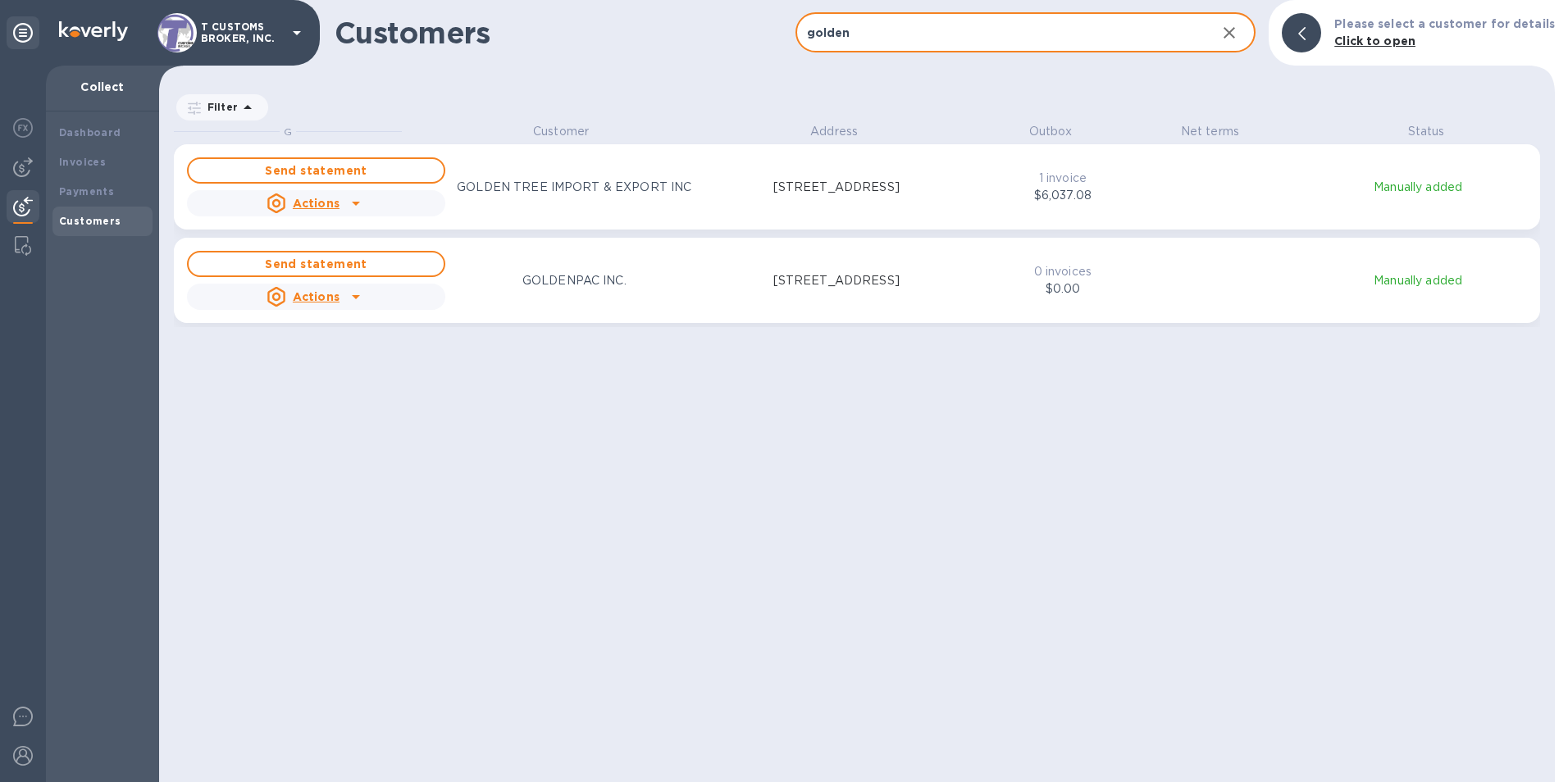
type input "golden"
click at [530, 190] on p "GOLDEN TREE IMPORT & EXPORT INC" at bounding box center [574, 187] width 234 height 17
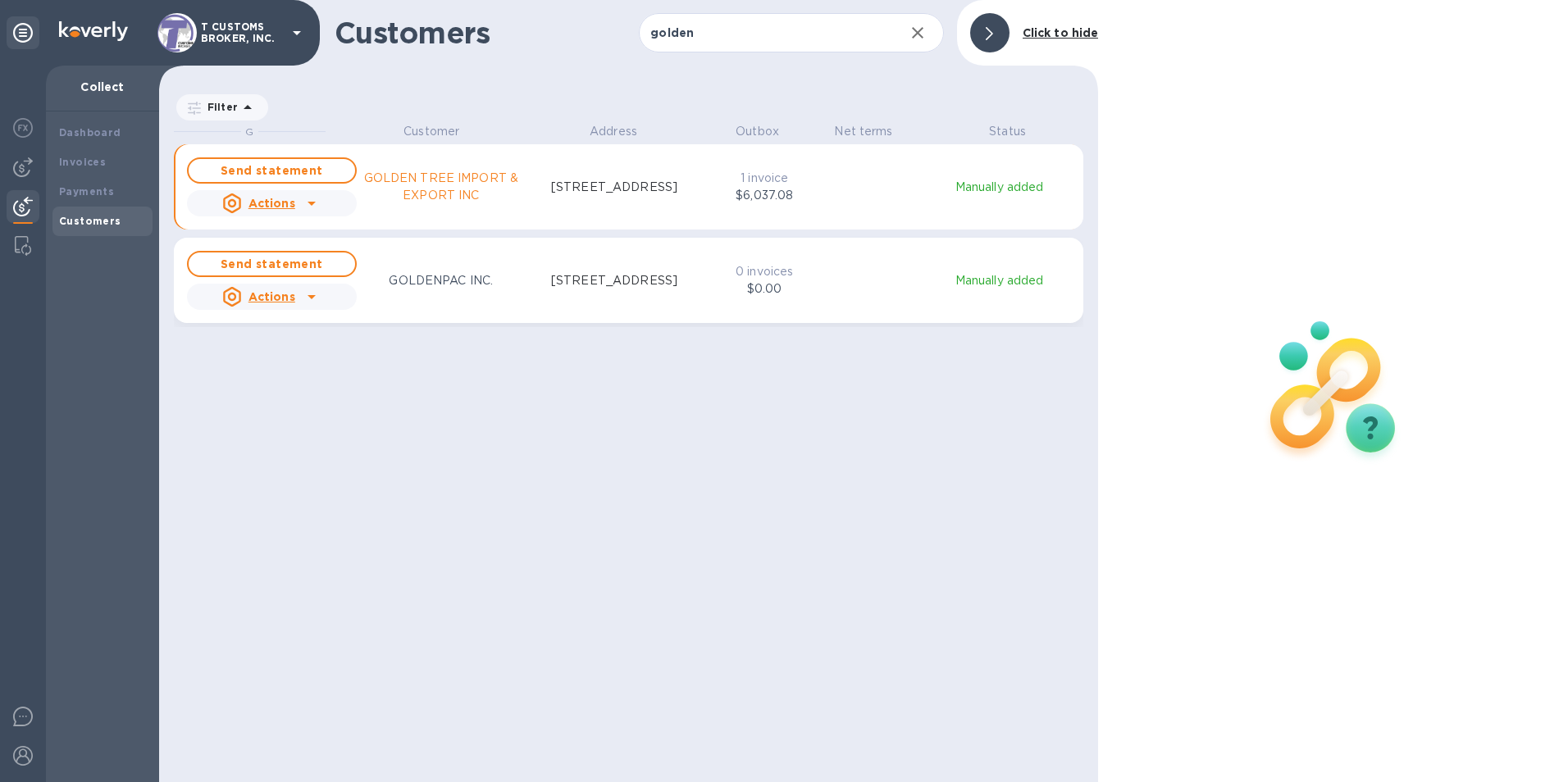
scroll to position [647, 934]
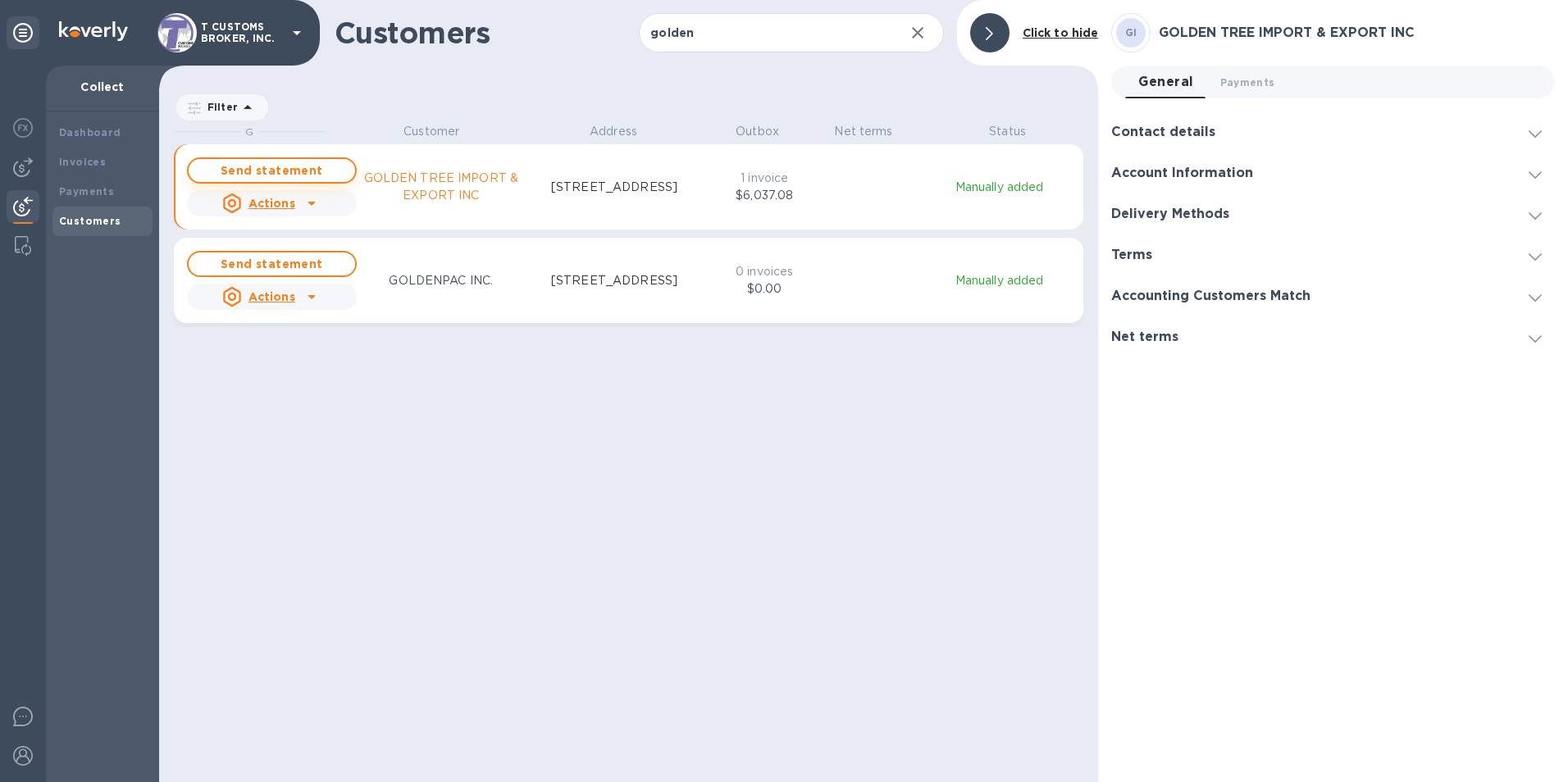
click at [280, 162] on span "Send statement" at bounding box center [272, 171] width 140 height 19
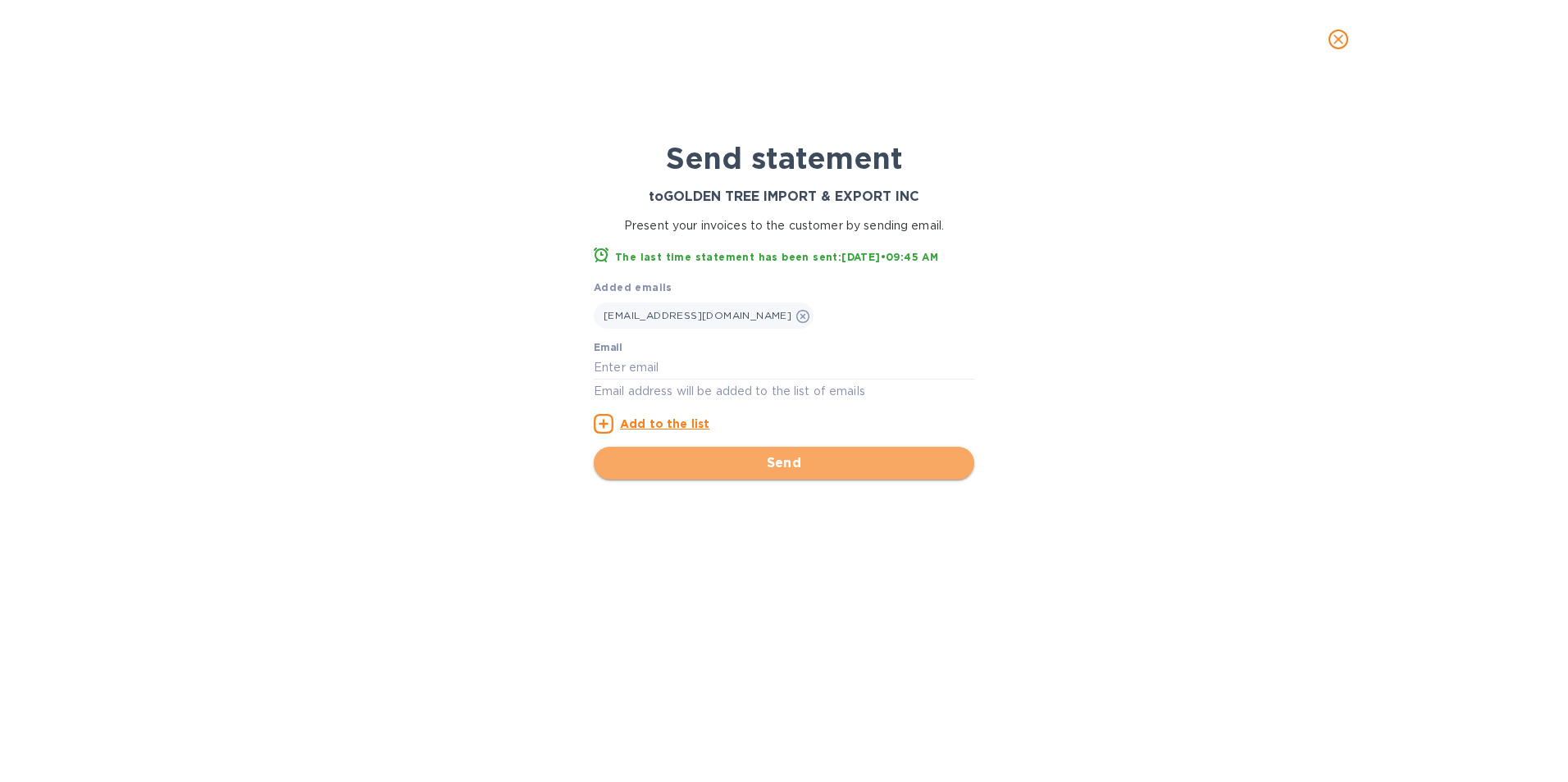
click at [766, 450] on button "Send" at bounding box center [784, 463] width 381 height 32
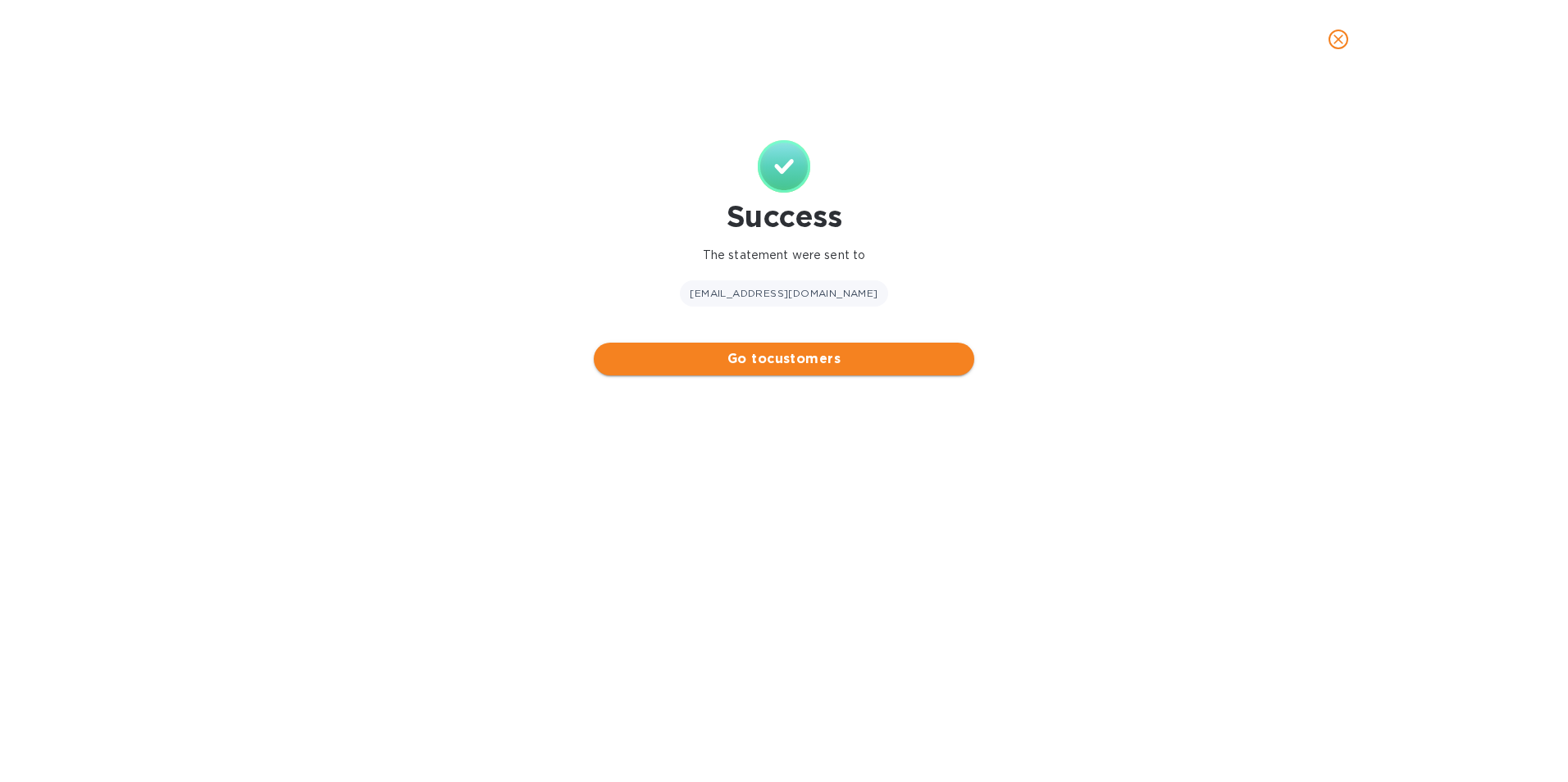
click at [764, 371] on button "Go to customers" at bounding box center [784, 359] width 381 height 32
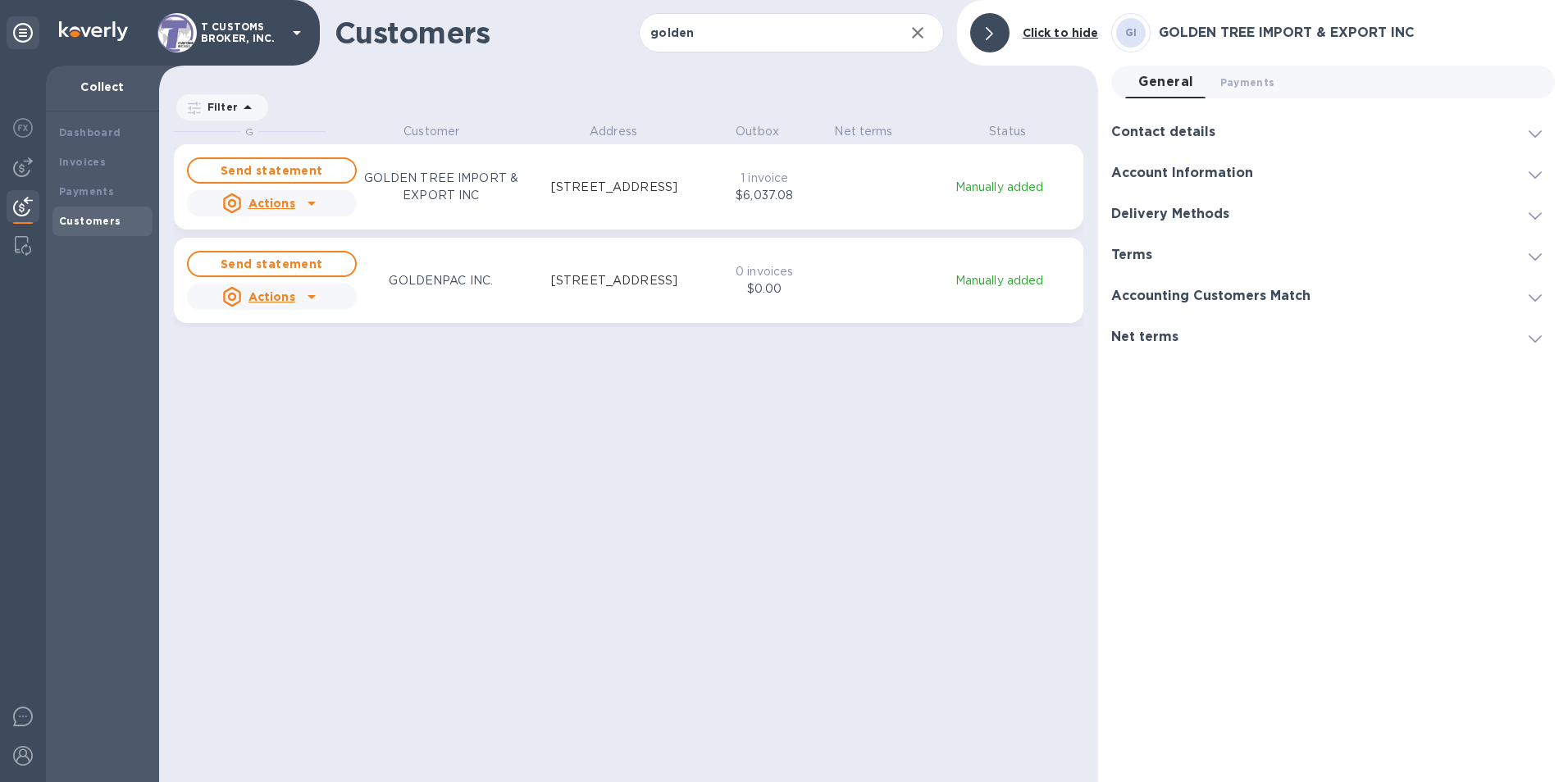
click at [314, 201] on icon "grid" at bounding box center [312, 203] width 19 height 19
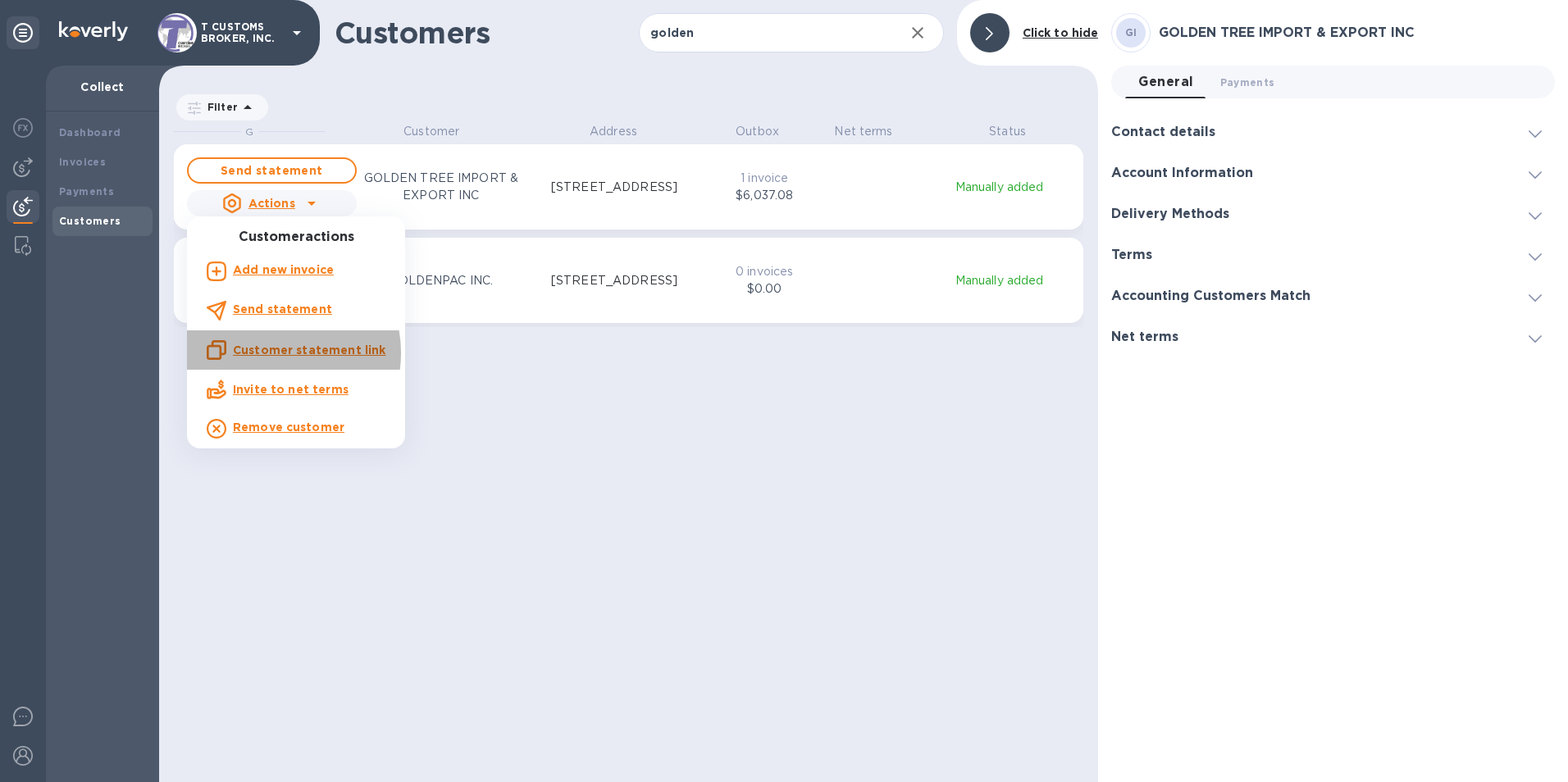
click at [266, 353] on u "Customer statement link" at bounding box center [309, 350] width 152 height 13
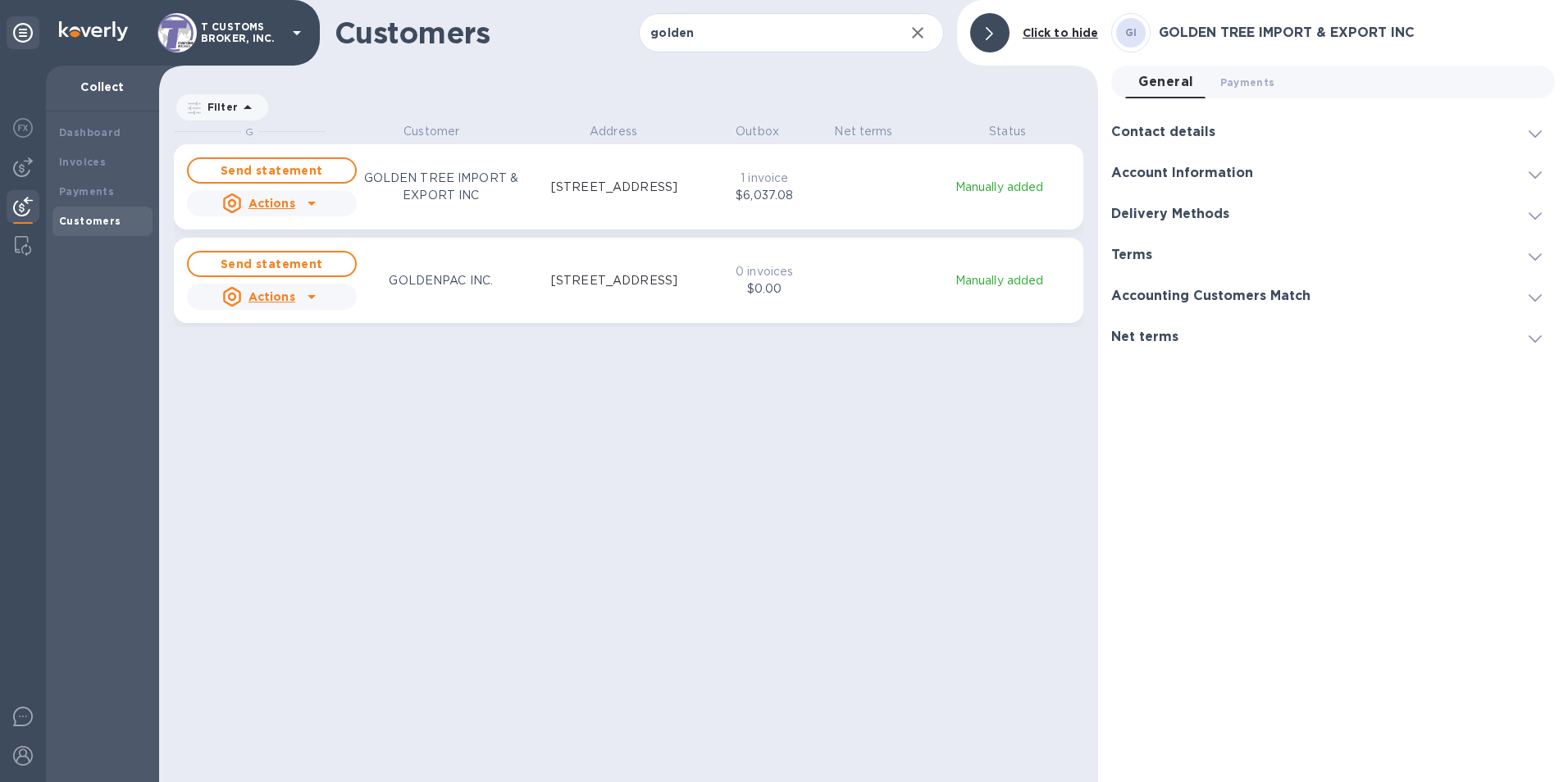
click at [542, 508] on div "G Customer Address Outbox Net terms Status Send statement Actions GOLDEN TREE I…" at bounding box center [636, 450] width 924 height 655
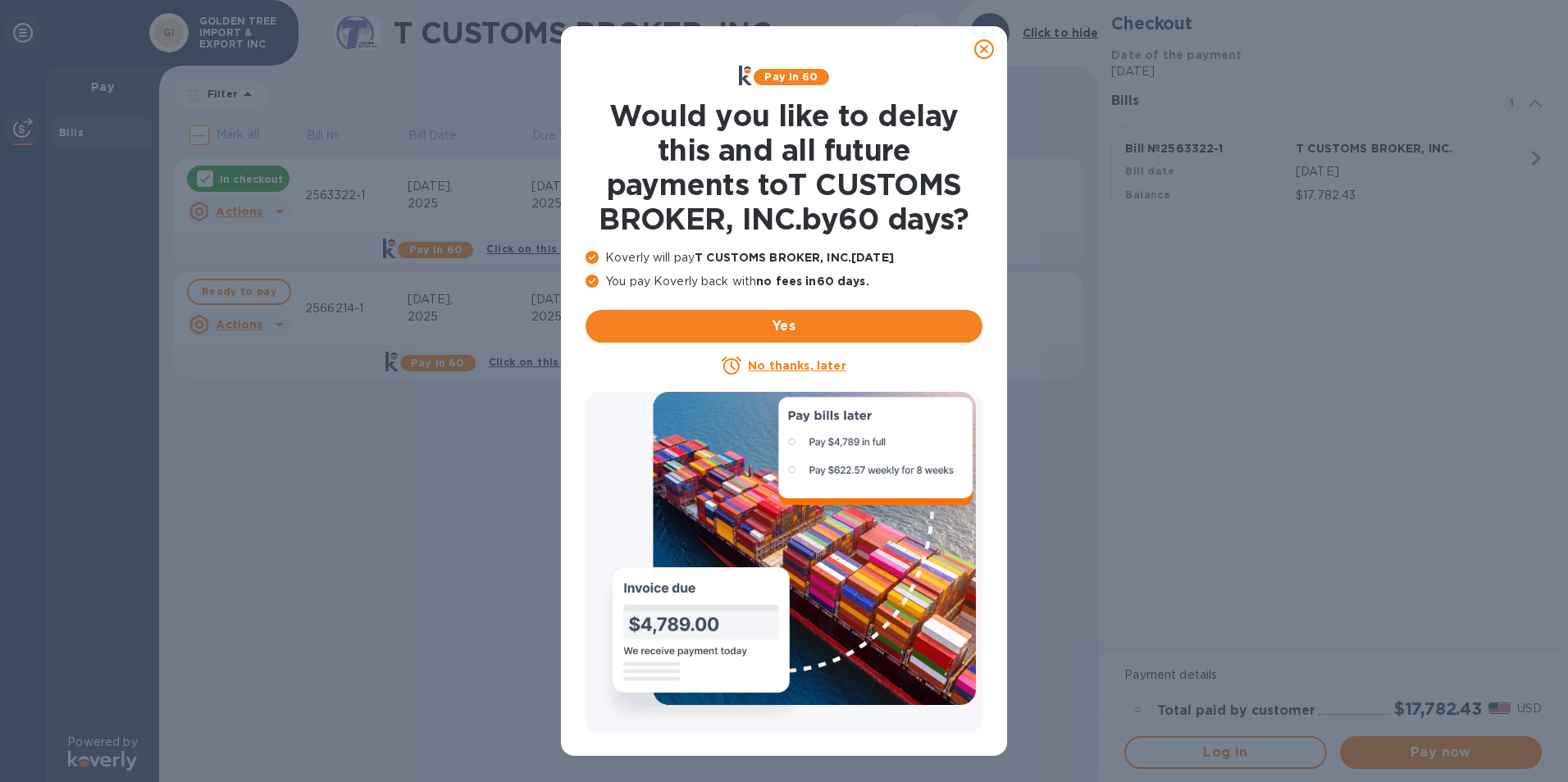
click at [982, 51] on icon at bounding box center [984, 49] width 19 height 19
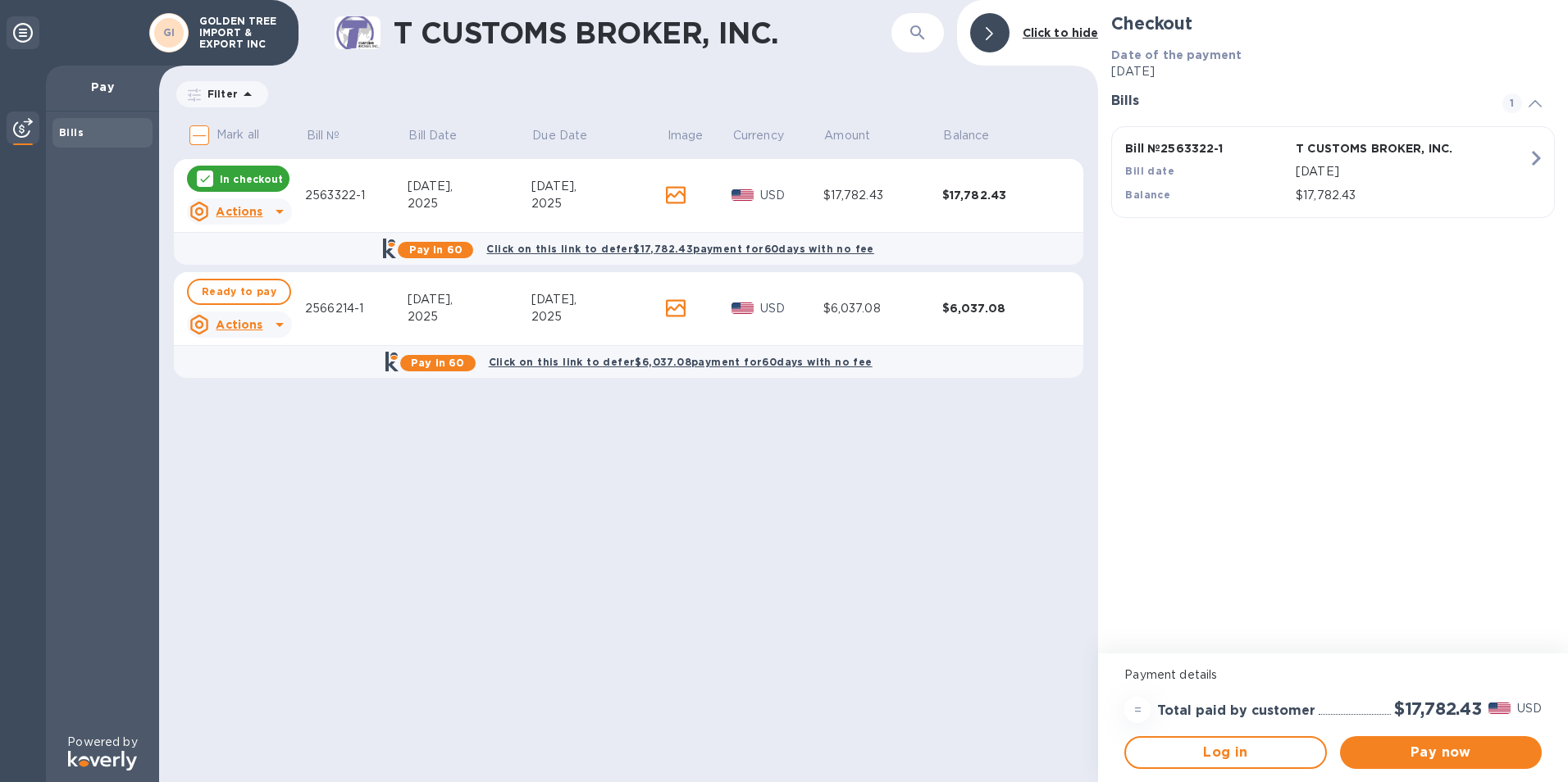
click at [732, 572] on div "T CUSTOMS BROKER, INC. ​ Click to hide Filter Amount Mark all Bill № Bill Date …" at bounding box center [628, 391] width 939 height 782
drag, startPoint x: 814, startPoint y: 518, endPoint x: 662, endPoint y: 437, distance: 172.2
click at [811, 520] on div "T CUSTOMS BROKER, INC. ​ Click to hide Filter Amount Mark all Bill № Bill Date …" at bounding box center [628, 391] width 939 height 782
click at [276, 215] on icon at bounding box center [279, 212] width 19 height 19
click at [280, 213] on div at bounding box center [784, 391] width 1568 height 782
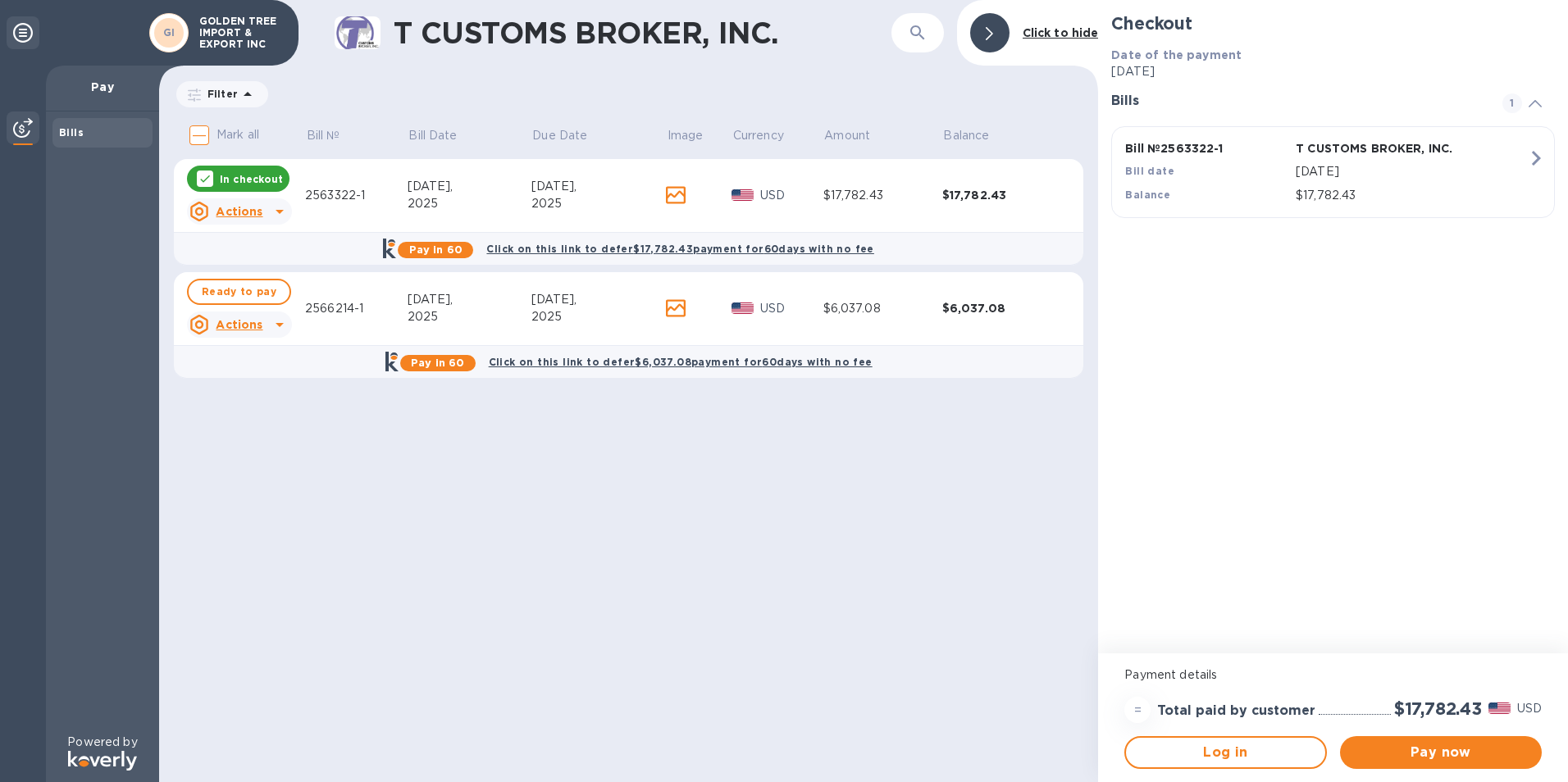
click at [280, 213] on icon at bounding box center [279, 212] width 19 height 19
drag, startPoint x: 280, startPoint y: 213, endPoint x: 255, endPoint y: 597, distance: 384.8
click at [255, 597] on div at bounding box center [784, 391] width 1568 height 782
click at [803, 195] on p "USD" at bounding box center [792, 196] width 63 height 17
click at [591, 190] on div "Sep 3," at bounding box center [598, 186] width 135 height 17
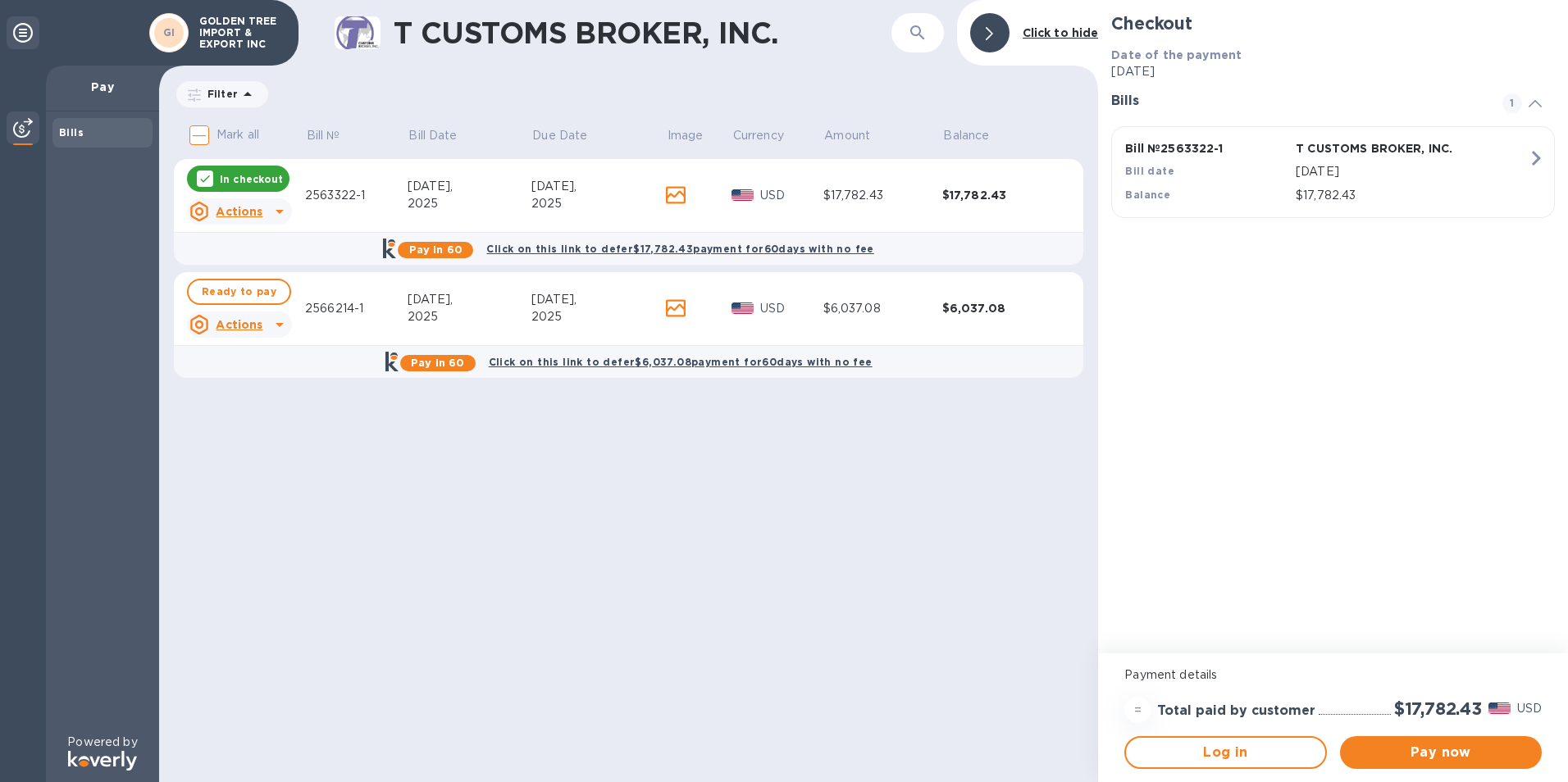
click at [590, 190] on div "Sep 3," at bounding box center [598, 186] width 135 height 17
click at [282, 213] on icon at bounding box center [279, 212] width 19 height 19
click at [243, 282] on b "Open bill" at bounding box center [260, 277] width 55 height 13
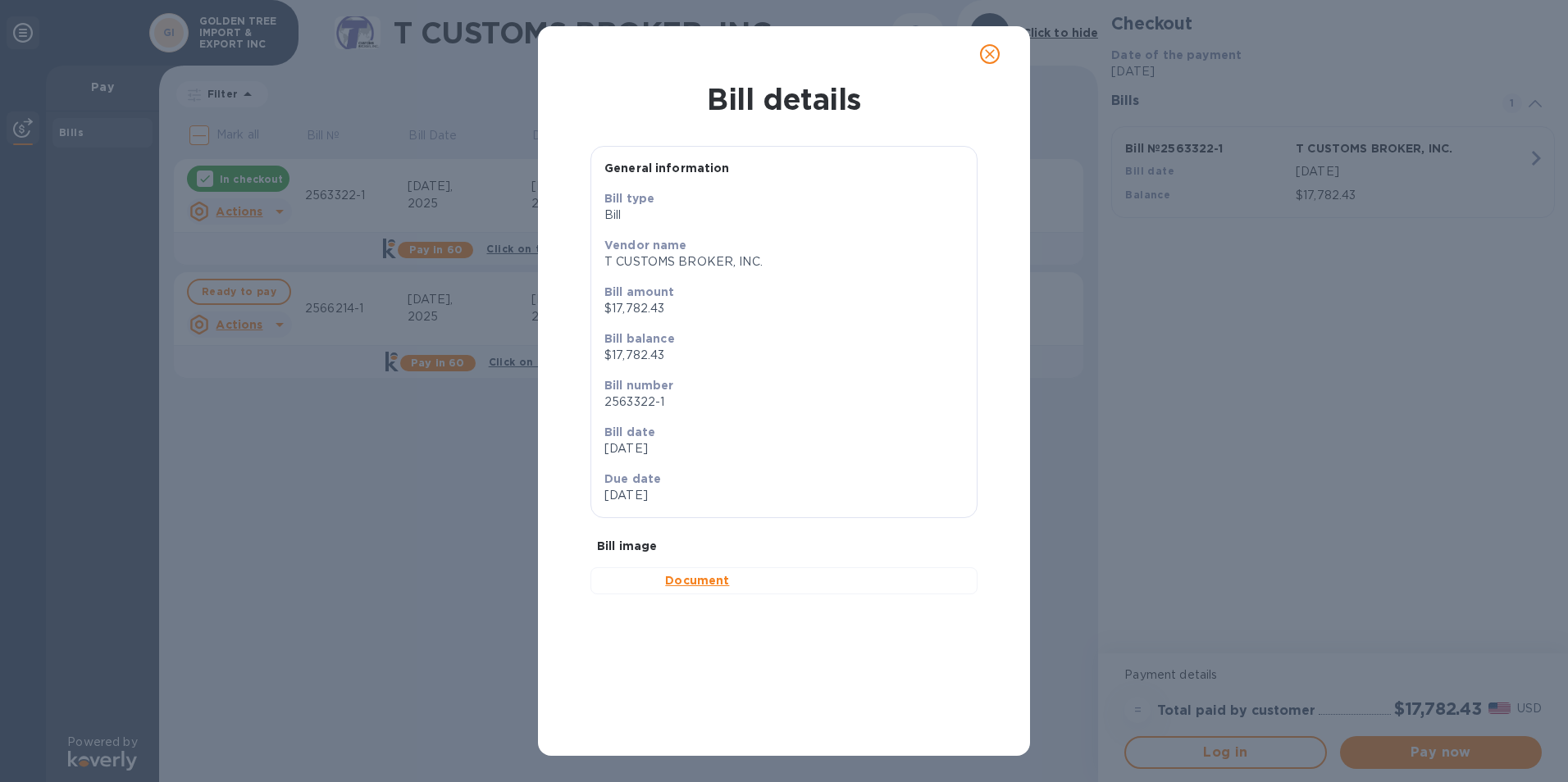
click at [684, 587] on b "Document" at bounding box center [696, 580] width 64 height 13
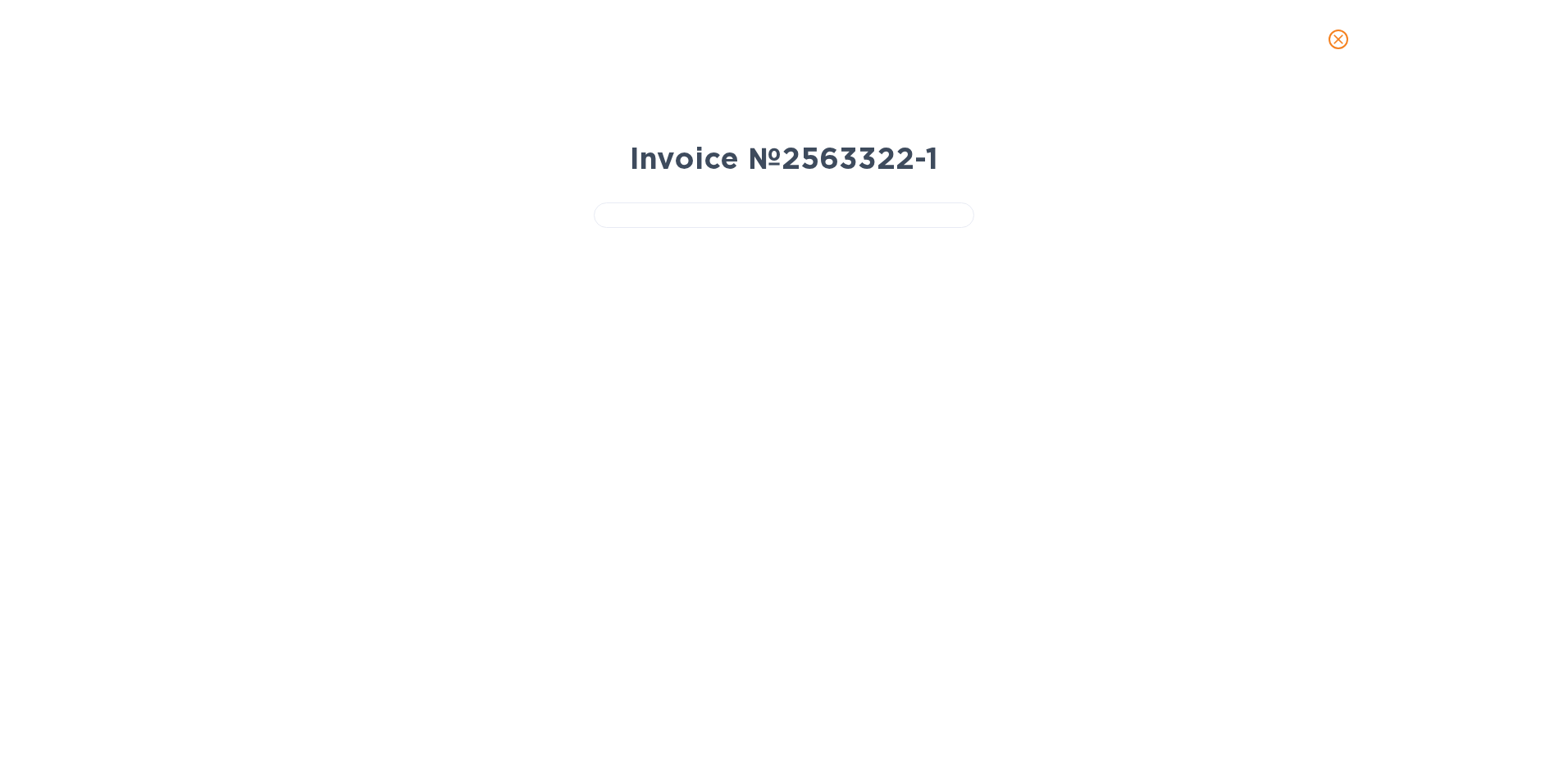
drag, startPoint x: 942, startPoint y: 163, endPoint x: 800, endPoint y: 129, distance: 146.0
click at [937, 163] on div "Invoice № 2563322-1" at bounding box center [784, 158] width 394 height 49
